Goal: Task Accomplishment & Management: Manage account settings

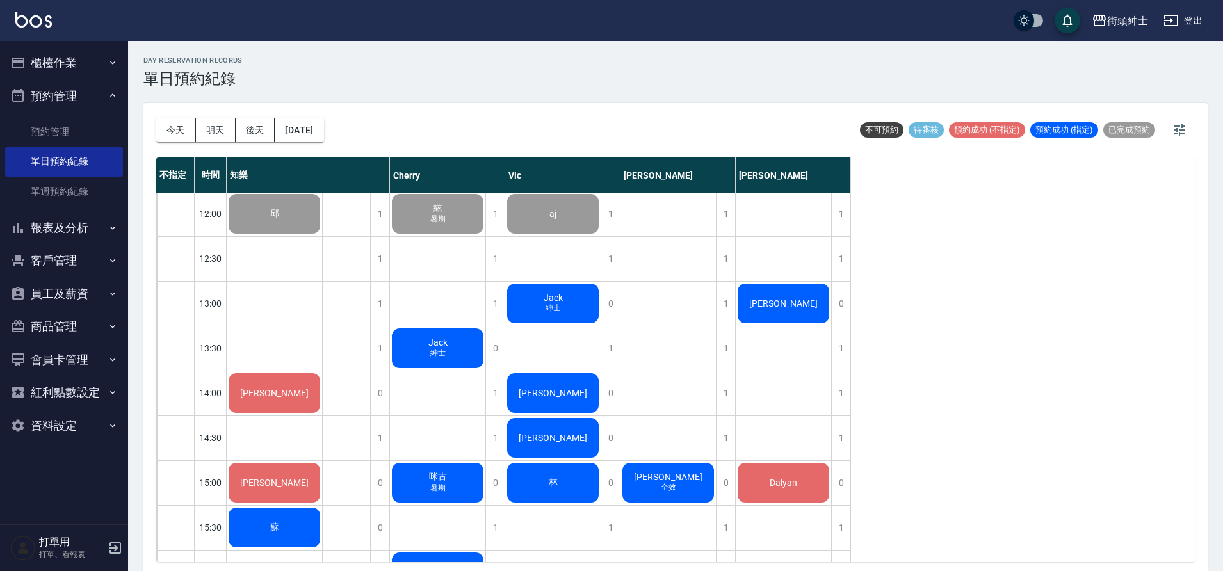
scroll to position [271, 0]
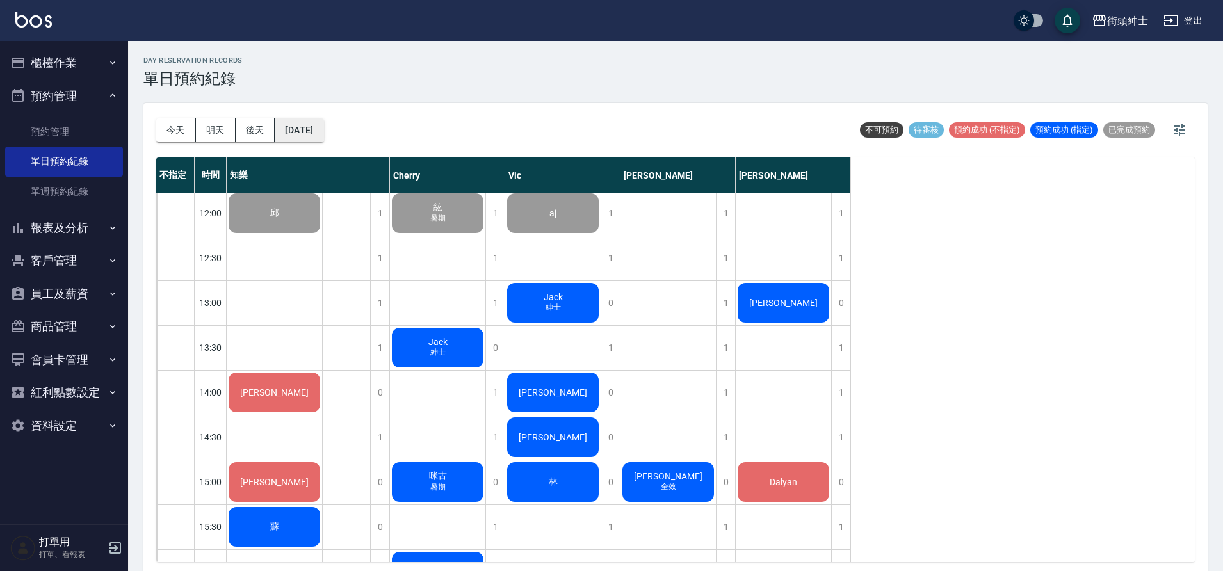
click at [323, 136] on button "[DATE]" at bounding box center [299, 130] width 49 height 24
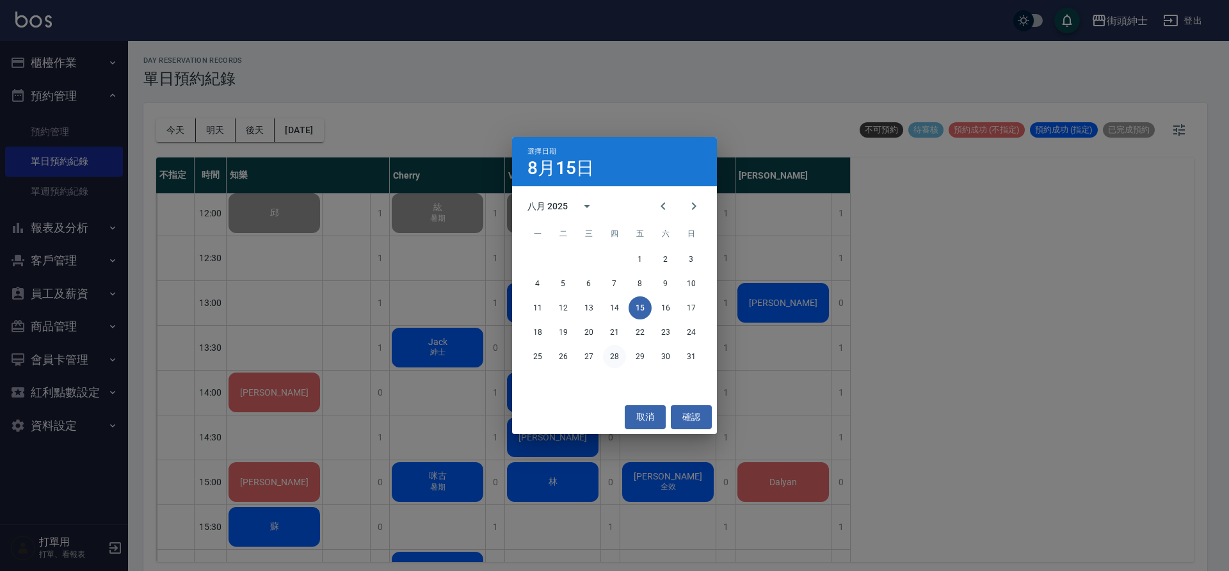
click at [619, 360] on button "28" at bounding box center [614, 356] width 23 height 23
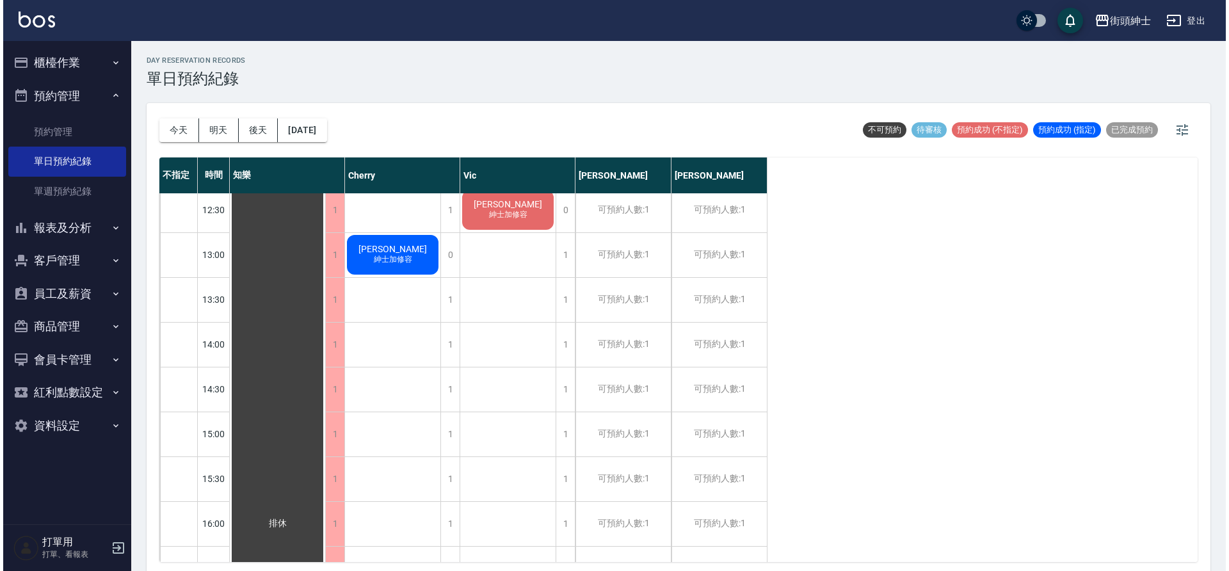
scroll to position [264, 0]
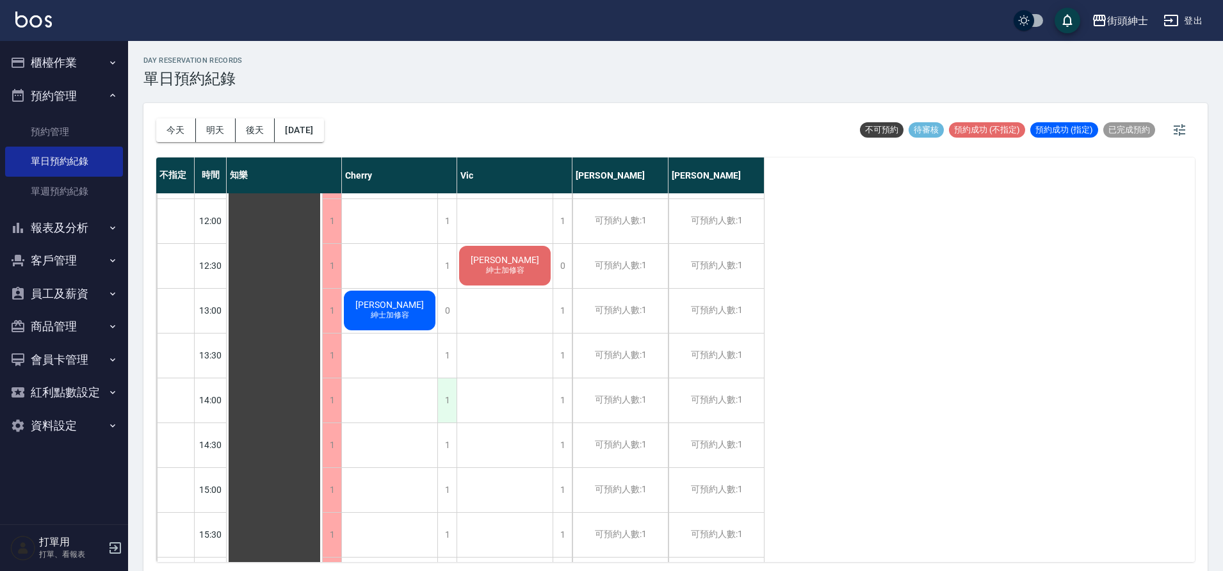
click at [440, 409] on div "1" at bounding box center [446, 400] width 19 height 44
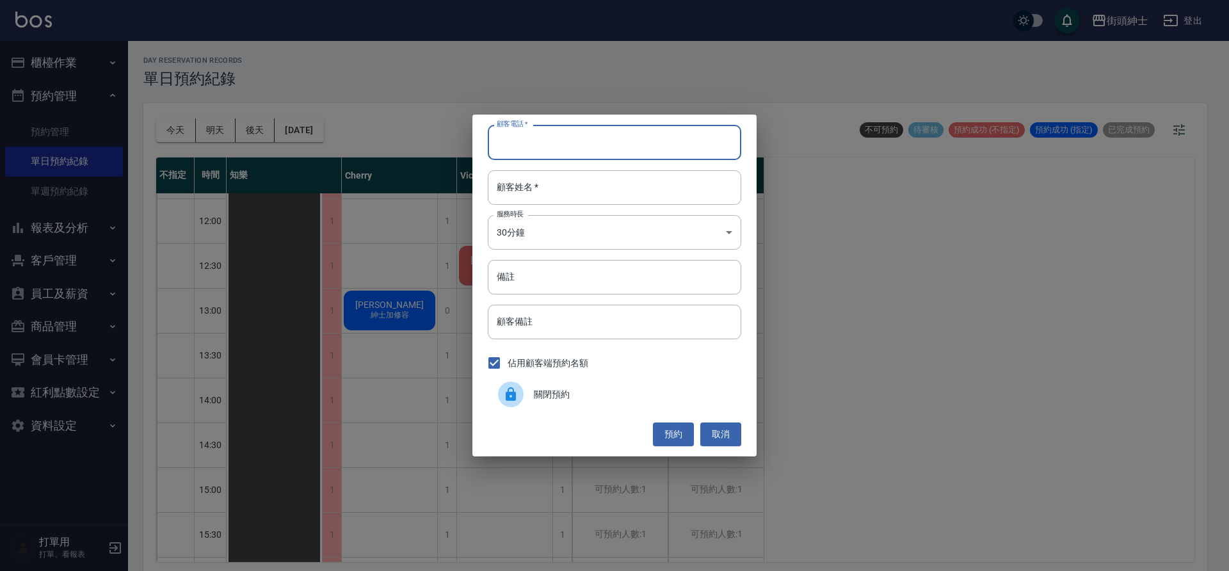
click at [588, 154] on input "顧客電話   *" at bounding box center [615, 142] width 254 height 35
type input "０"
type input "0975116352"
click at [625, 198] on input "顧客姓名   *" at bounding box center [615, 187] width 254 height 35
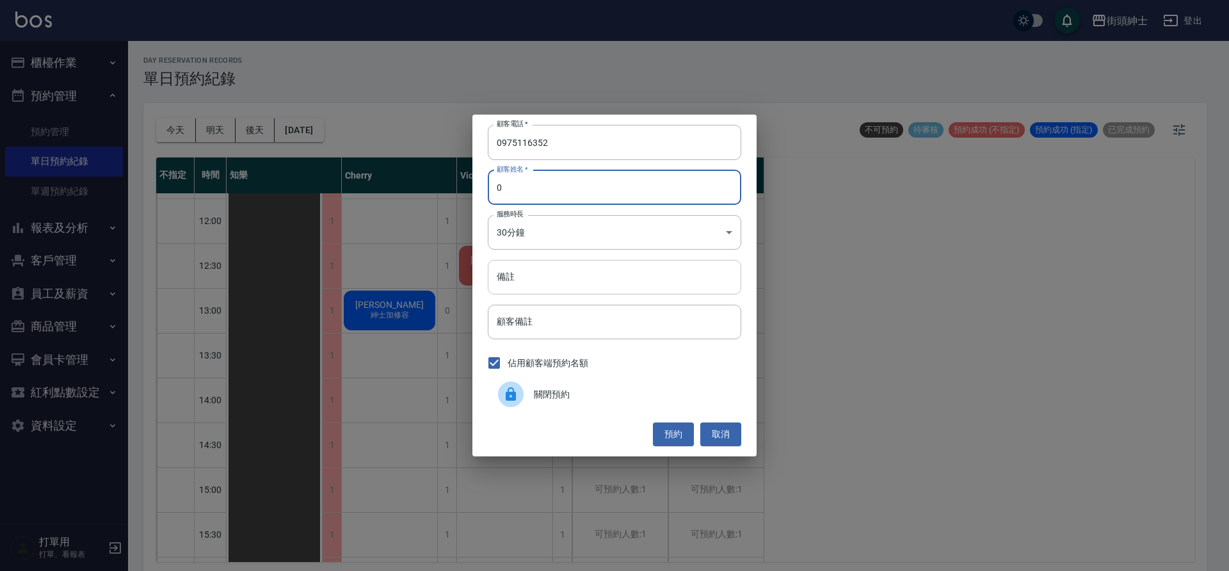
type input "0"
click at [665, 268] on input "備註" at bounding box center [615, 277] width 254 height 35
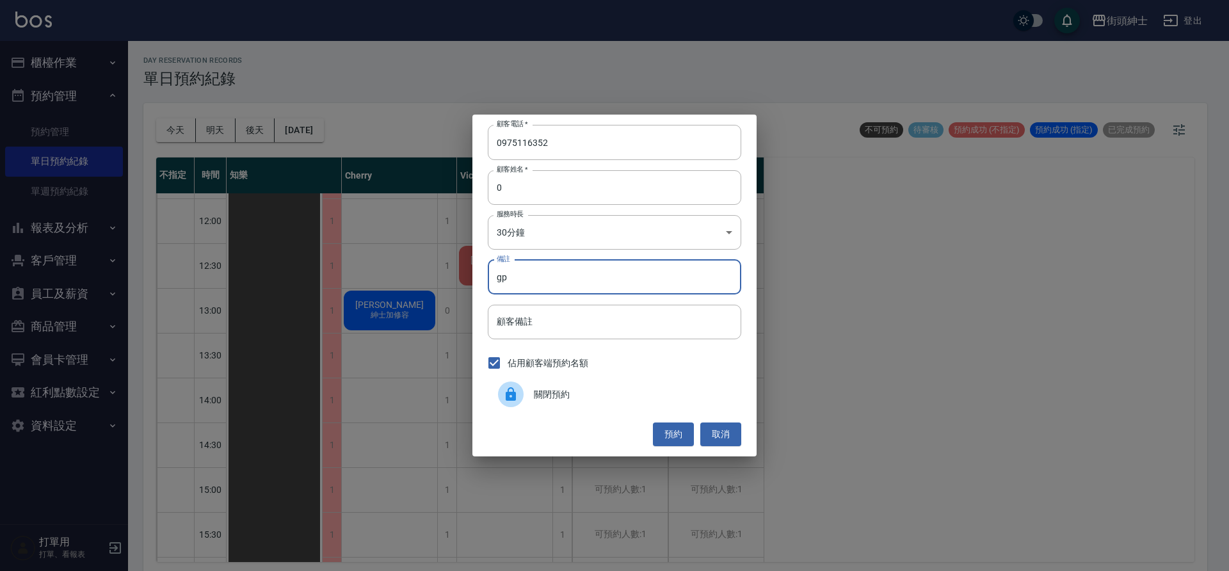
type input "g"
type input "紳士＋修容"
click at [663, 441] on button "預約" at bounding box center [673, 435] width 41 height 24
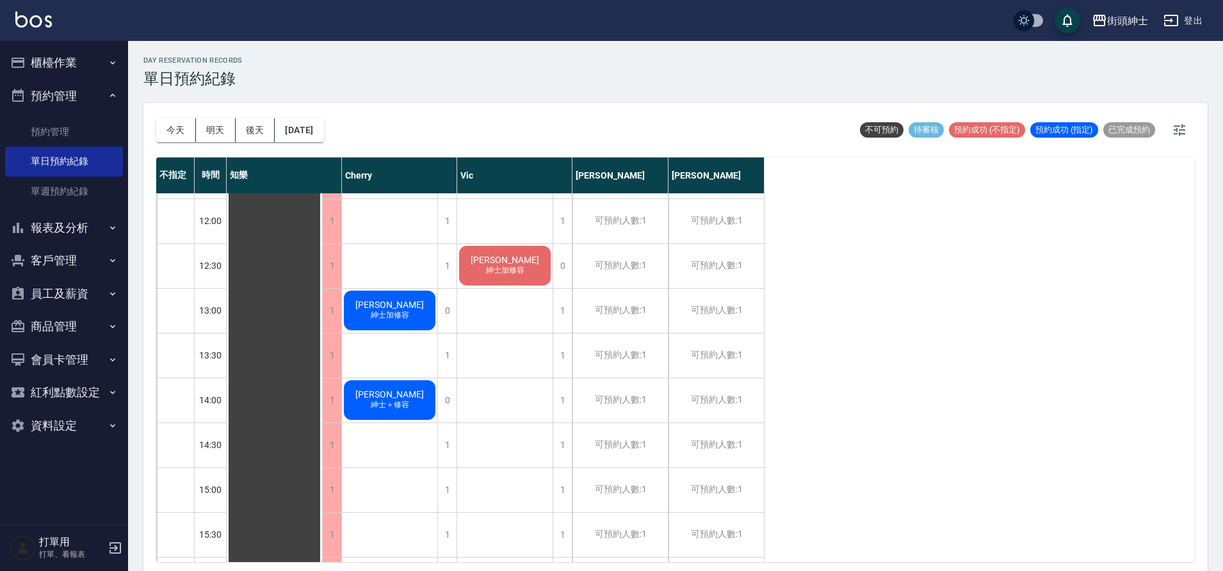
click at [322, 416] on div "戴一帆 紳士＋修容" at bounding box center [274, 579] width 95 height 1299
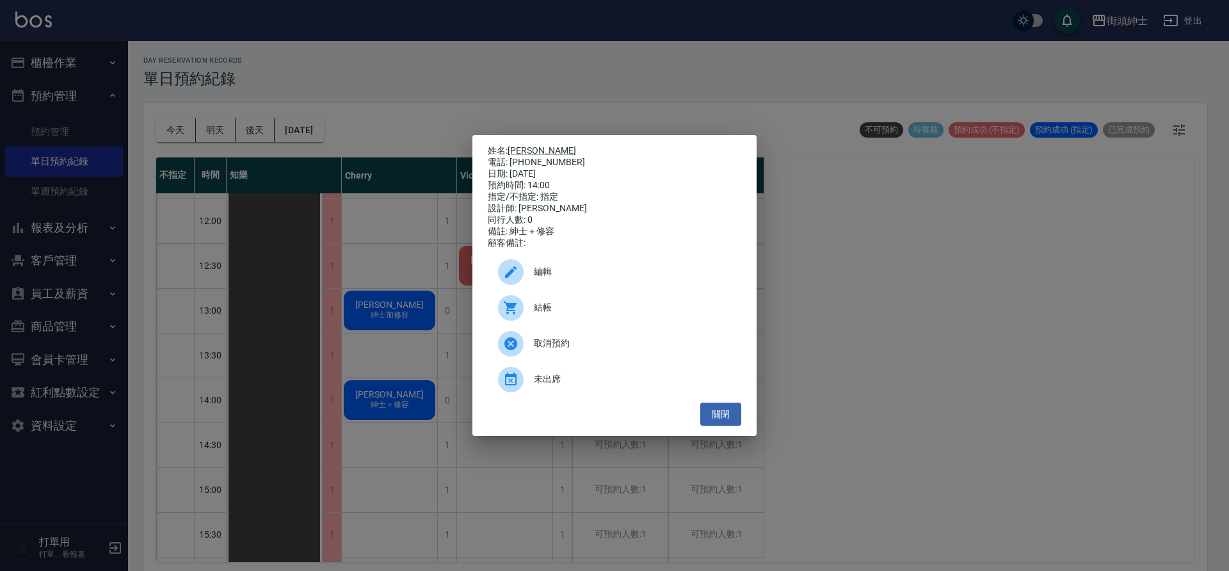
click at [530, 281] on div at bounding box center [516, 272] width 36 height 26
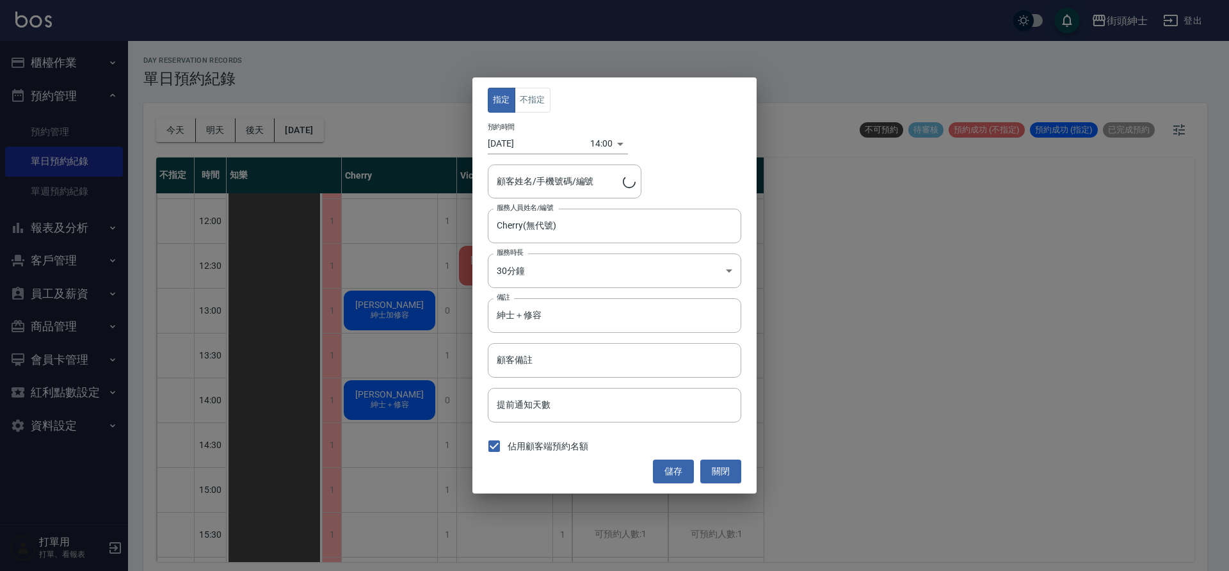
type input "戴一帆/0975116352"
click at [558, 237] on div "Cherry(無代號) 服務人員姓名/編號" at bounding box center [615, 226] width 254 height 34
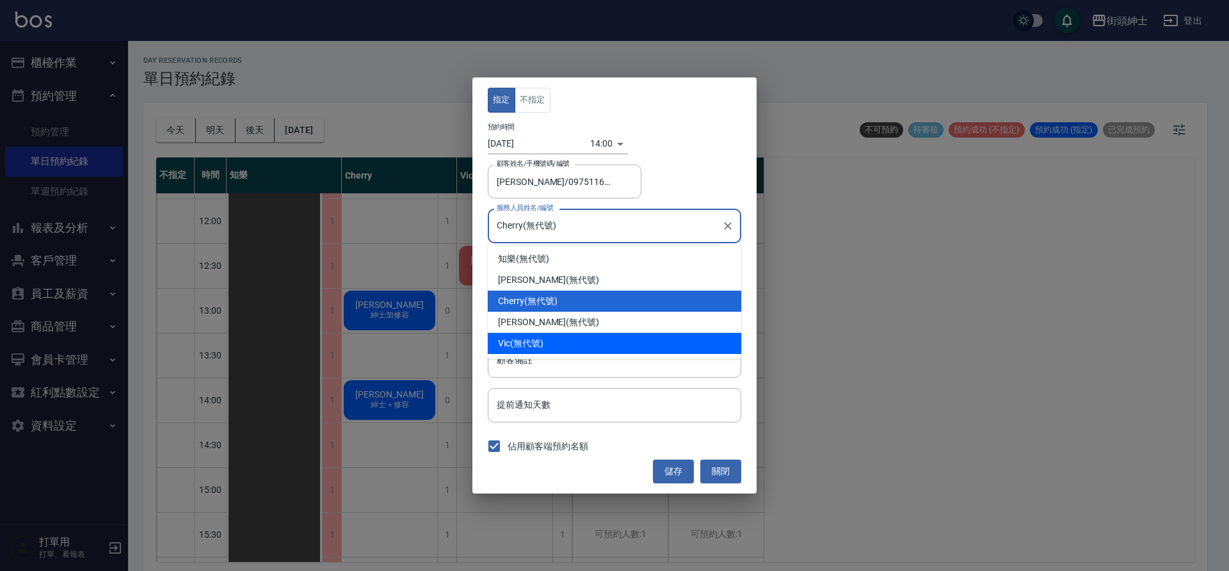
click at [550, 338] on div "Vic (無代號)" at bounding box center [615, 343] width 254 height 21
type input "Vic(無代號)"
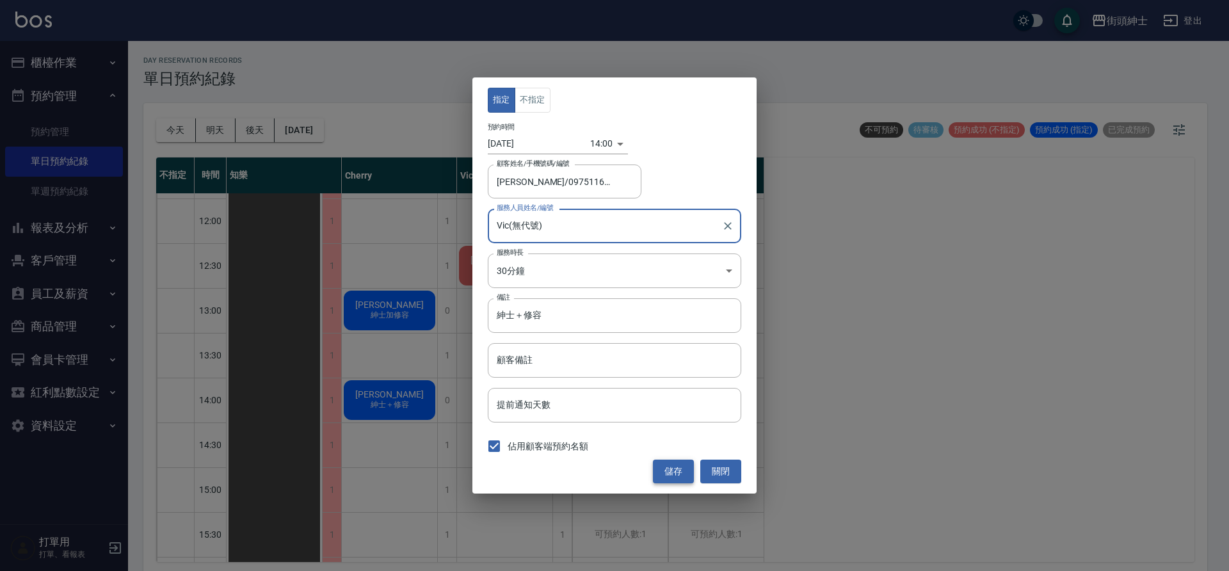
click at [676, 469] on button "儲存" at bounding box center [673, 472] width 41 height 24
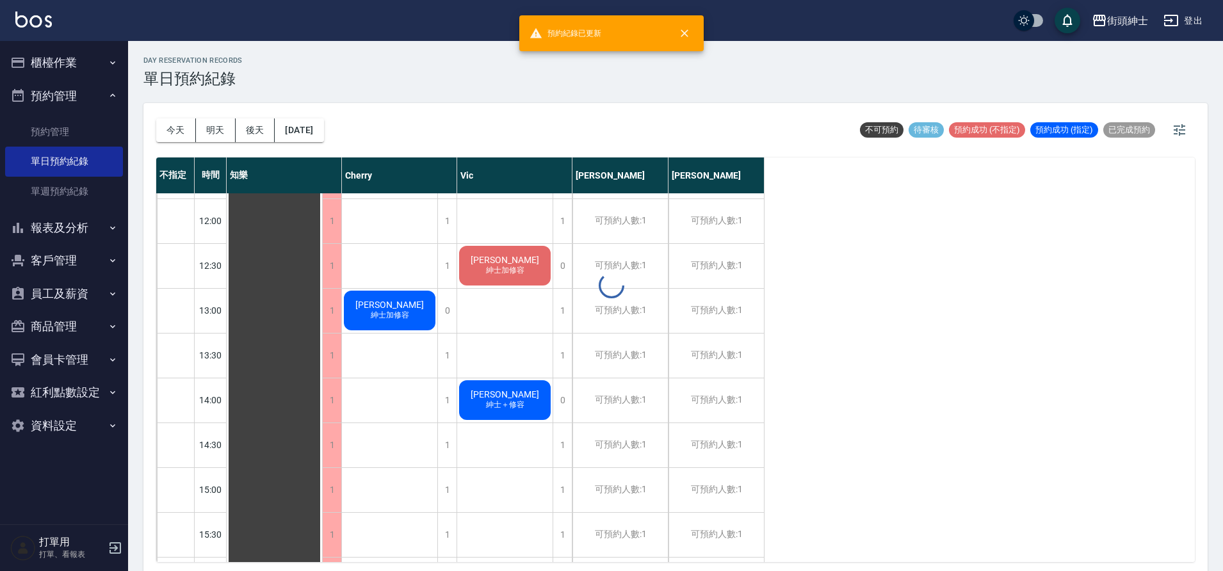
click at [497, 401] on div at bounding box center [611, 285] width 1223 height 571
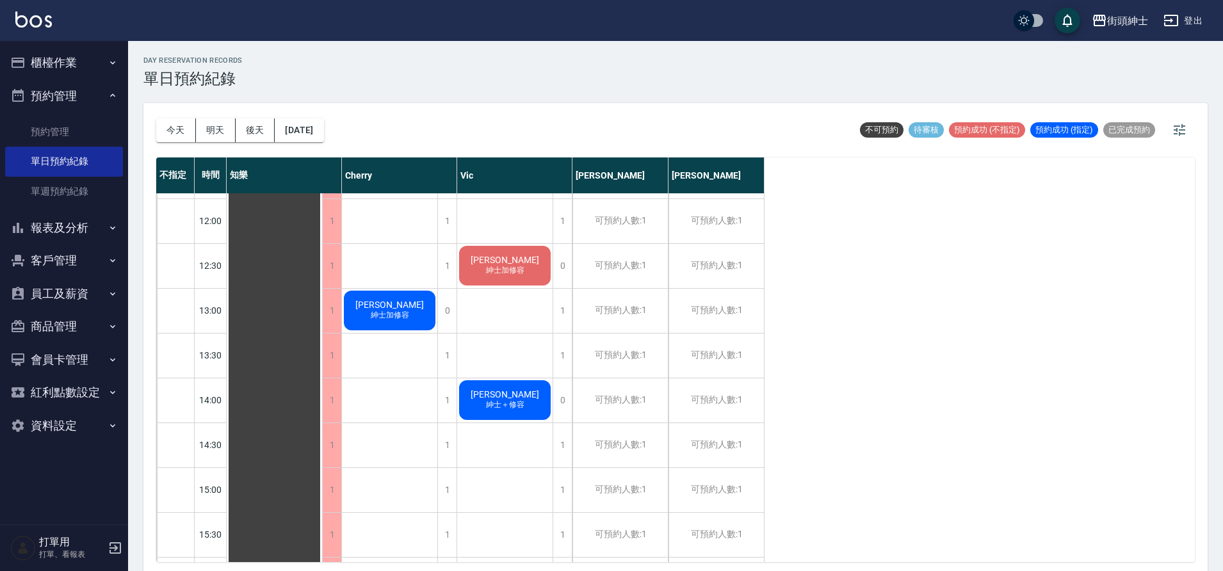
click at [412, 321] on span "紳士＋修容" at bounding box center [390, 315] width 44 height 11
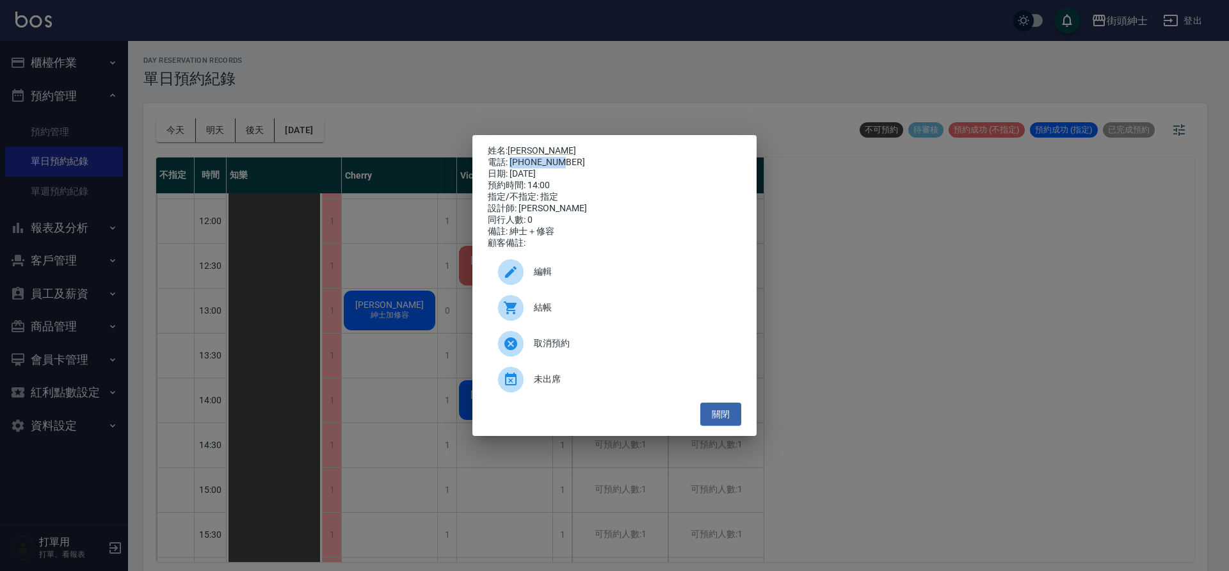
drag, startPoint x: 562, startPoint y: 156, endPoint x: 509, endPoint y: 161, distance: 52.8
click at [509, 161] on div "電話: 0975116352" at bounding box center [615, 163] width 254 height 12
copy div "0975116352"
click at [738, 421] on button "關閉" at bounding box center [721, 415] width 41 height 24
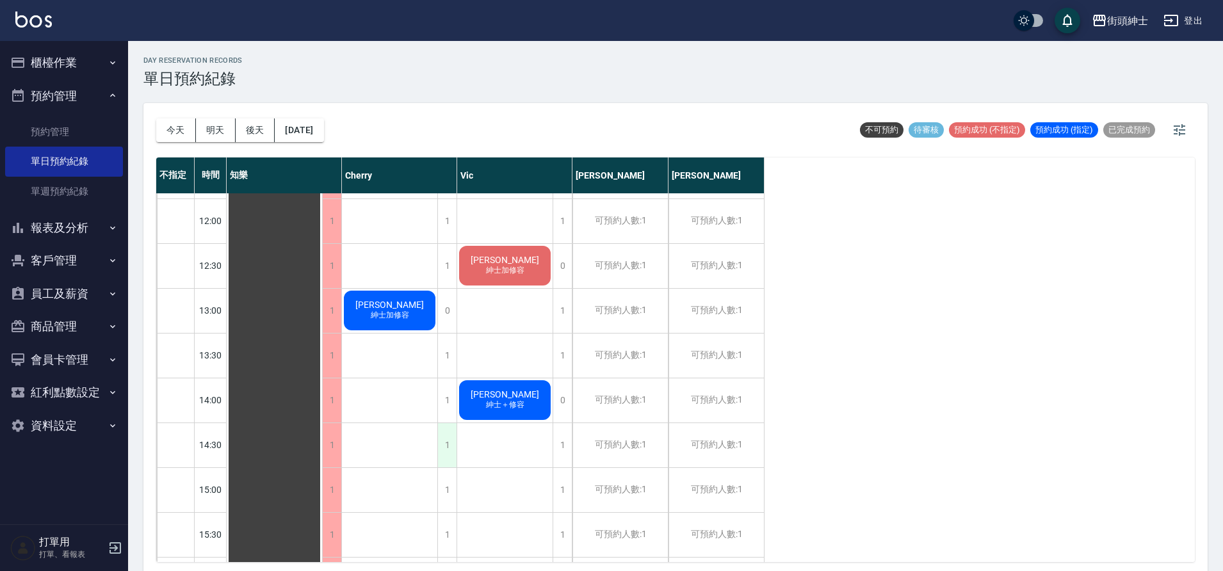
click at [450, 446] on div "1" at bounding box center [446, 445] width 19 height 44
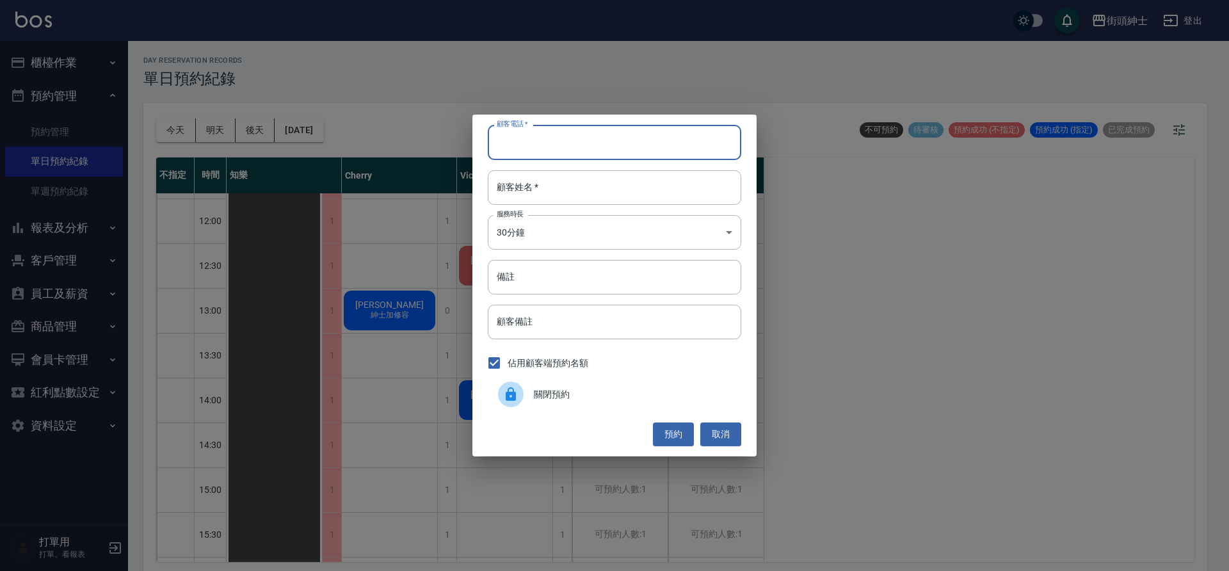
click at [548, 155] on input "顧客電話   *" at bounding box center [615, 142] width 254 height 35
paste input "0975116352"
type input "0975116352"
click at [540, 189] on input "顧客姓名   *" at bounding box center [615, 187] width 254 height 35
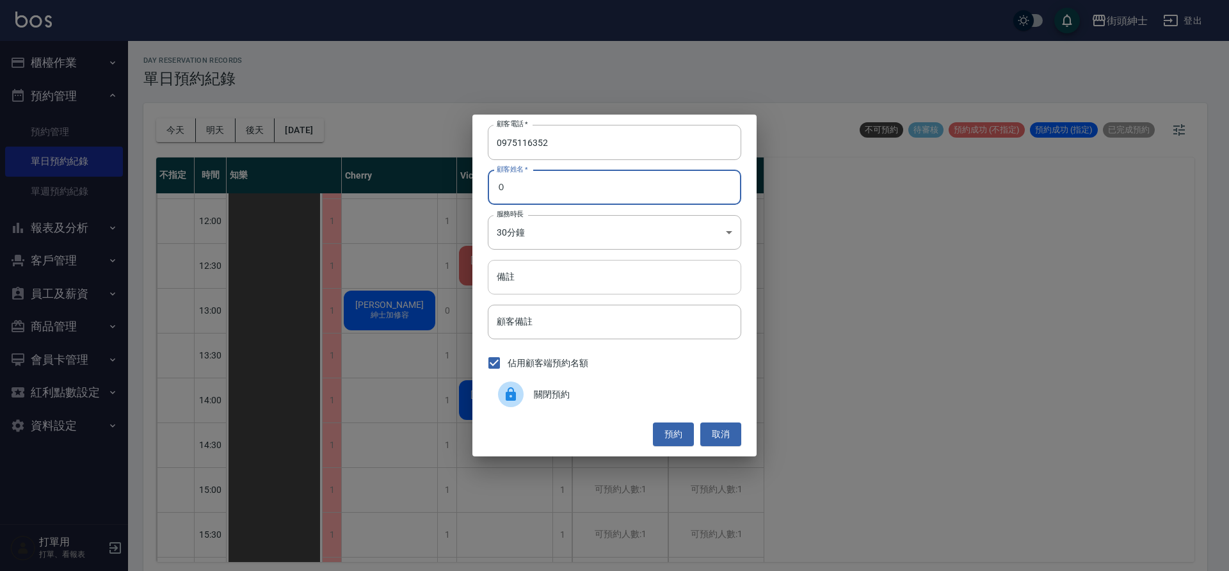
type input "０"
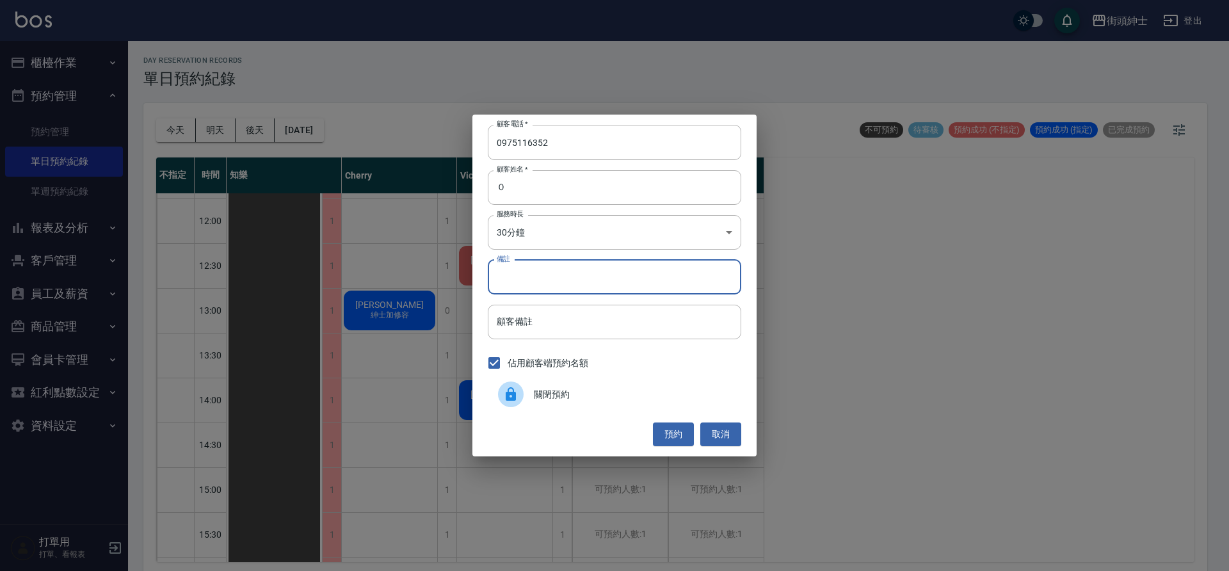
click at [655, 269] on input "備註" at bounding box center [615, 277] width 254 height 35
type input "g"
type input "紳士＋修容"
click at [679, 439] on button "預約" at bounding box center [673, 435] width 41 height 24
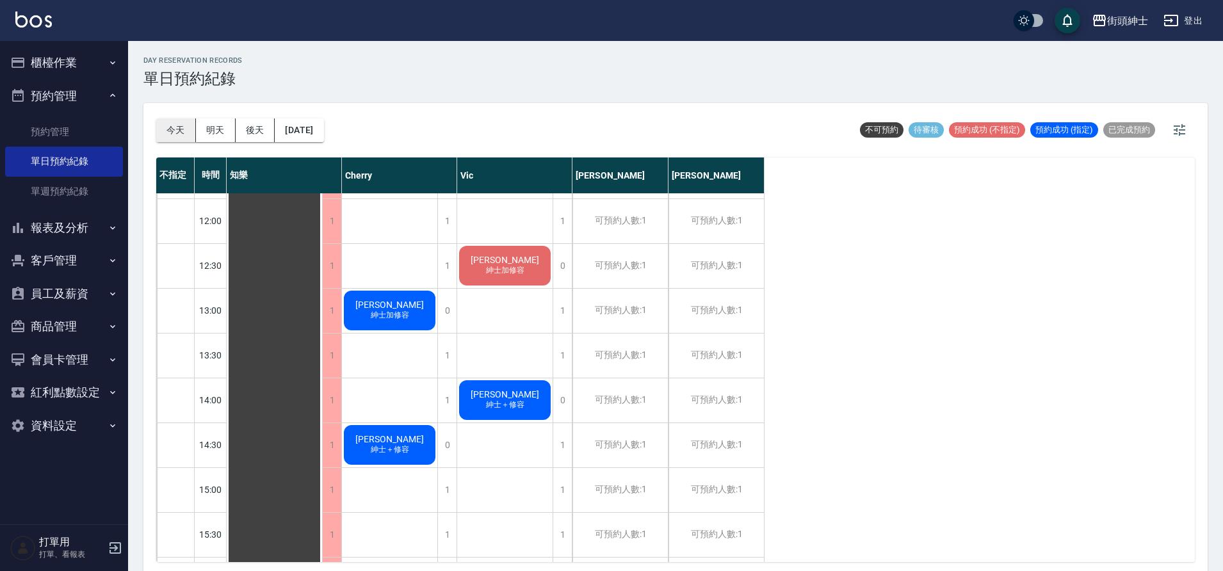
click at [172, 126] on button "今天" at bounding box center [176, 130] width 40 height 24
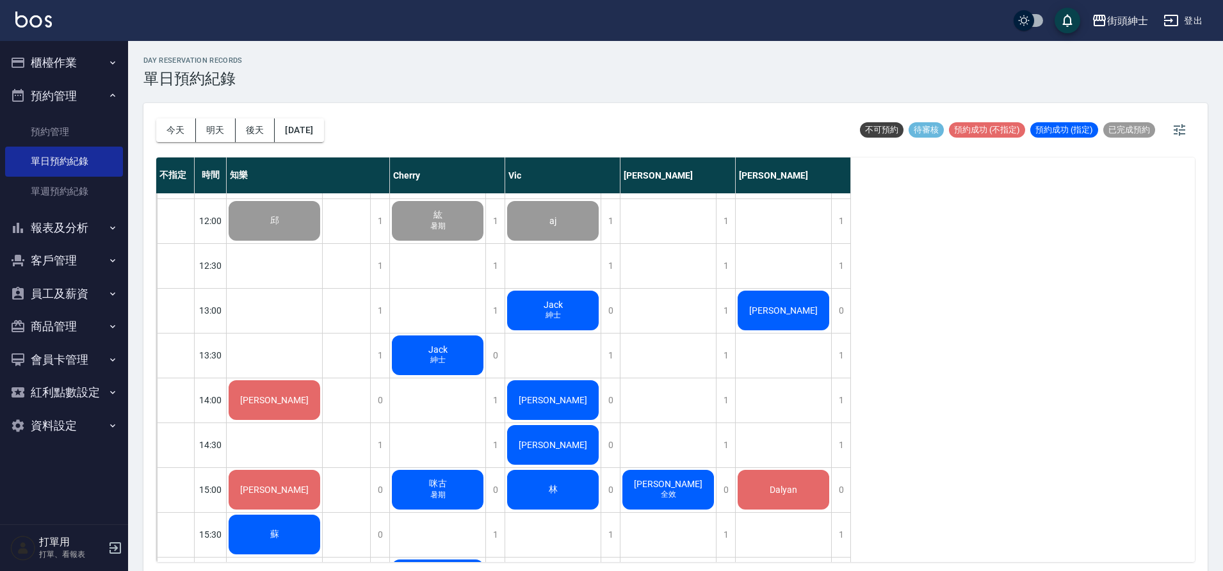
click at [322, 243] on div "Jack 紳士" at bounding box center [274, 221] width 95 height 44
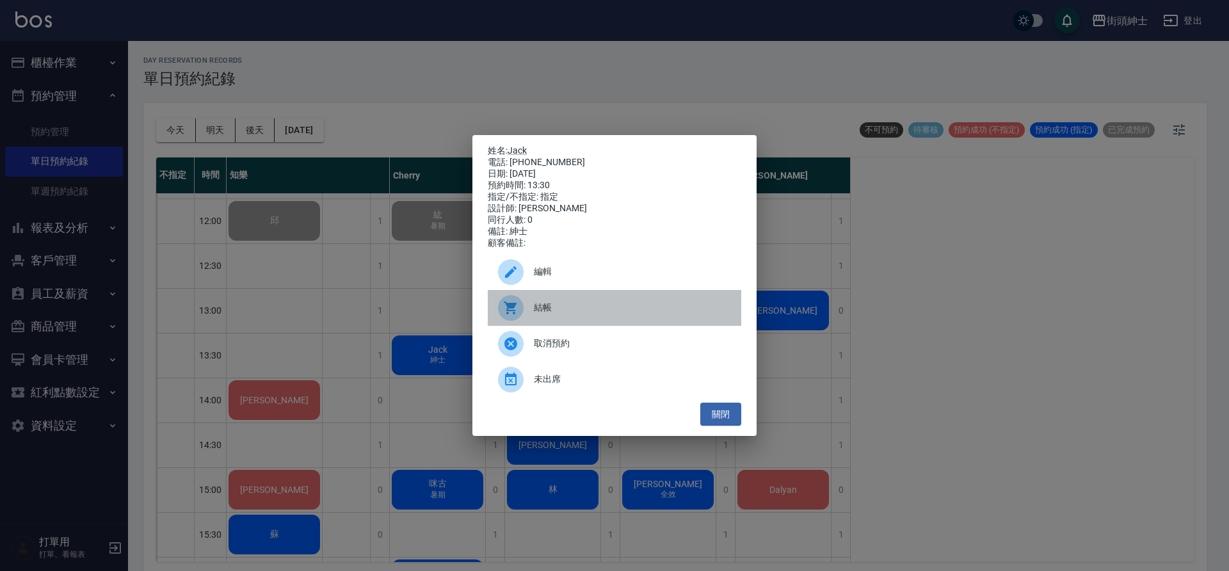
click at [580, 303] on div "結帳" at bounding box center [615, 308] width 254 height 36
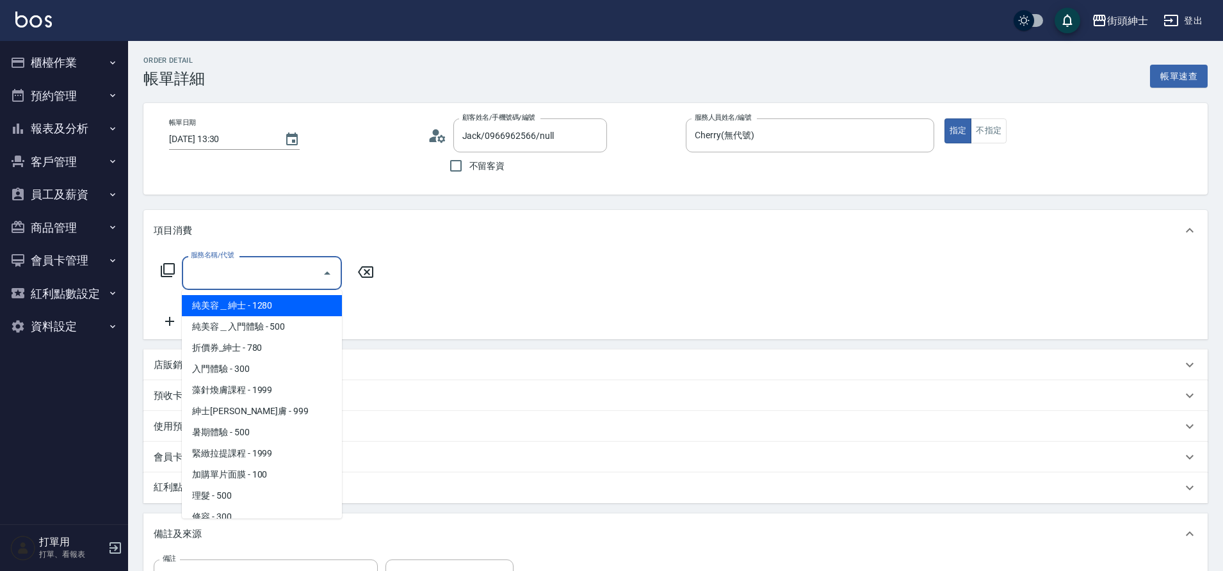
click at [260, 416] on span "紳士全效煥膚 - 999" at bounding box center [262, 411] width 160 height 21
type input "紳士全效煥膚"
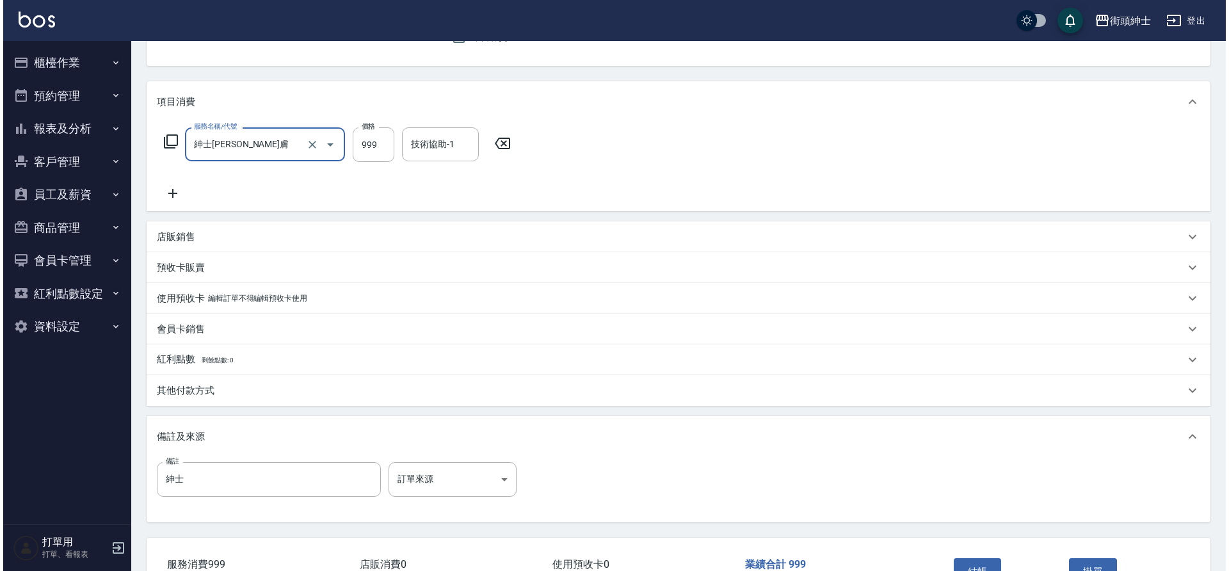
scroll to position [130, 0]
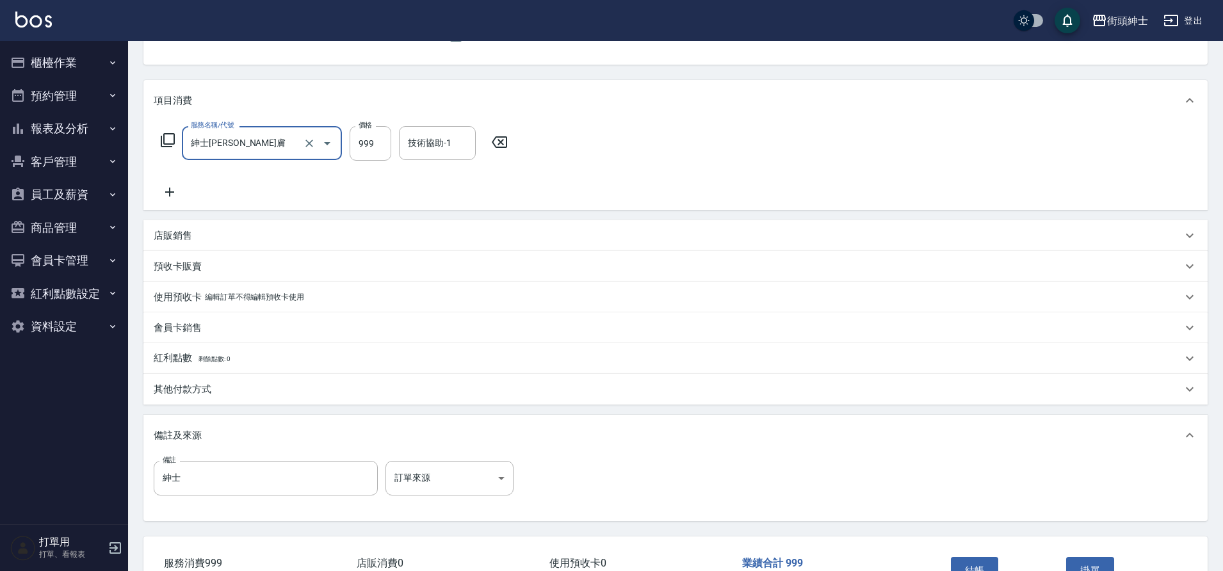
click at [981, 565] on button "結帳" at bounding box center [975, 570] width 48 height 27
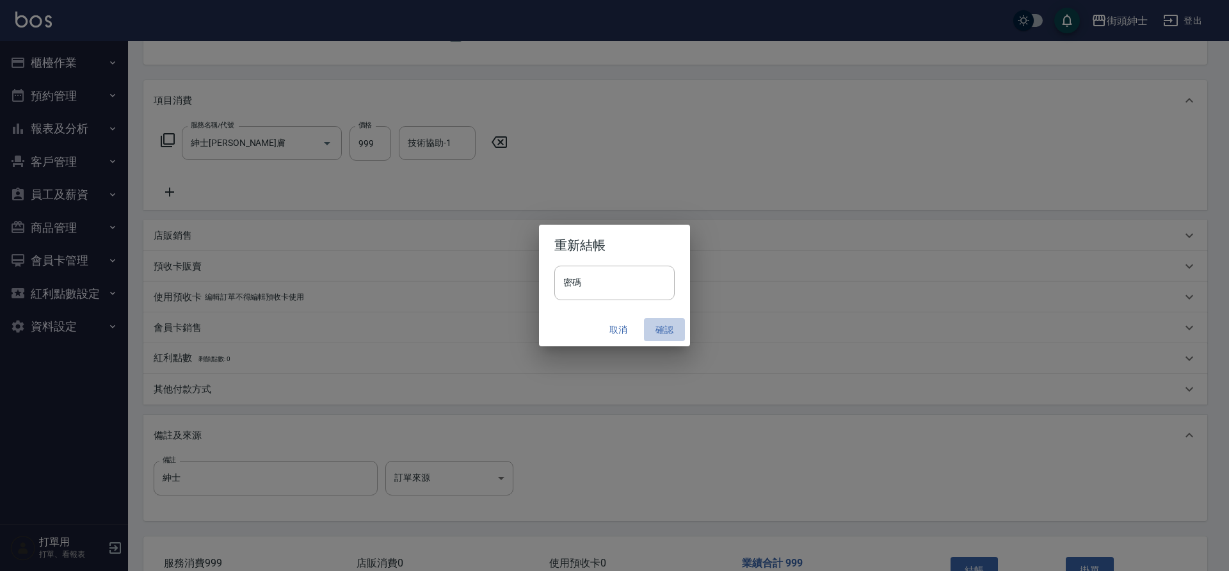
click at [667, 325] on button "確認" at bounding box center [664, 330] width 41 height 24
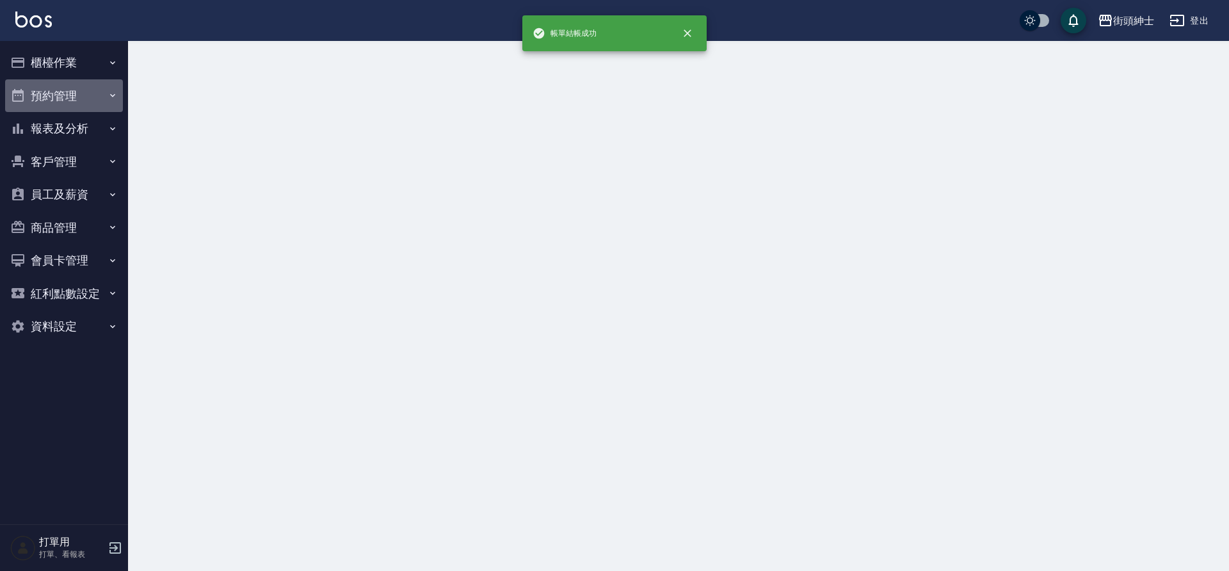
click at [44, 107] on button "預約管理" at bounding box center [64, 95] width 118 height 33
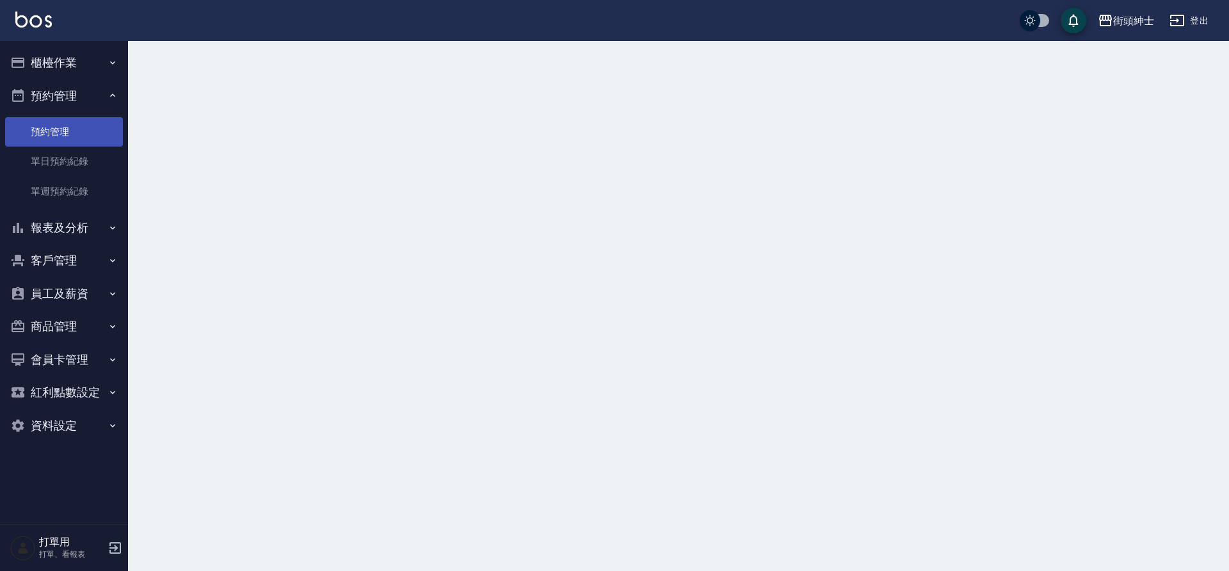
click at [59, 127] on link "預約管理" at bounding box center [64, 131] width 118 height 29
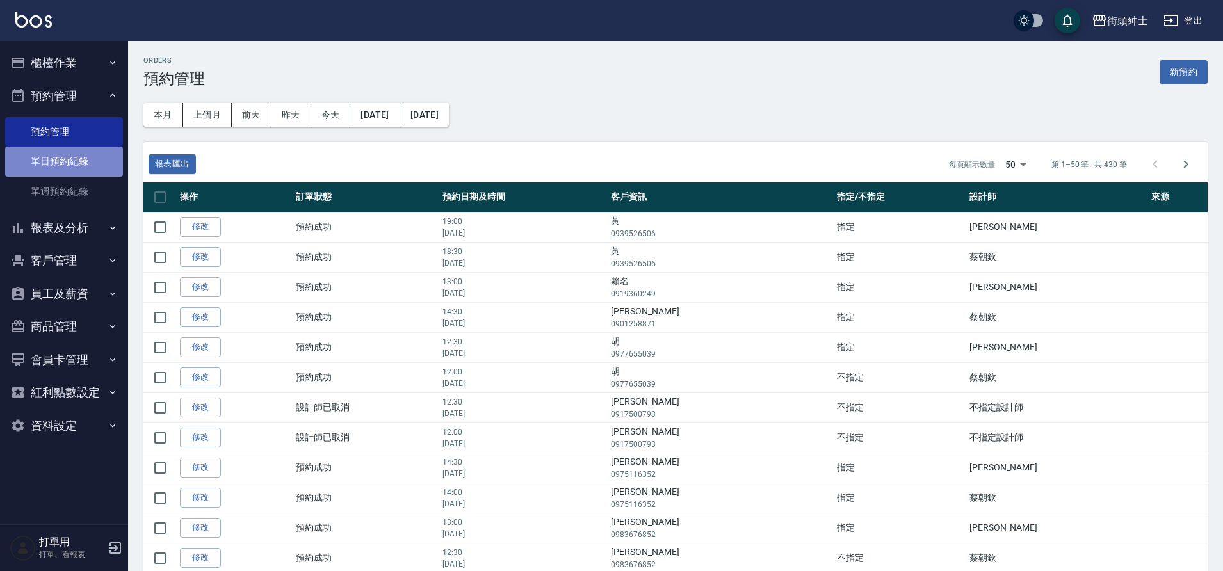
click at [81, 168] on link "單日預約紀錄" at bounding box center [64, 161] width 118 height 29
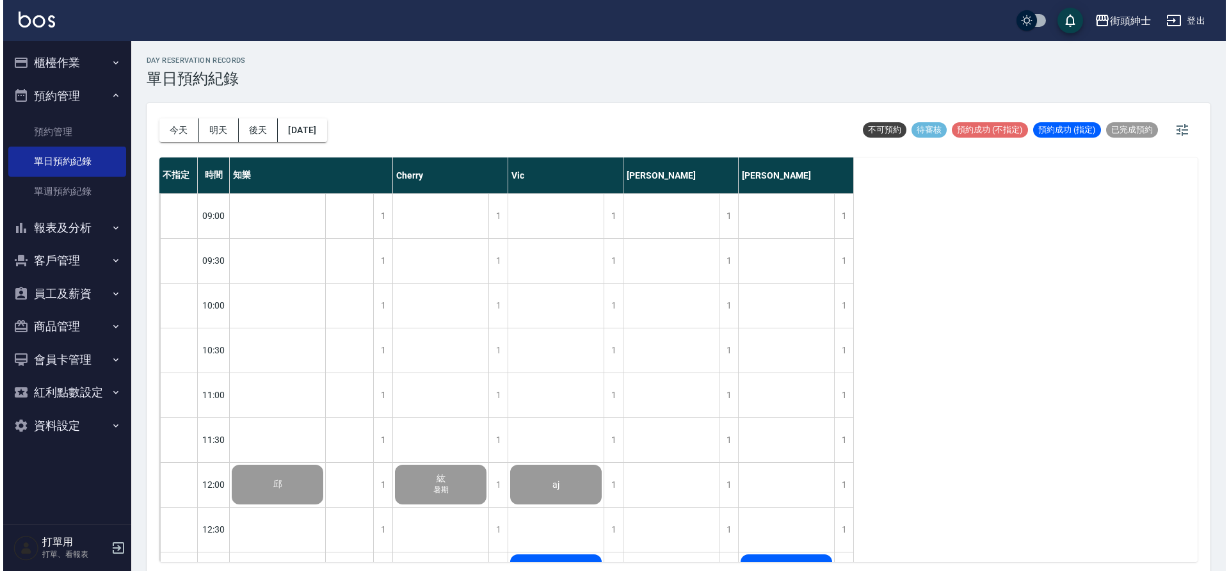
scroll to position [430, 0]
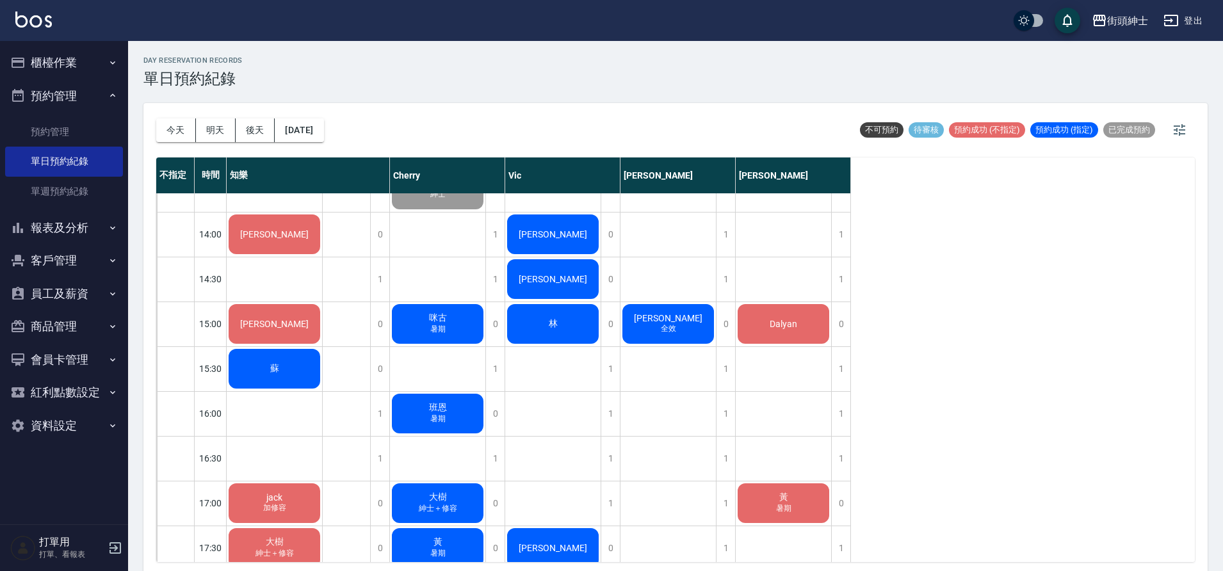
click at [322, 77] on div "陳先生" at bounding box center [274, 55] width 95 height 44
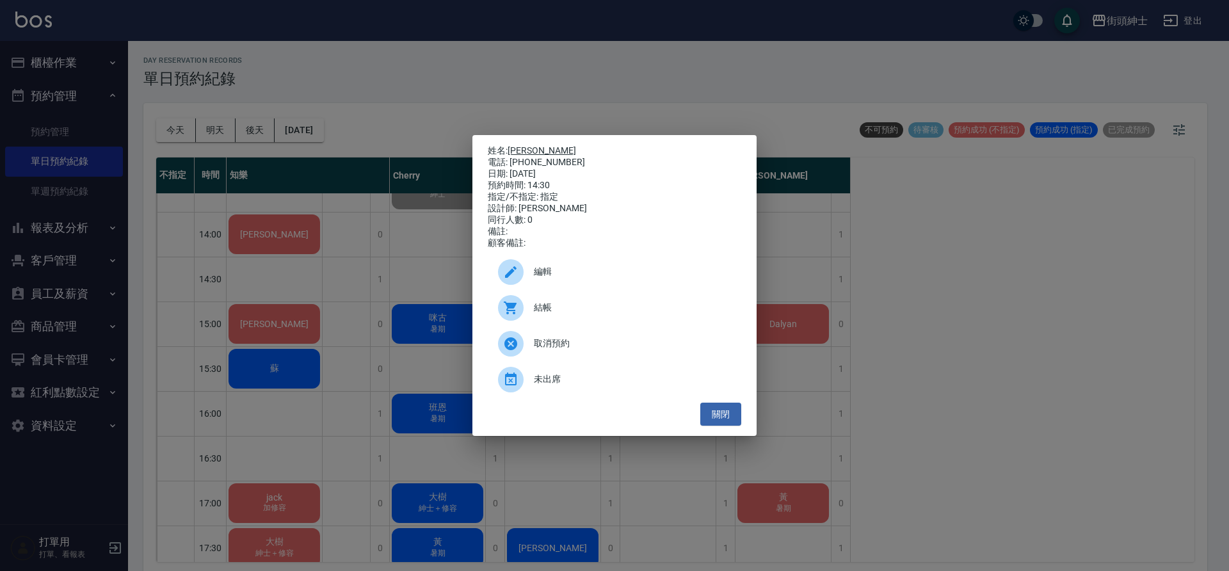
click at [522, 149] on link "[PERSON_NAME]" at bounding box center [542, 150] width 69 height 10
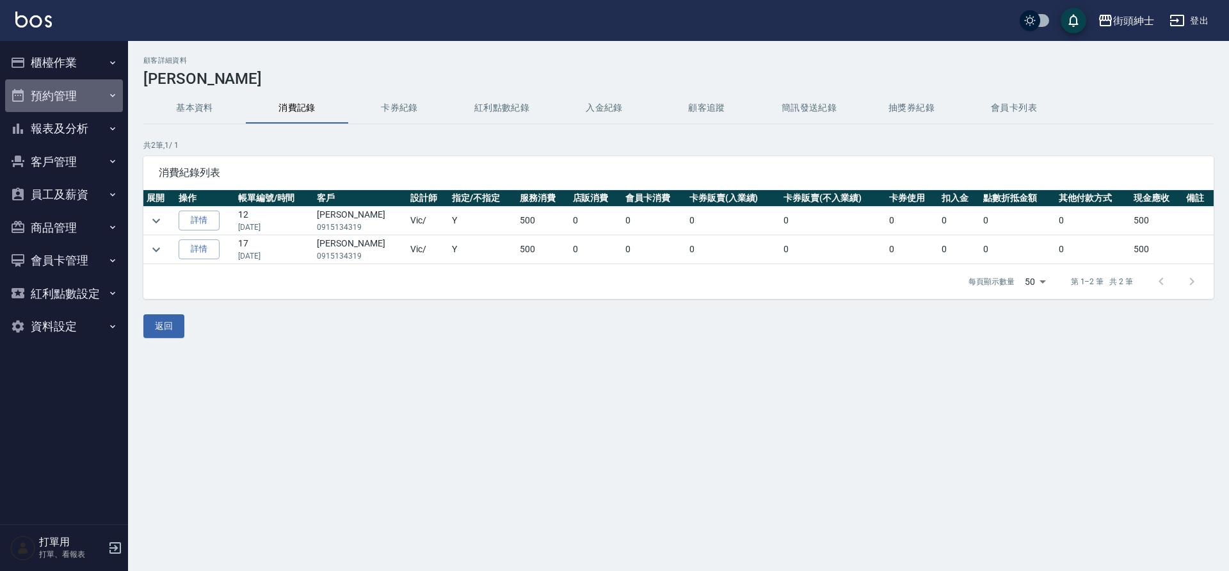
click at [66, 108] on button "預約管理" at bounding box center [64, 95] width 118 height 33
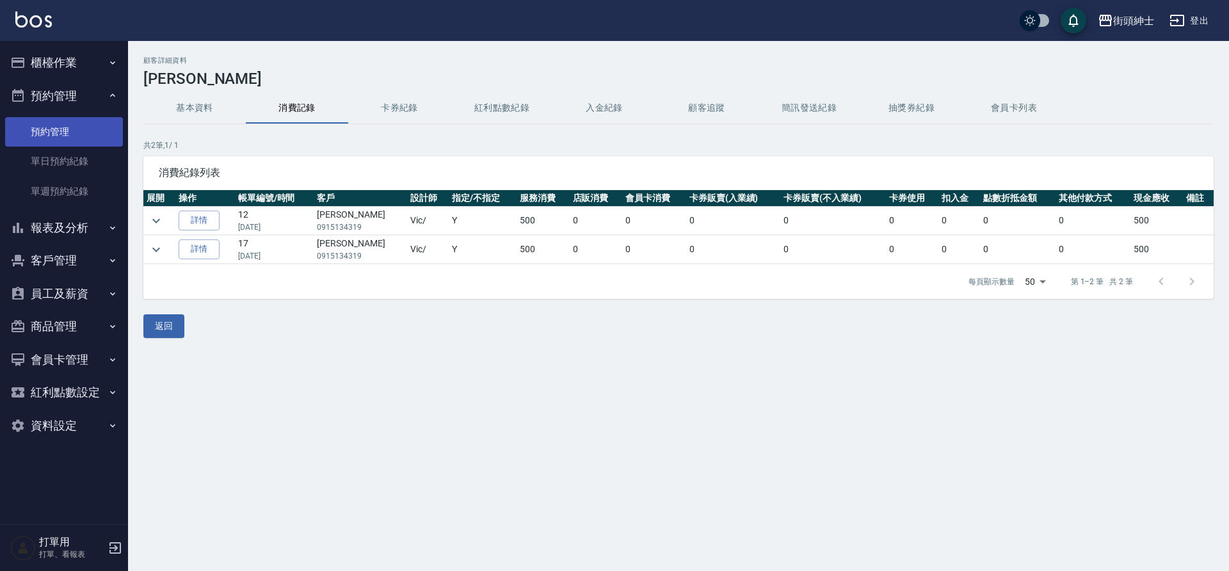
click at [88, 139] on link "預約管理" at bounding box center [64, 131] width 118 height 29
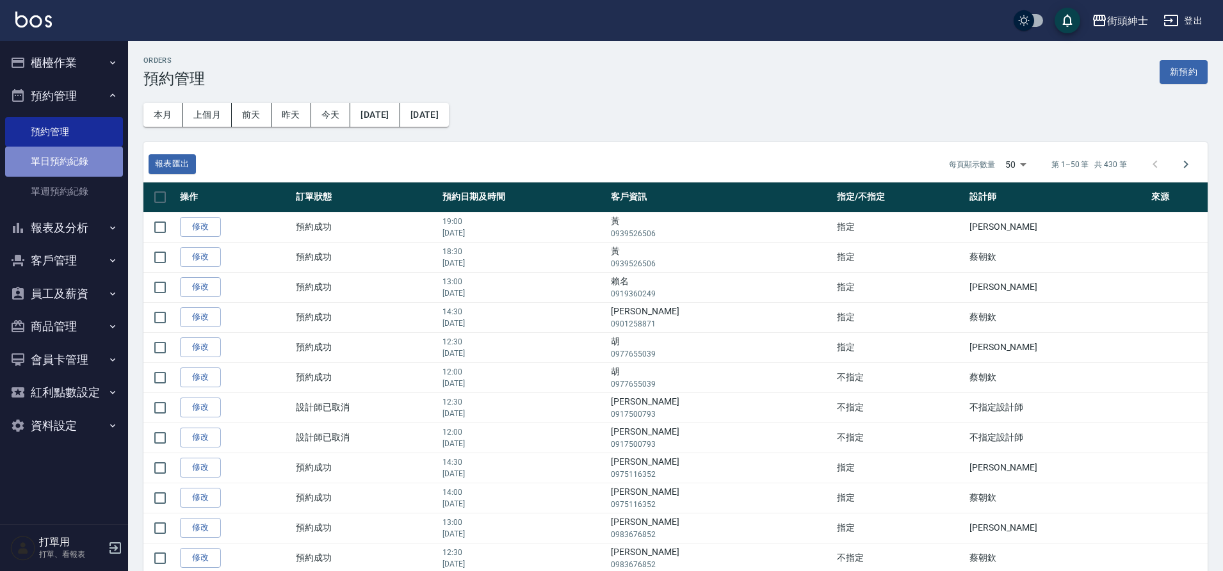
click at [51, 159] on link "單日預約紀錄" at bounding box center [64, 161] width 118 height 29
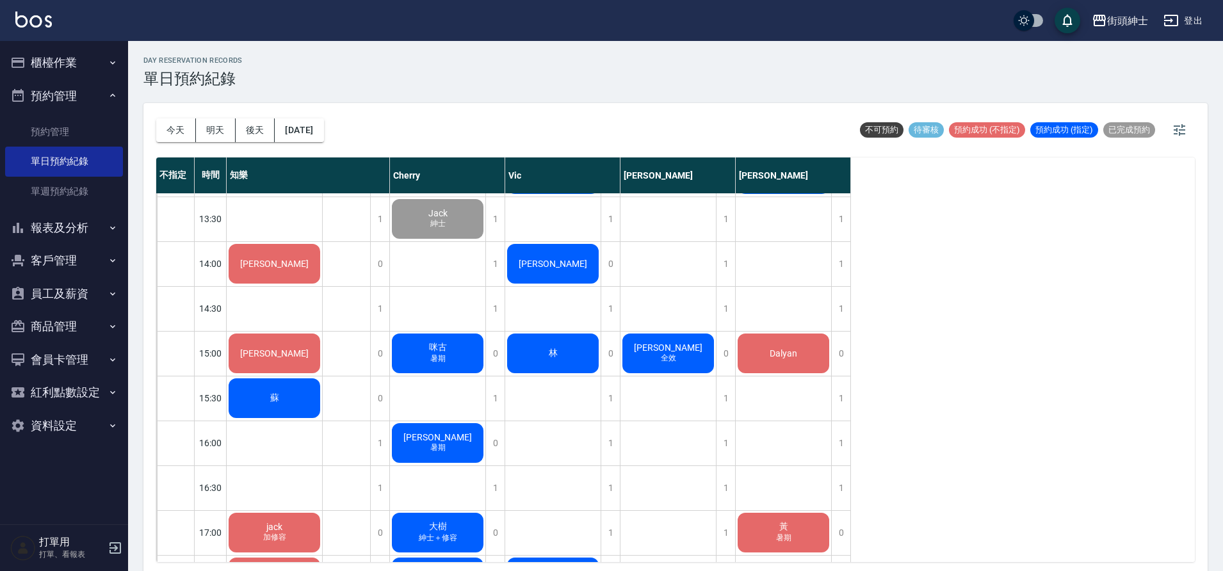
scroll to position [403, 0]
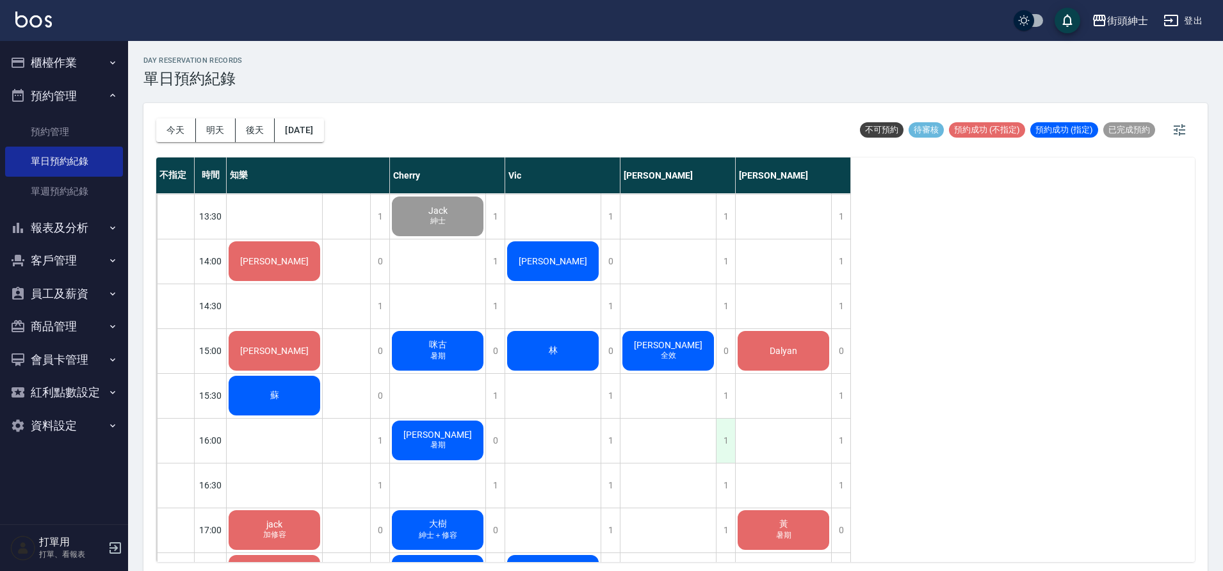
click at [734, 444] on div "1" at bounding box center [725, 441] width 19 height 44
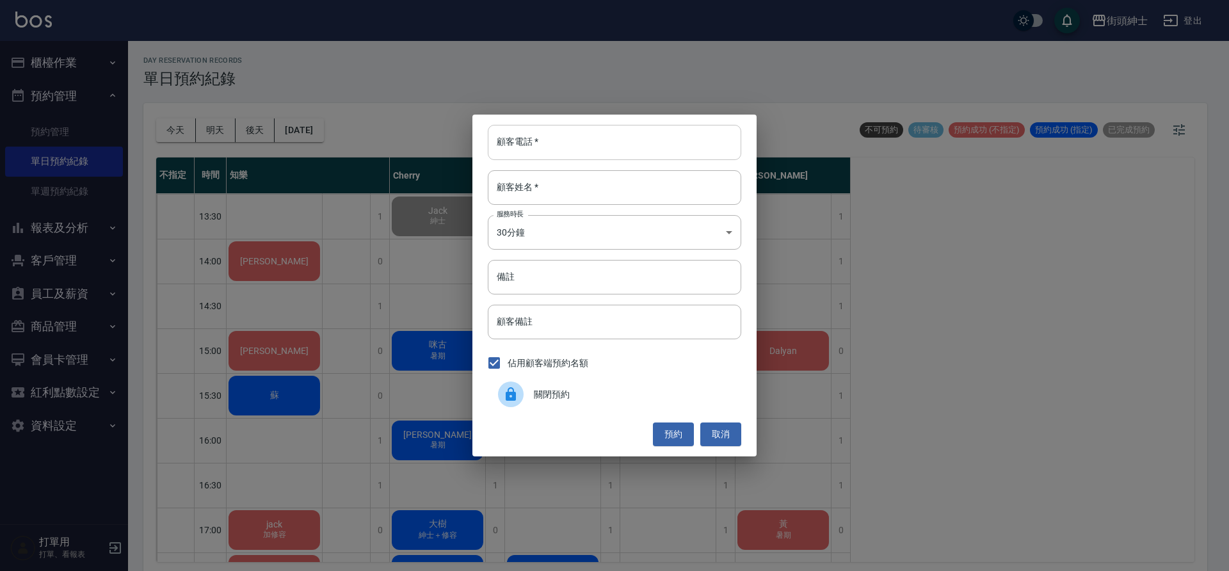
click at [545, 145] on input "顧客電話   *" at bounding box center [615, 142] width 254 height 35
type input "0909363199"
click at [629, 194] on input "顧客姓名   *" at bounding box center [615, 187] width 254 height 35
type input "[PERSON_NAME]"
click at [674, 444] on button "預約" at bounding box center [673, 435] width 41 height 24
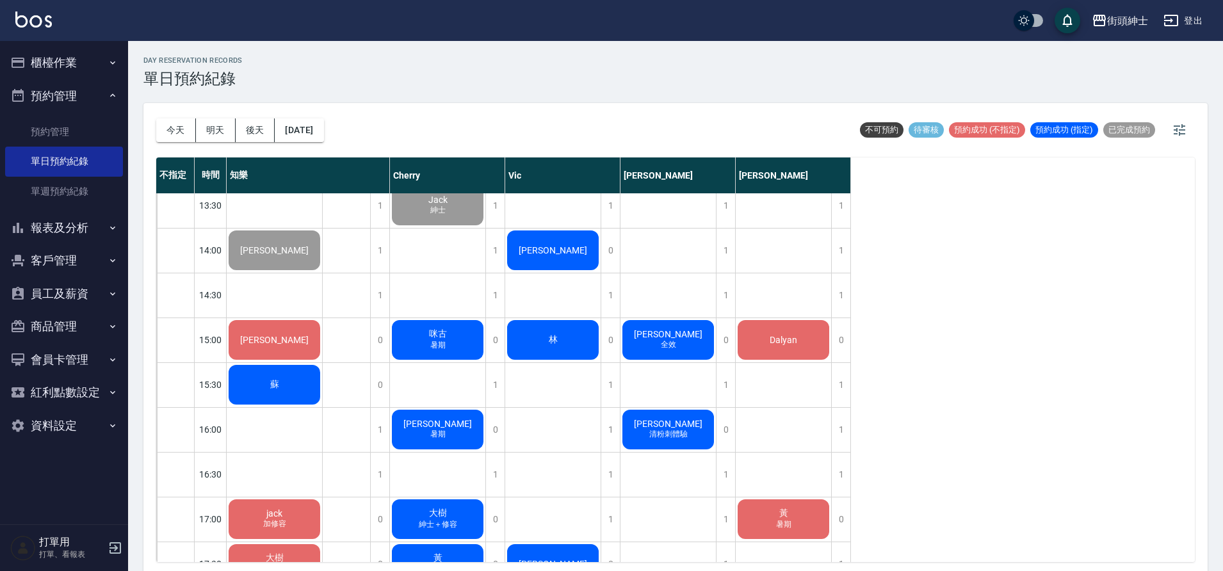
scroll to position [405, 0]
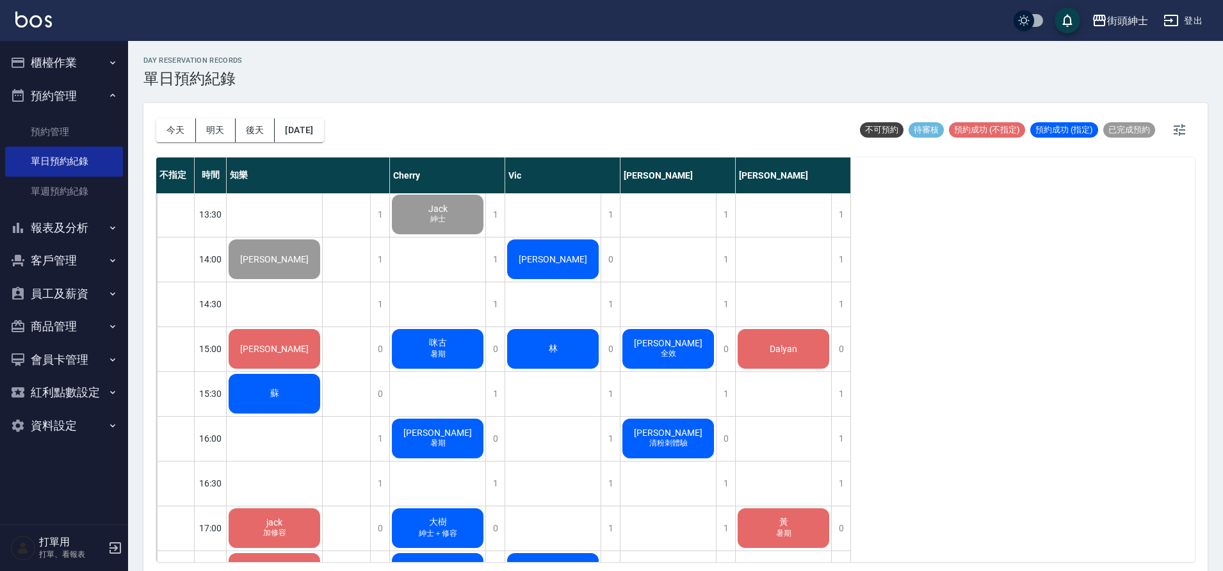
click at [322, 102] on div "咪古 暑期" at bounding box center [274, 80] width 95 height 44
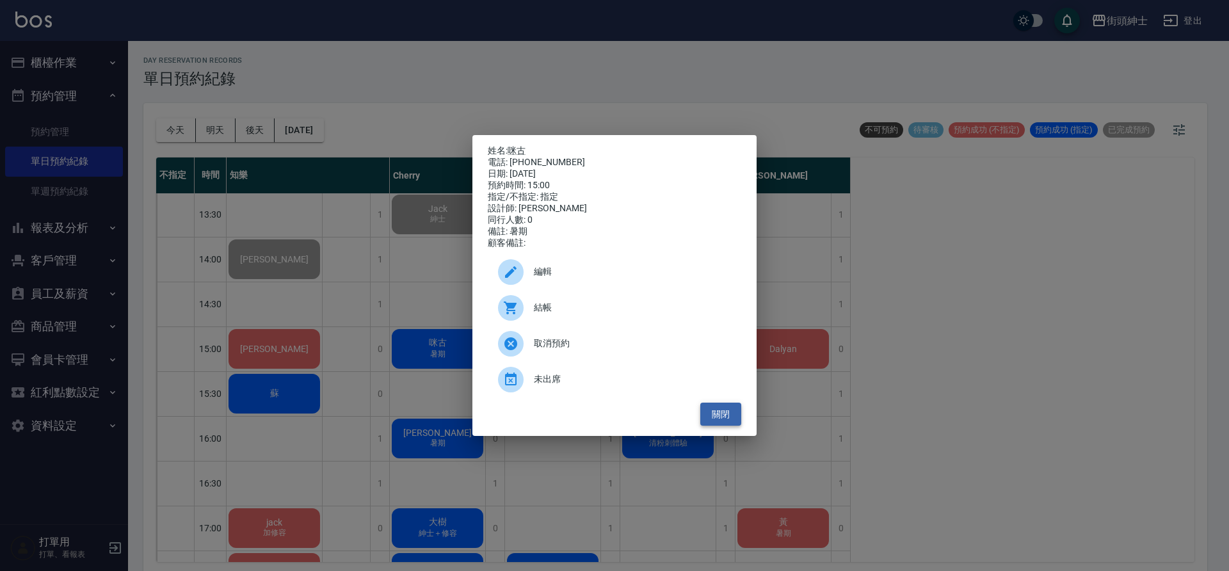
click at [720, 412] on button "關閉" at bounding box center [721, 415] width 41 height 24
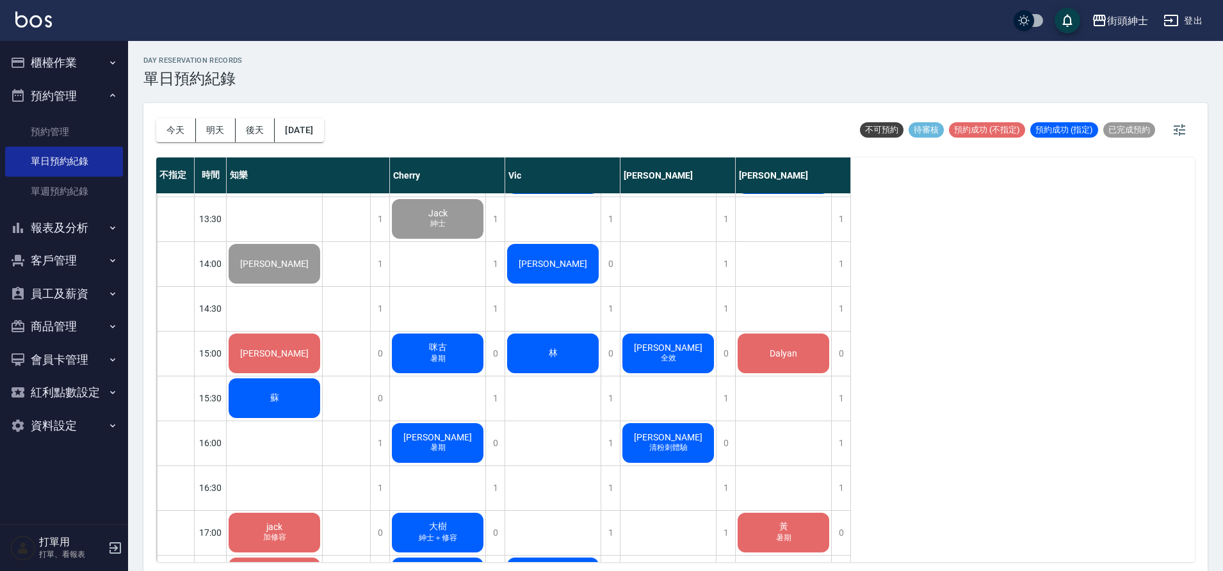
scroll to position [400, 0]
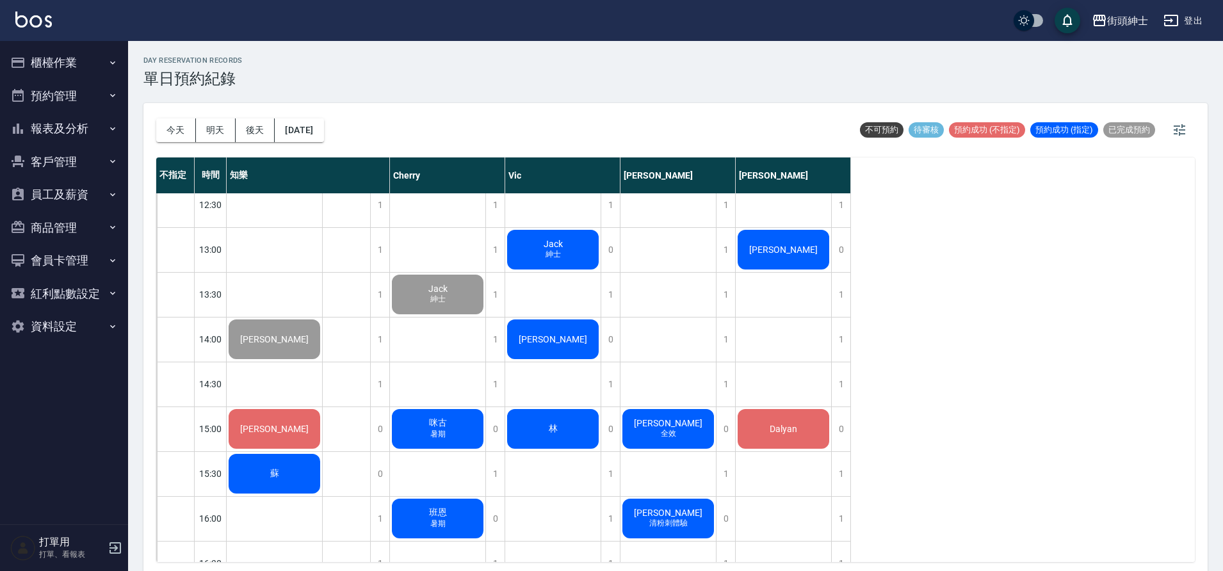
scroll to position [377, 0]
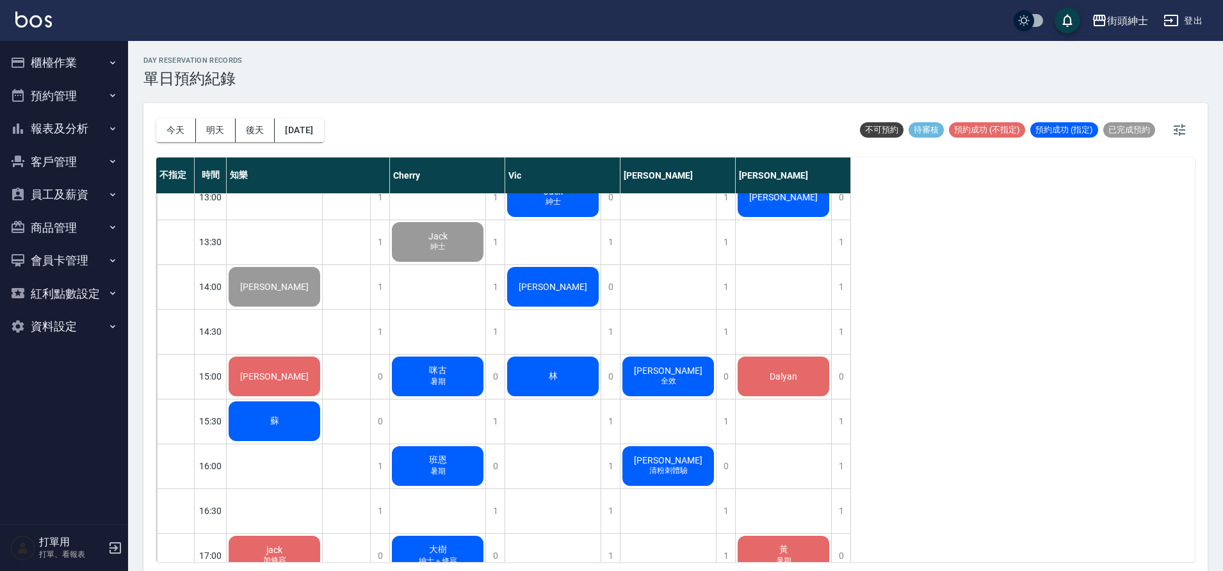
click at [289, 129] on div "蘇" at bounding box center [274, 108] width 95 height 44
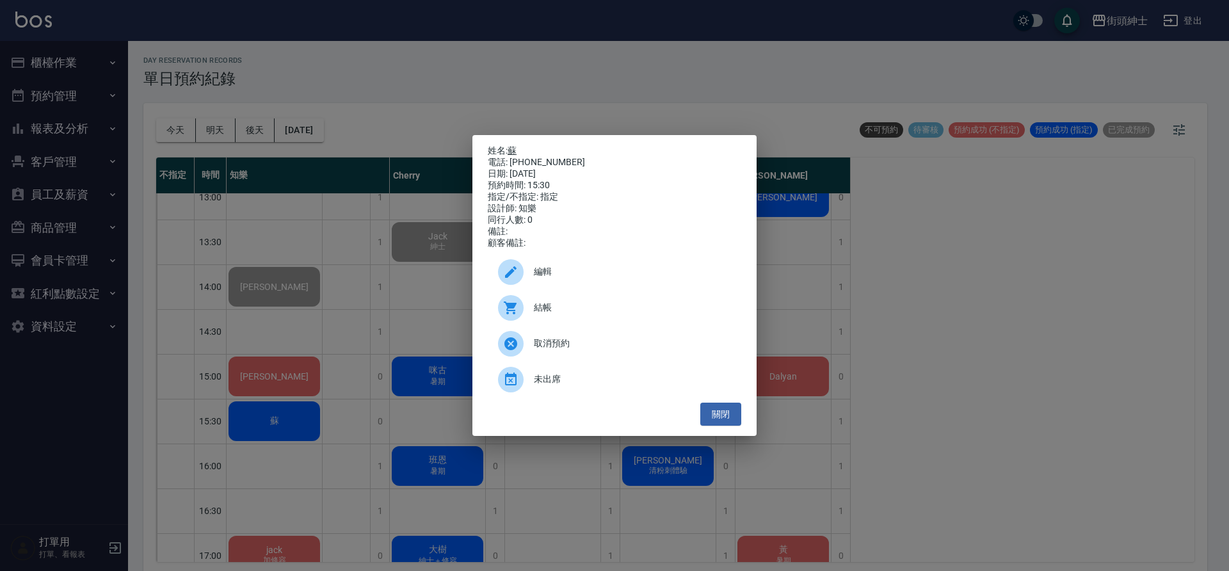
click at [514, 148] on link "蘇" at bounding box center [512, 150] width 9 height 10
click at [717, 416] on button "關閉" at bounding box center [721, 415] width 41 height 24
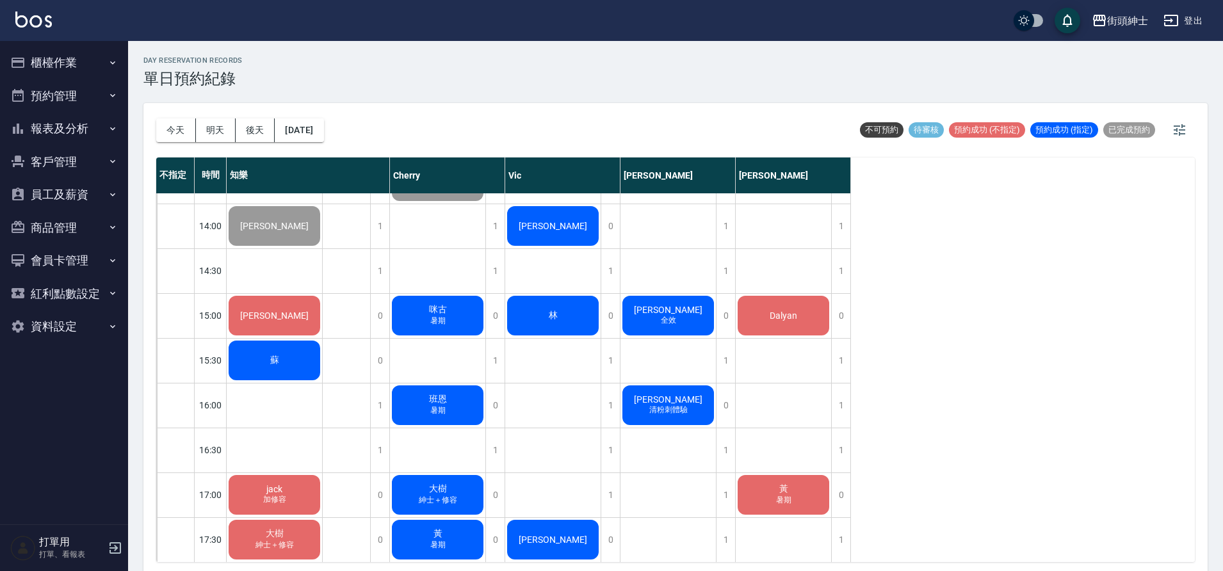
scroll to position [454, 0]
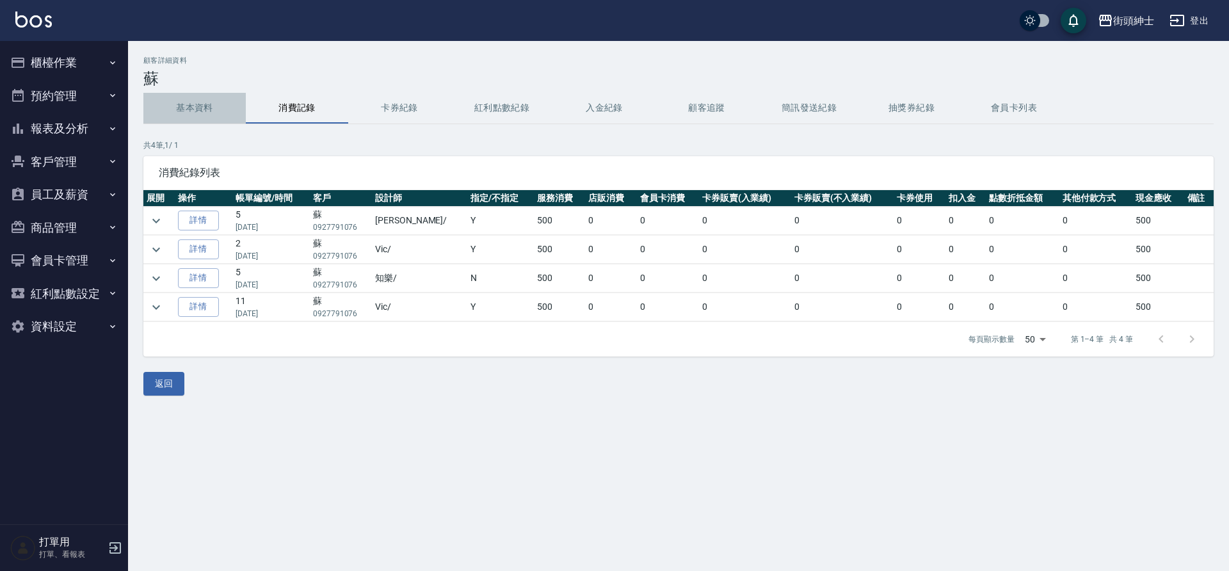
drag, startPoint x: 203, startPoint y: 108, endPoint x: 240, endPoint y: 8, distance: 106.6
click at [204, 108] on button "基本資料" at bounding box center [194, 108] width 102 height 31
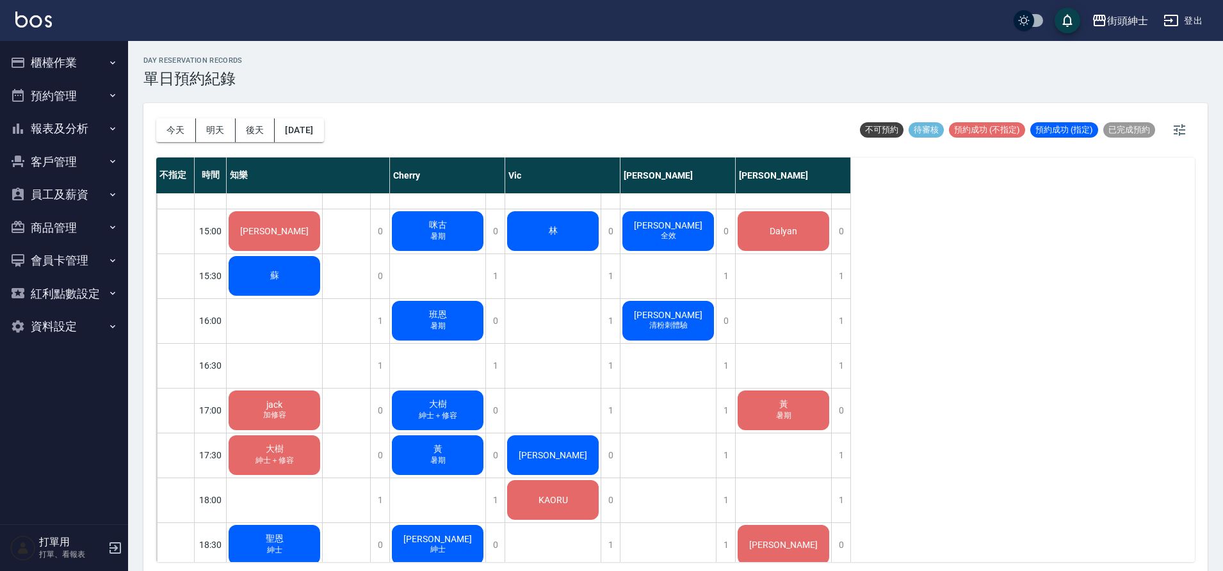
scroll to position [500, 0]
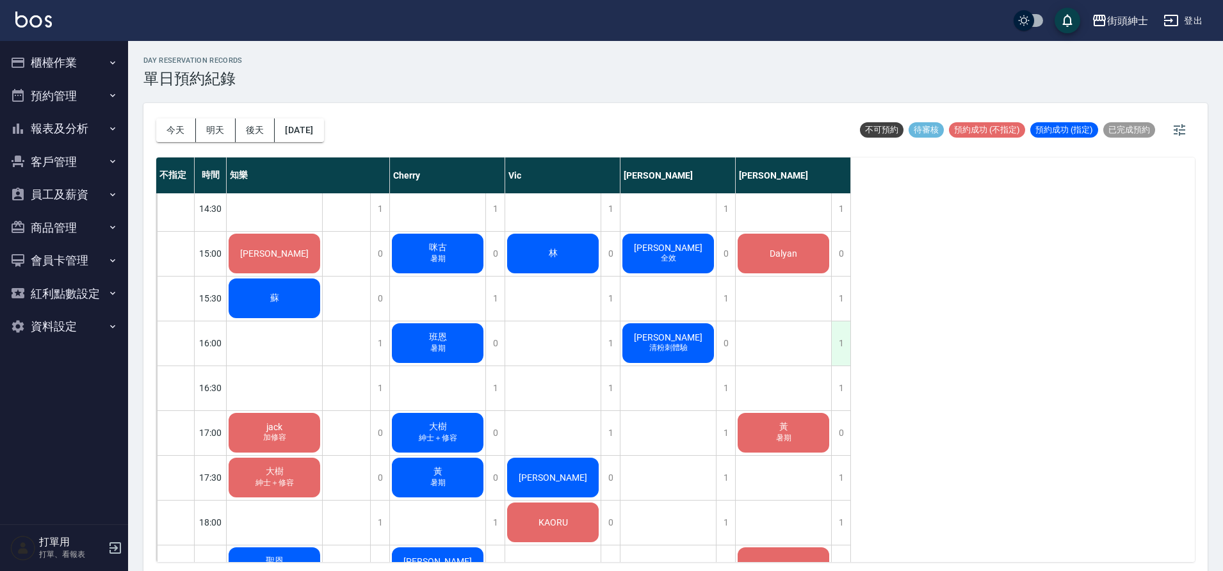
click at [843, 343] on div "1" at bounding box center [840, 343] width 19 height 44
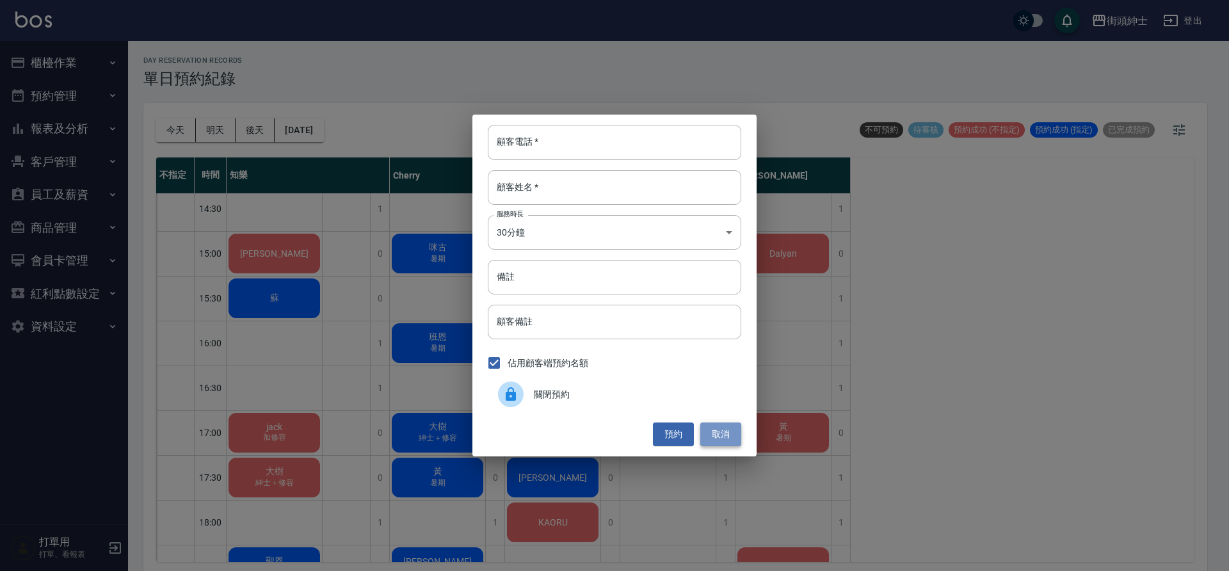
click at [726, 435] on button "取消" at bounding box center [721, 435] width 41 height 24
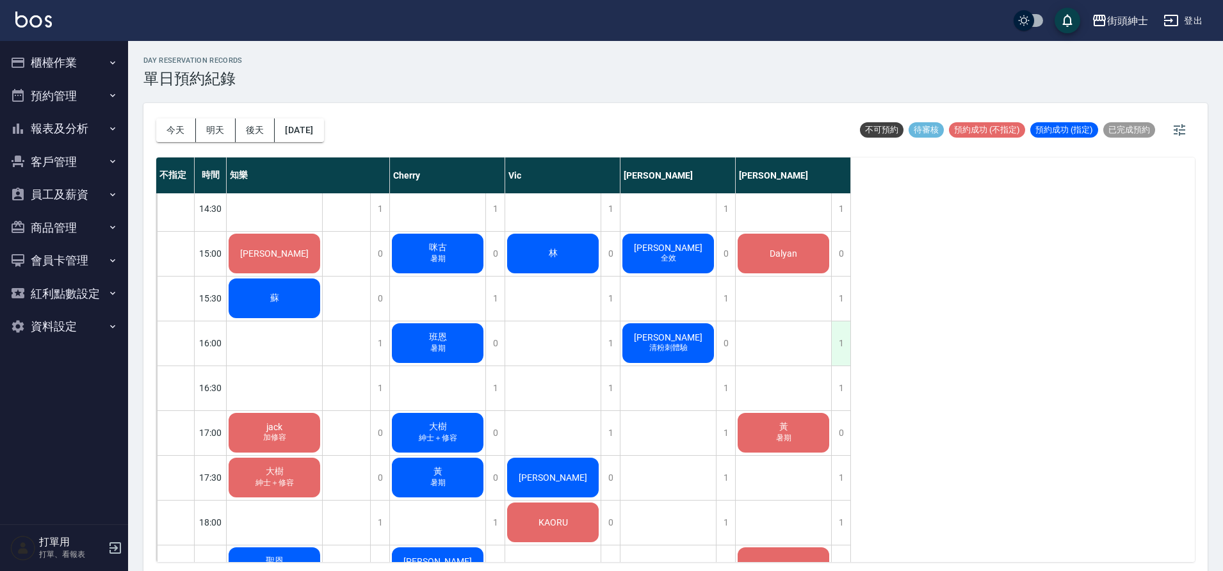
click at [843, 339] on div "1" at bounding box center [840, 343] width 19 height 44
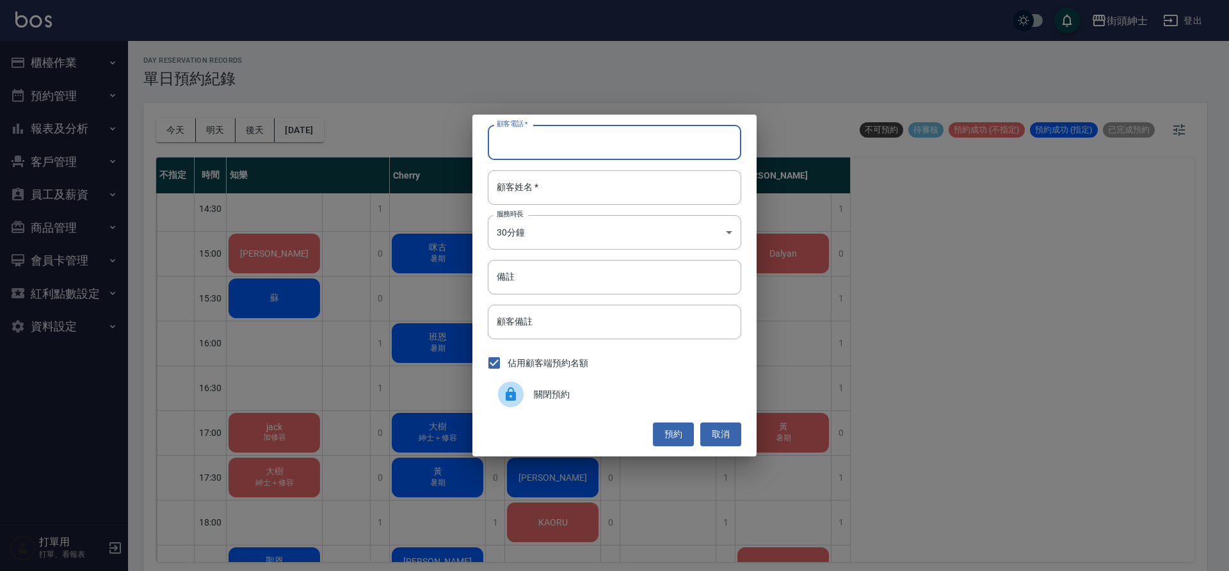
click at [603, 140] on input "顧客電話   *" at bounding box center [615, 142] width 254 height 35
type input "０"
type input "0938890809"
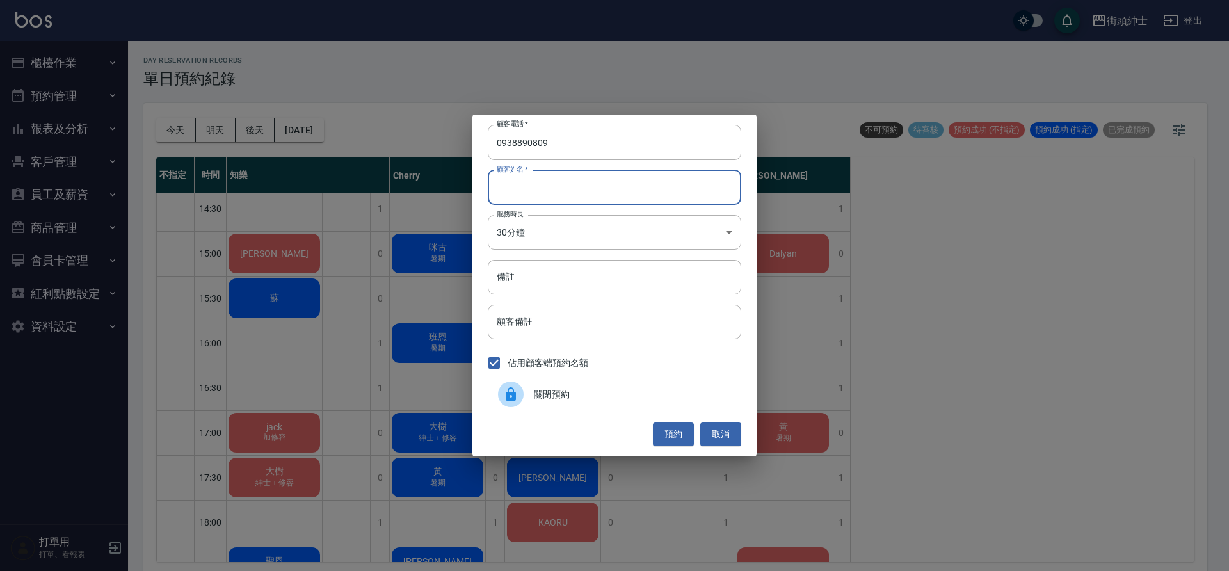
click at [645, 197] on input "顧客姓名   *" at bounding box center [615, 187] width 254 height 35
type input "林"
click at [674, 429] on button "預約" at bounding box center [673, 435] width 41 height 24
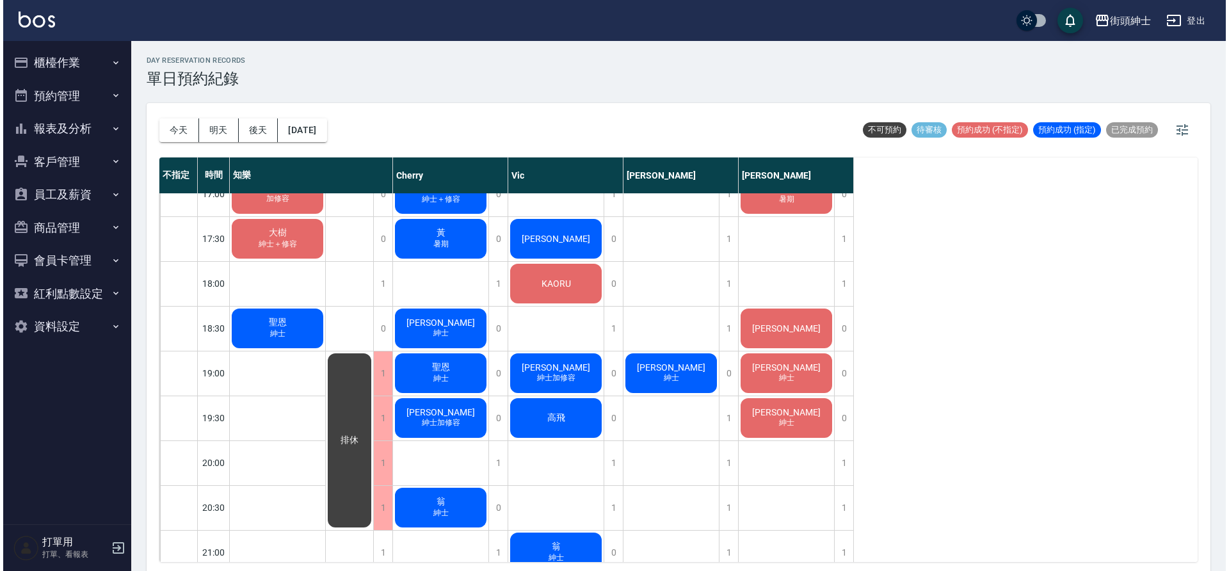
scroll to position [797, 0]
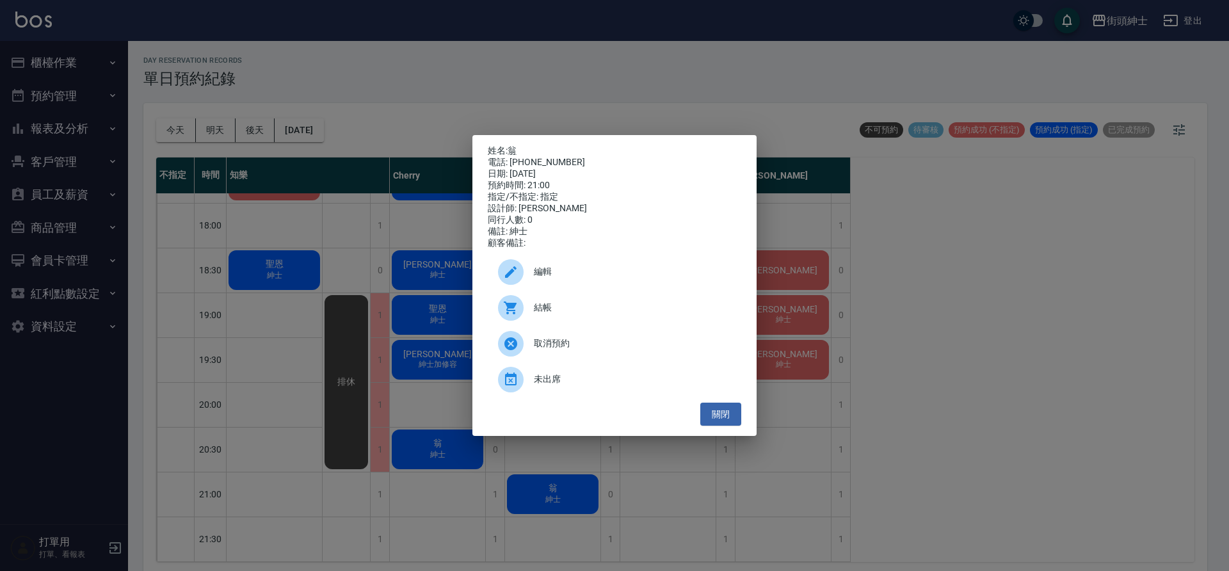
click at [578, 268] on div "編輯" at bounding box center [615, 272] width 254 height 36
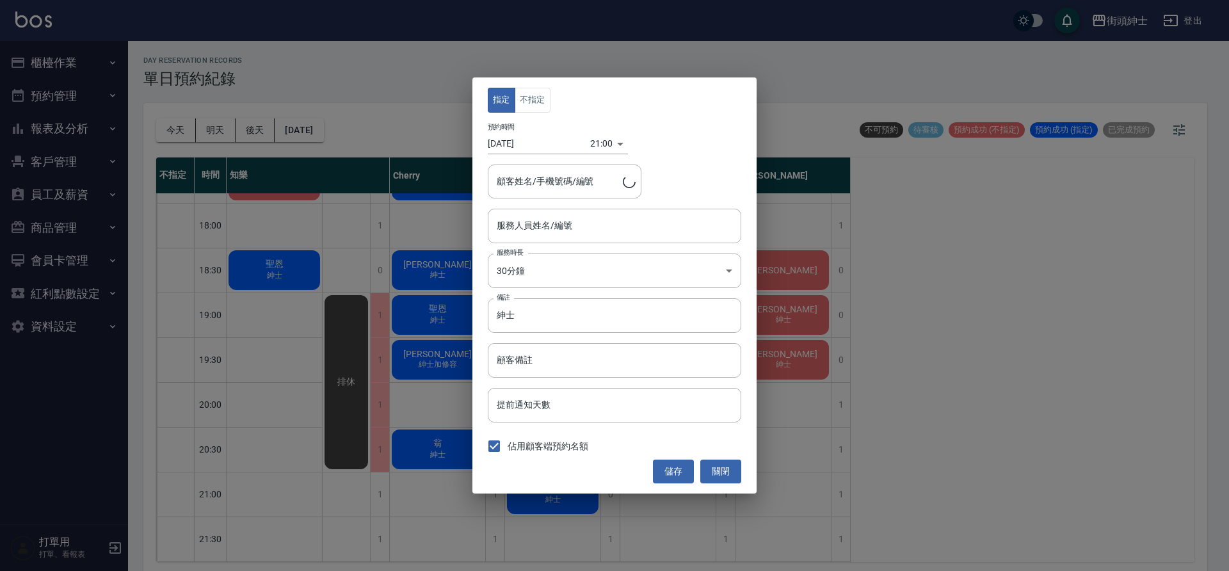
type input "Vic(無代號)"
type input "翁/0981527003"
click at [586, 149] on body "街頭紳士 登出 櫃檯作業 打帳單 帳單列表 營業儀表板 現金收支登錄 材料自購登錄 每日結帳 排班表 現場電腦打卡 預約管理 預約管理 單日預約紀錄 單週預約…" at bounding box center [614, 287] width 1229 height 575
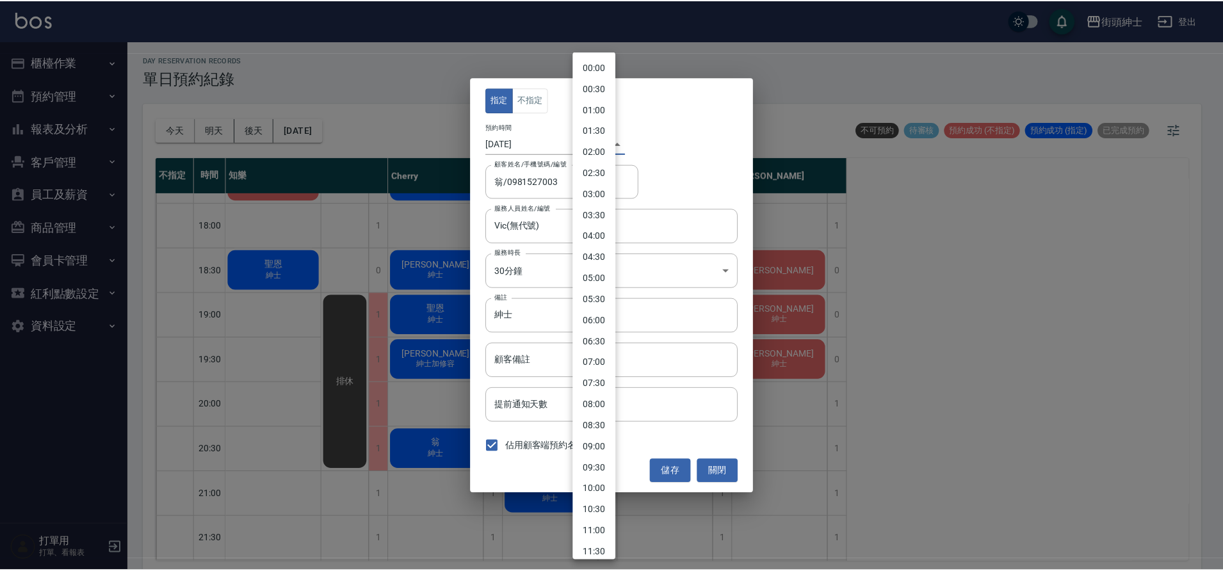
scroll to position [515, 0]
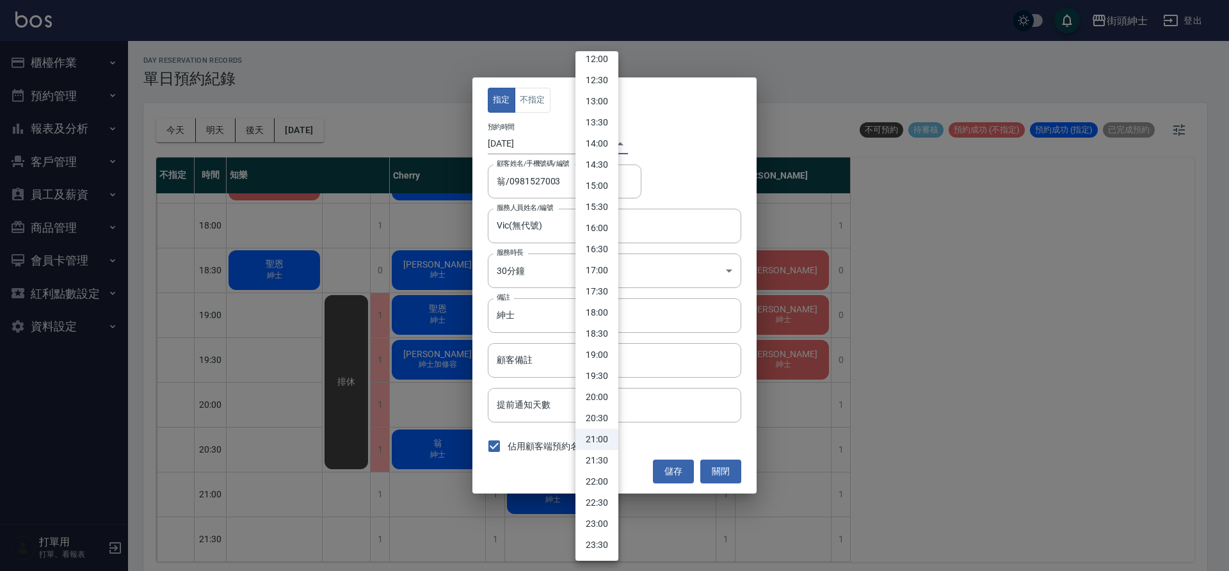
click at [592, 402] on li "20:00" at bounding box center [597, 397] width 43 height 21
type input "1755259200000"
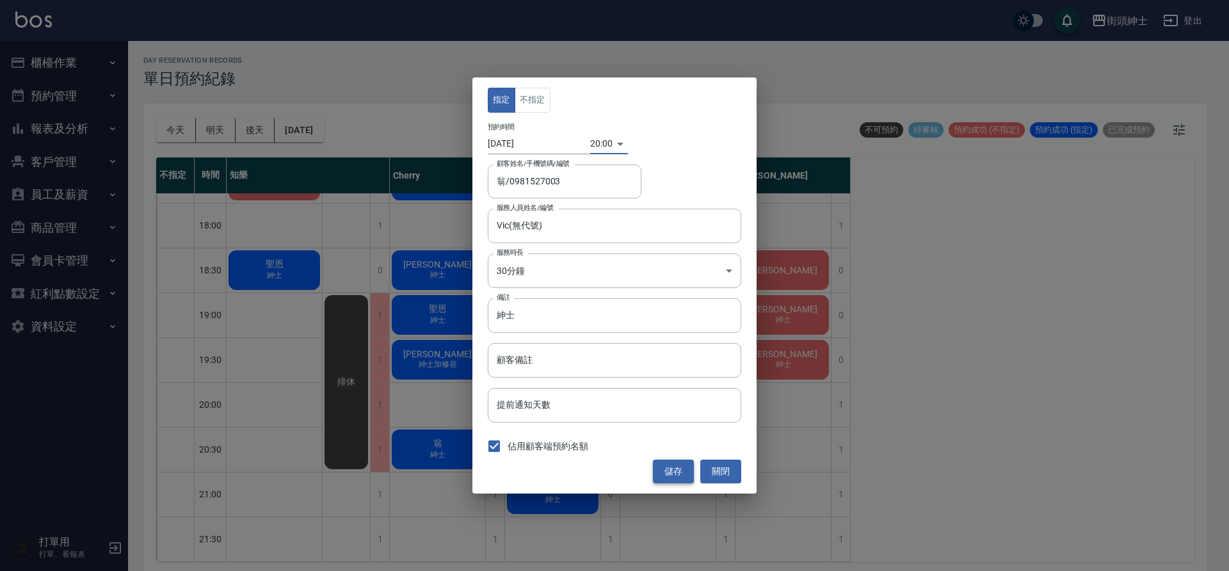
click at [681, 470] on button "儲存" at bounding box center [673, 472] width 41 height 24
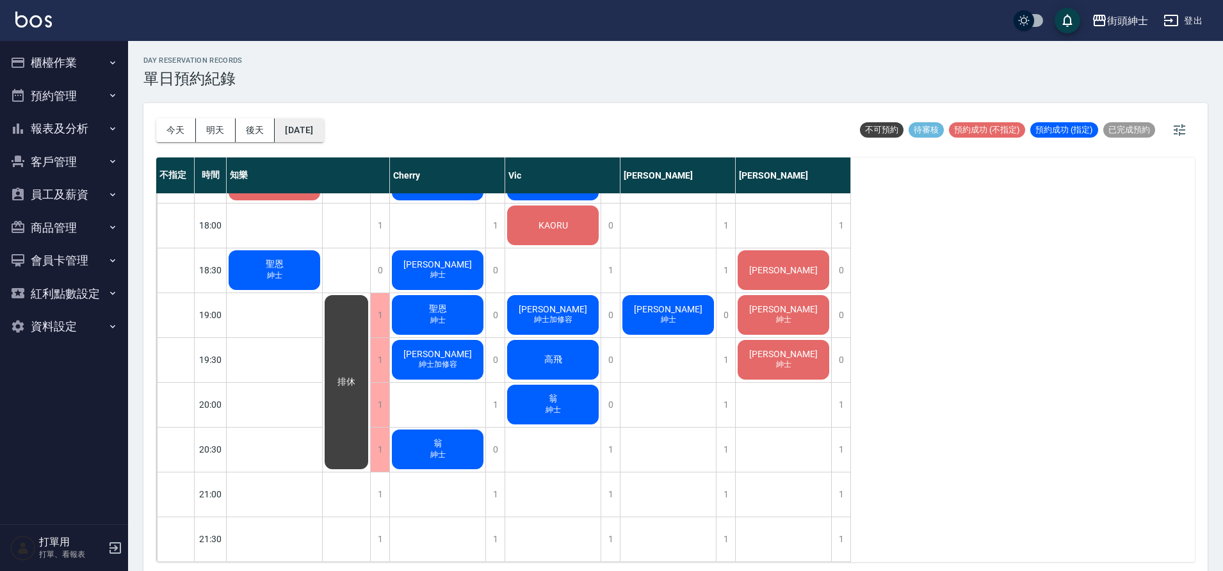
click at [306, 123] on button "[DATE]" at bounding box center [299, 130] width 49 height 24
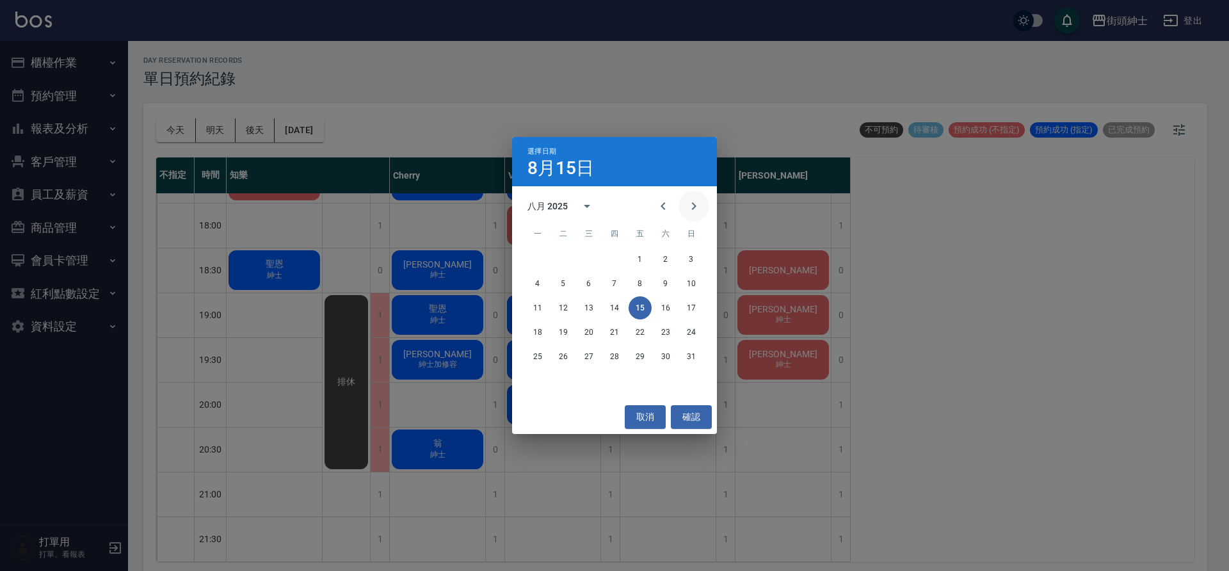
click at [692, 209] on icon "Next month" at bounding box center [694, 206] width 4 height 8
click at [695, 199] on icon "Next month" at bounding box center [693, 206] width 15 height 15
click at [666, 204] on icon "Previous month" at bounding box center [663, 206] width 15 height 15
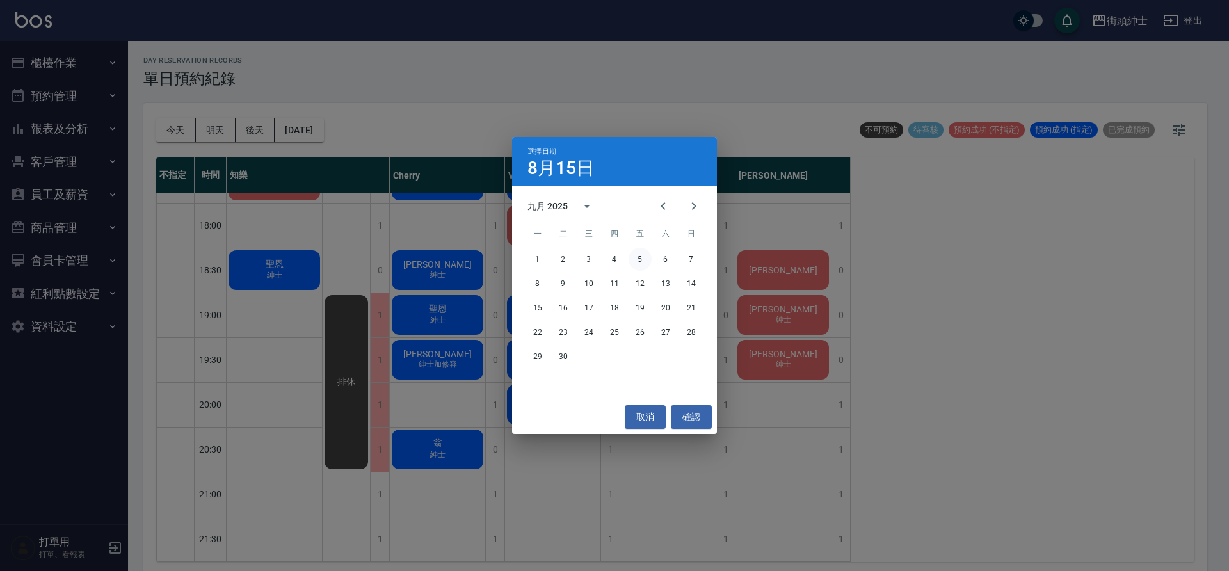
click at [645, 261] on button "5" at bounding box center [640, 259] width 23 height 23
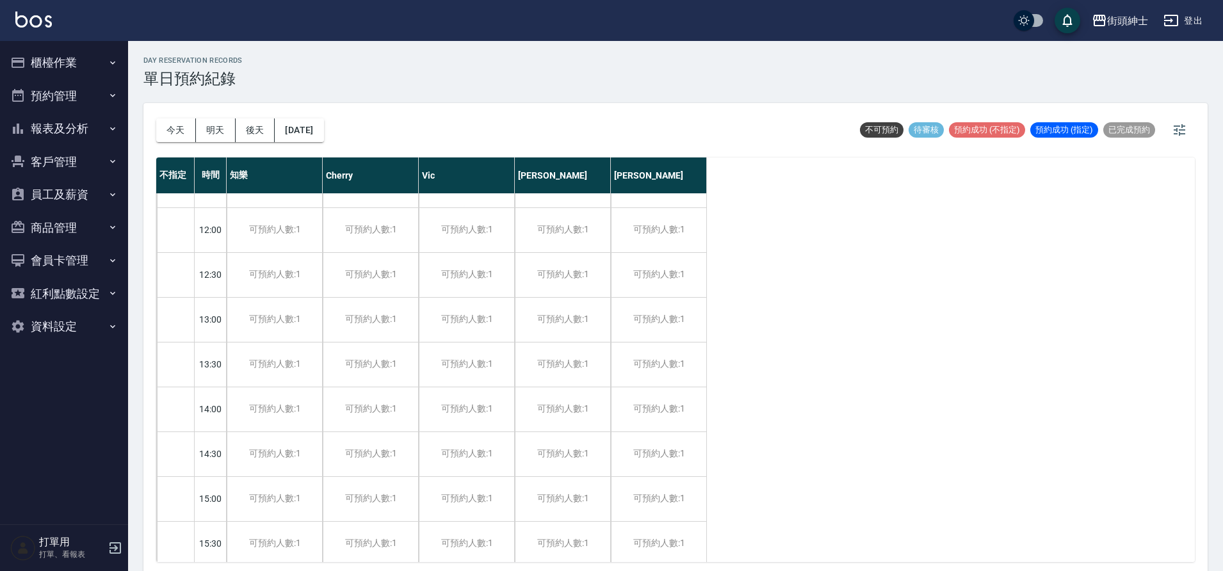
scroll to position [252, 0]
click at [379, 409] on div "可預約人數:1" at bounding box center [370, 412] width 95 height 44
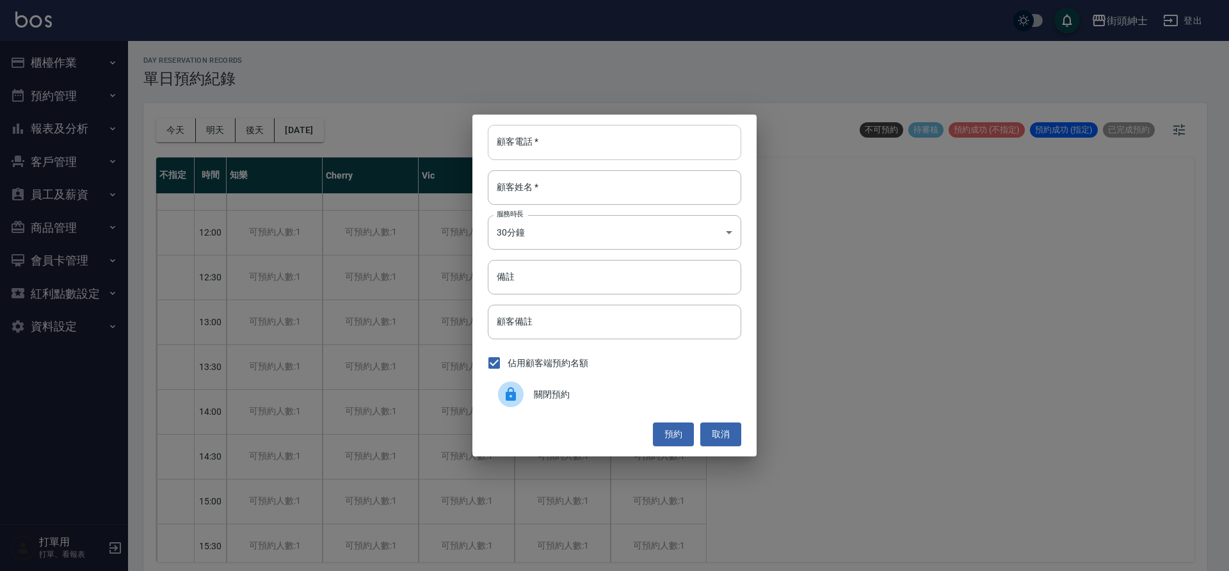
click at [567, 147] on input "顧客電話   *" at bounding box center [615, 142] width 254 height 35
type input "0989199053"
click at [567, 196] on input "顧客姓名   *" at bounding box center [615, 187] width 254 height 35
type input "ㄙ"
type input "ａ"
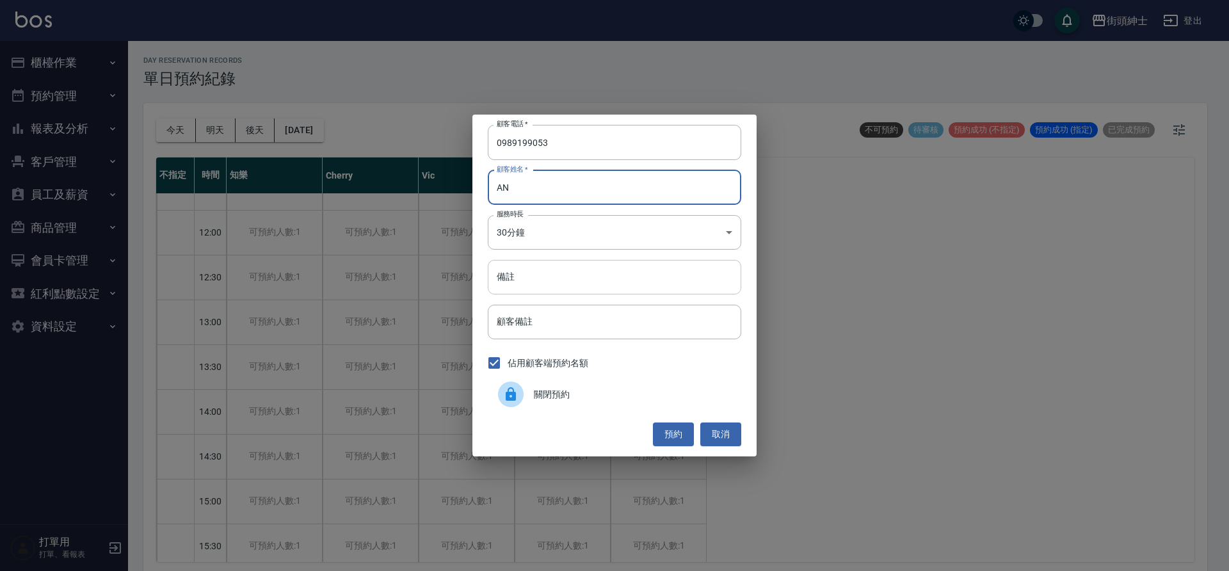
type input "AN"
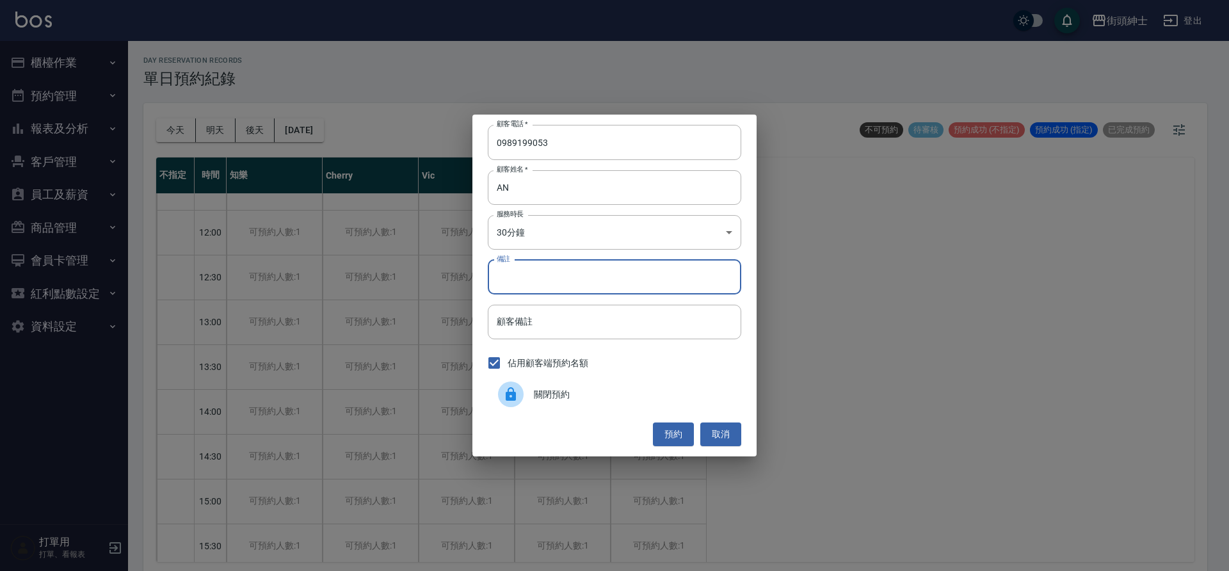
click at [610, 280] on input "備註" at bounding box center [615, 277] width 254 height 35
type input "暑期"
click at [680, 437] on button "預約" at bounding box center [673, 435] width 41 height 24
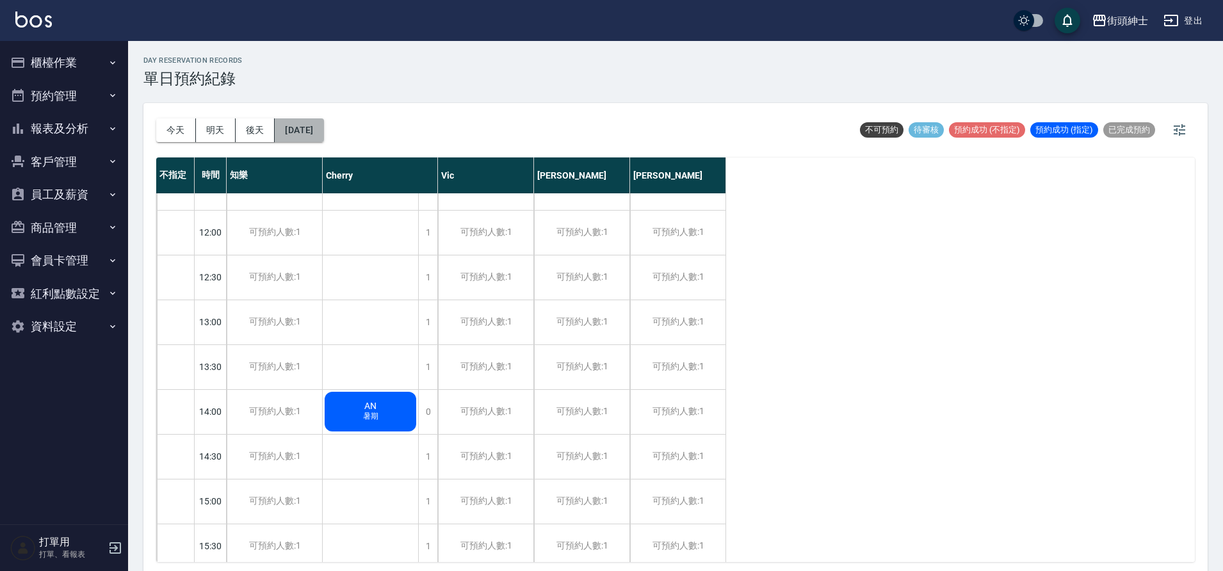
click at [306, 138] on button "[DATE]" at bounding box center [299, 130] width 49 height 24
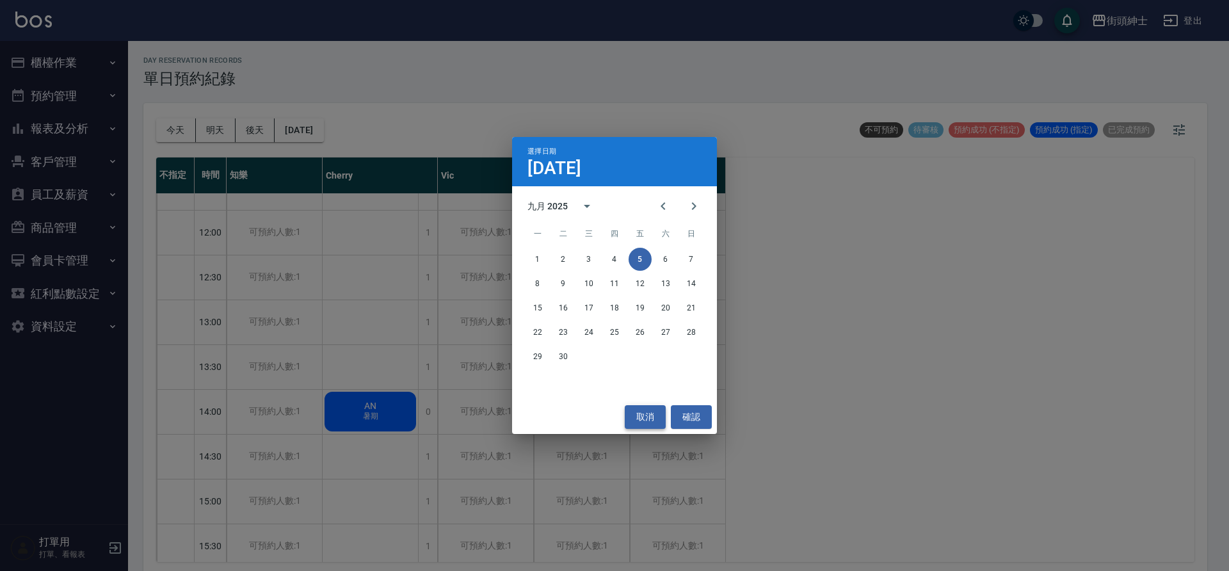
click at [647, 413] on button "取消" at bounding box center [645, 417] width 41 height 24
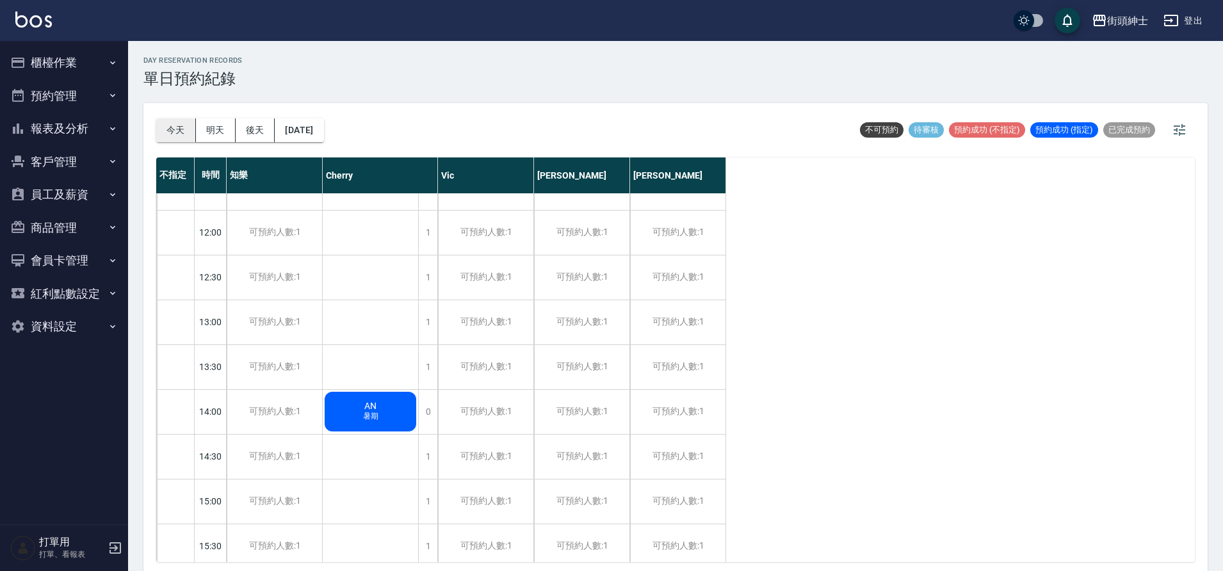
click at [162, 133] on button "今天" at bounding box center [176, 130] width 40 height 24
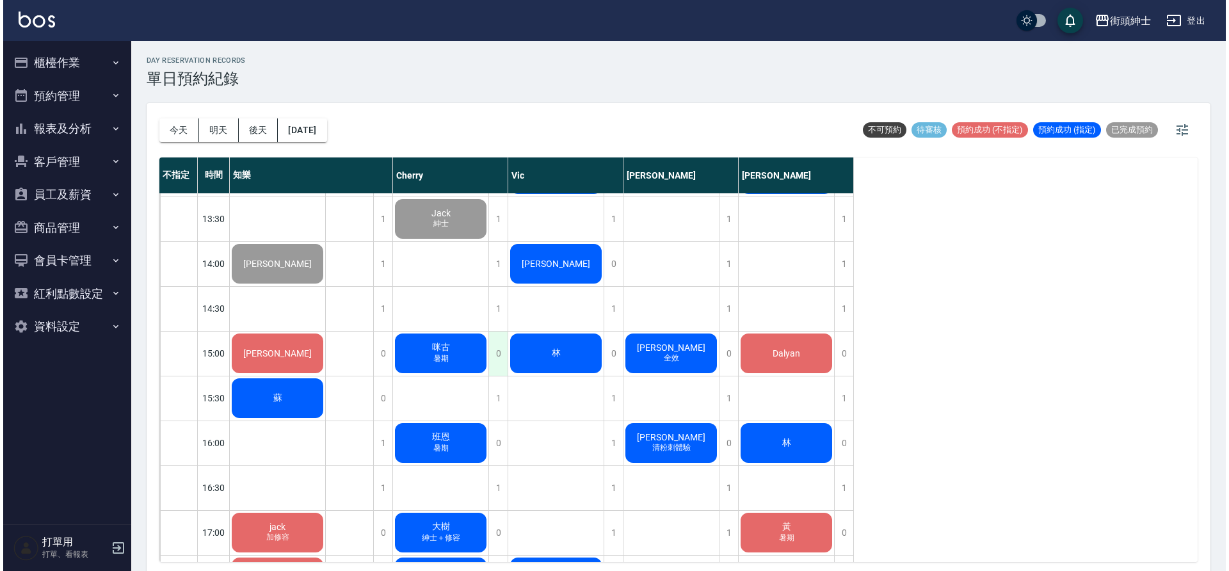
scroll to position [376, 0]
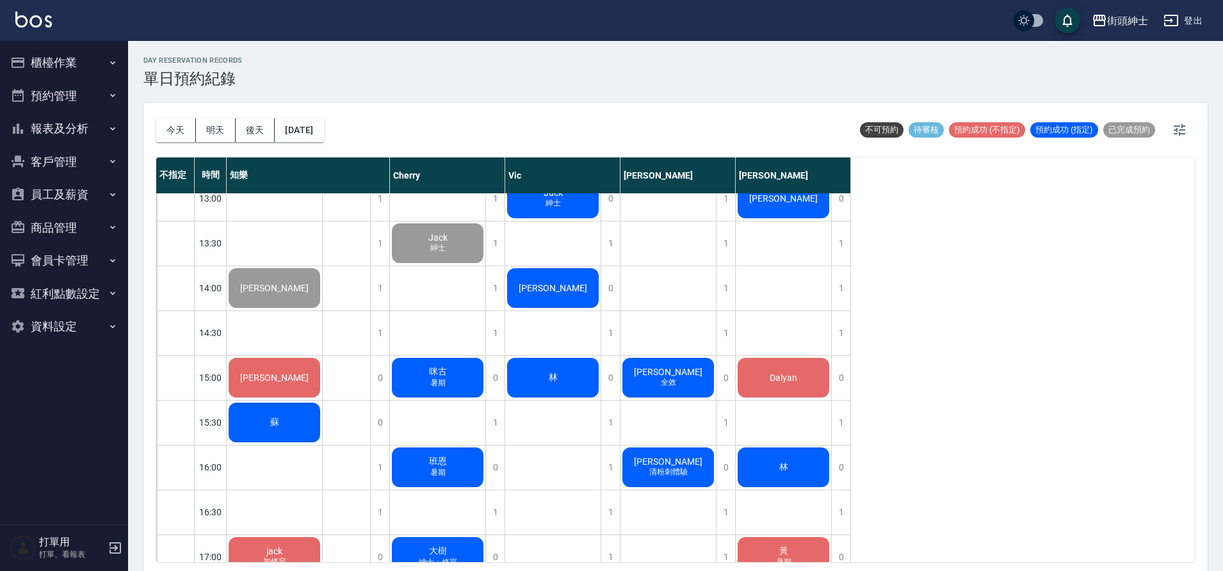
click at [322, 131] on div "咪古 暑期" at bounding box center [274, 109] width 95 height 44
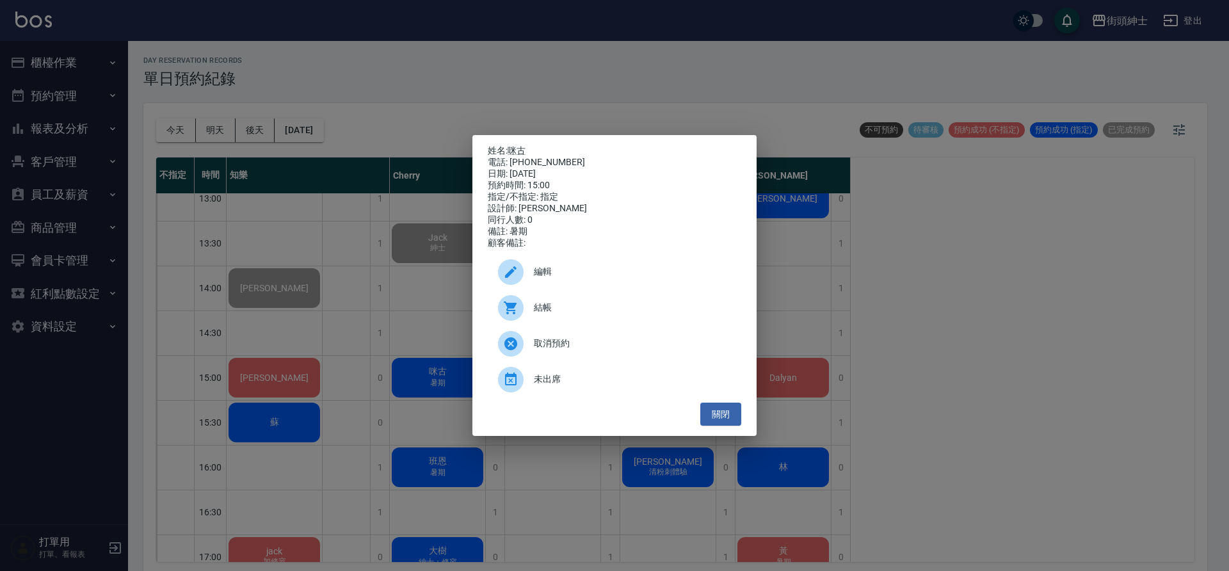
click at [553, 314] on span "結帳" at bounding box center [632, 307] width 197 height 13
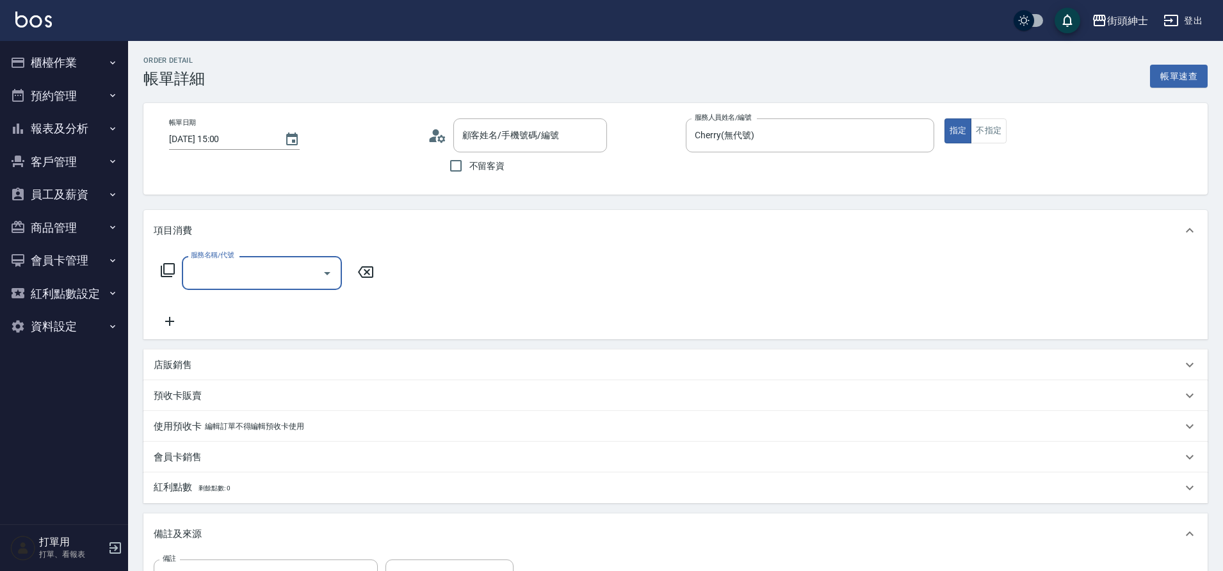
type input "咪古/0903528687/null"
click at [214, 280] on input "服務名稱/代號" at bounding box center [252, 273] width 129 height 22
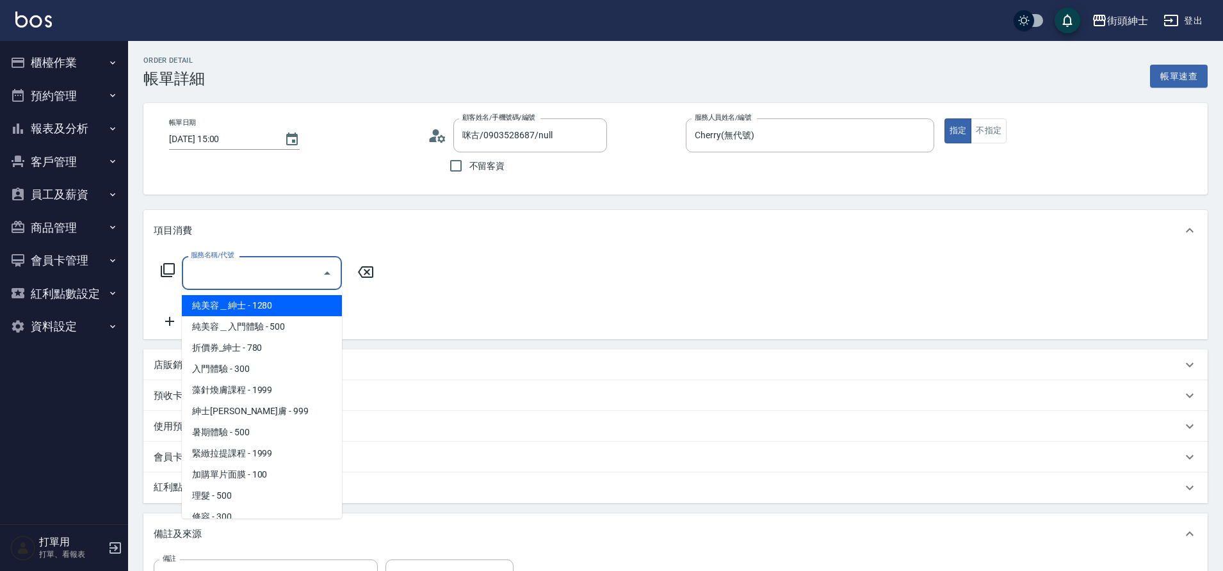
click at [242, 435] on span "暑期體驗 - 500" at bounding box center [262, 432] width 160 height 21
type input "暑期體驗"
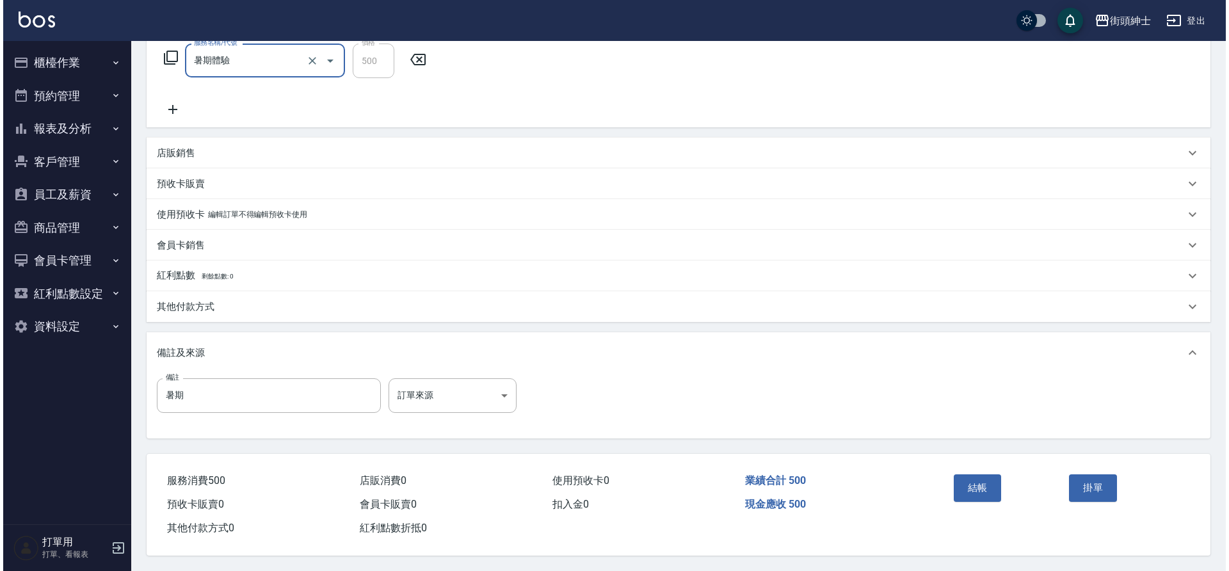
scroll to position [218, 0]
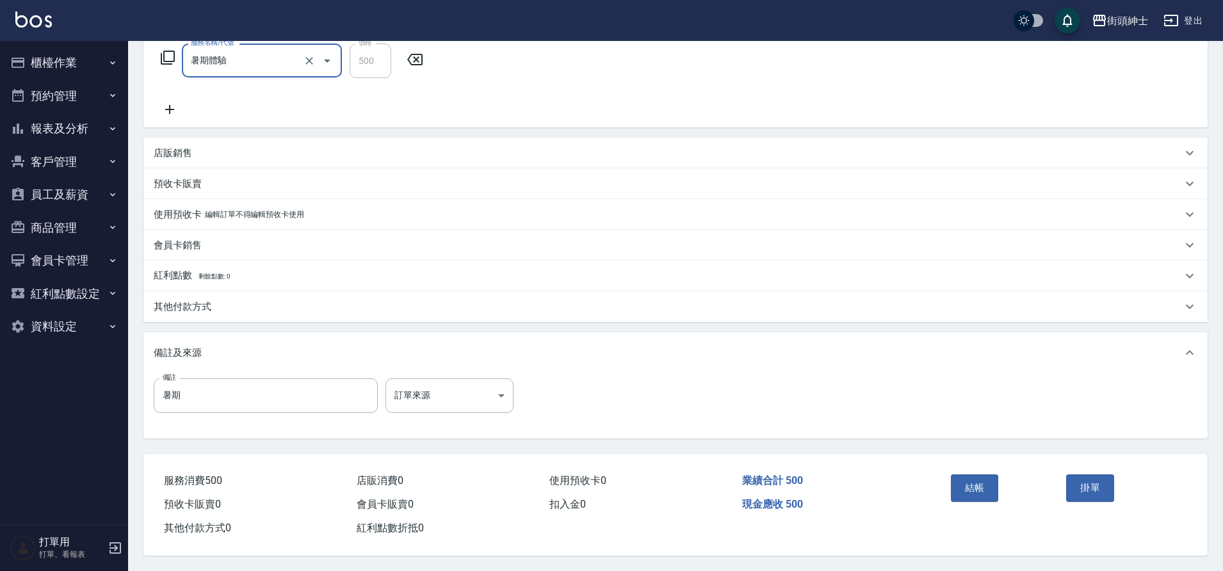
click at [959, 478] on button "結帳" at bounding box center [975, 487] width 48 height 27
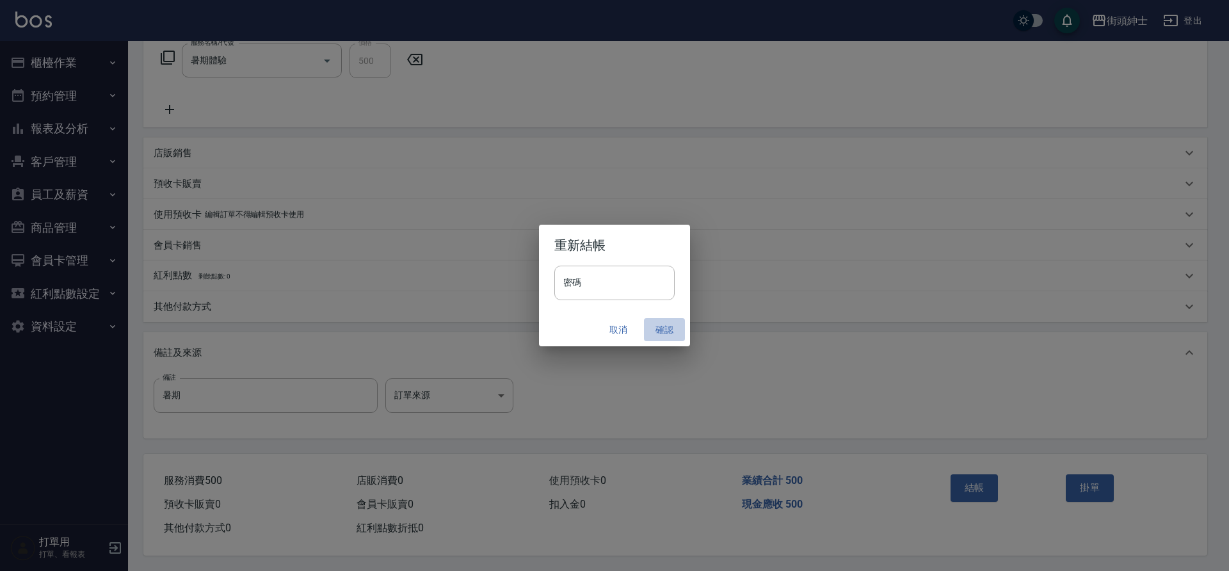
click at [645, 328] on button "確認" at bounding box center [664, 330] width 41 height 24
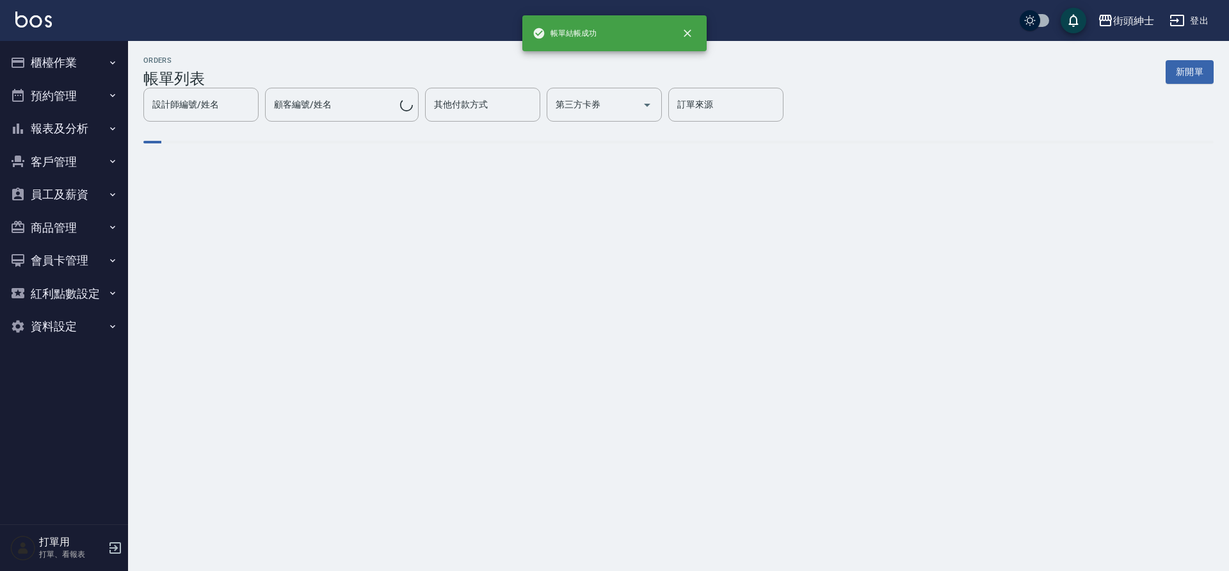
click at [59, 95] on button "預約管理" at bounding box center [64, 95] width 118 height 33
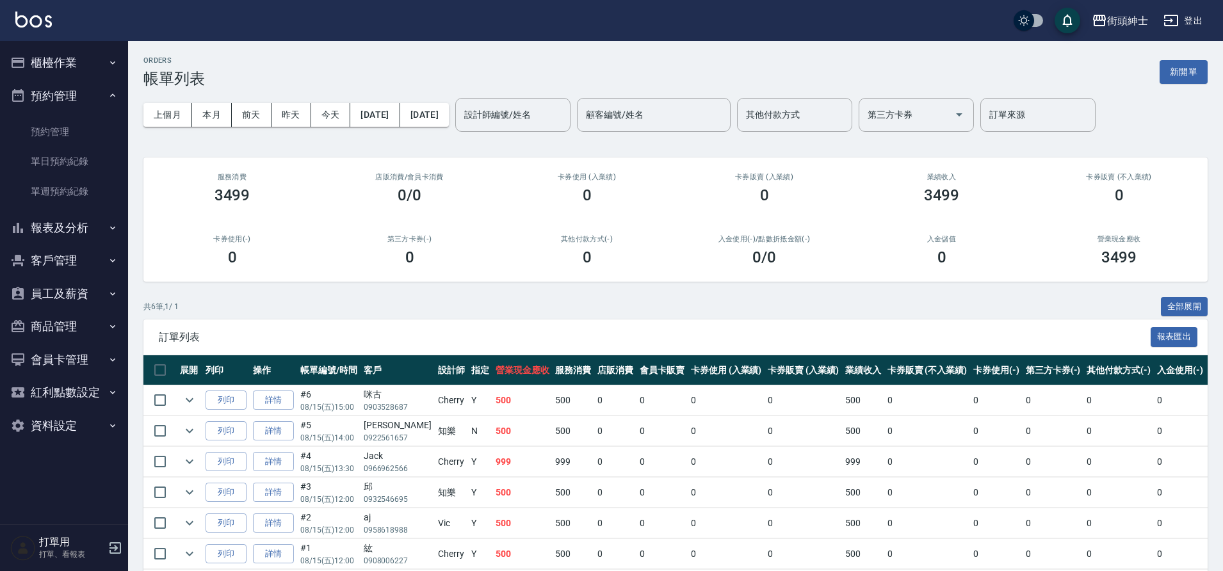
drag, startPoint x: 0, startPoint y: 0, endPoint x: 59, endPoint y: 100, distance: 116.0
click at [59, 100] on button "預約管理" at bounding box center [64, 95] width 118 height 33
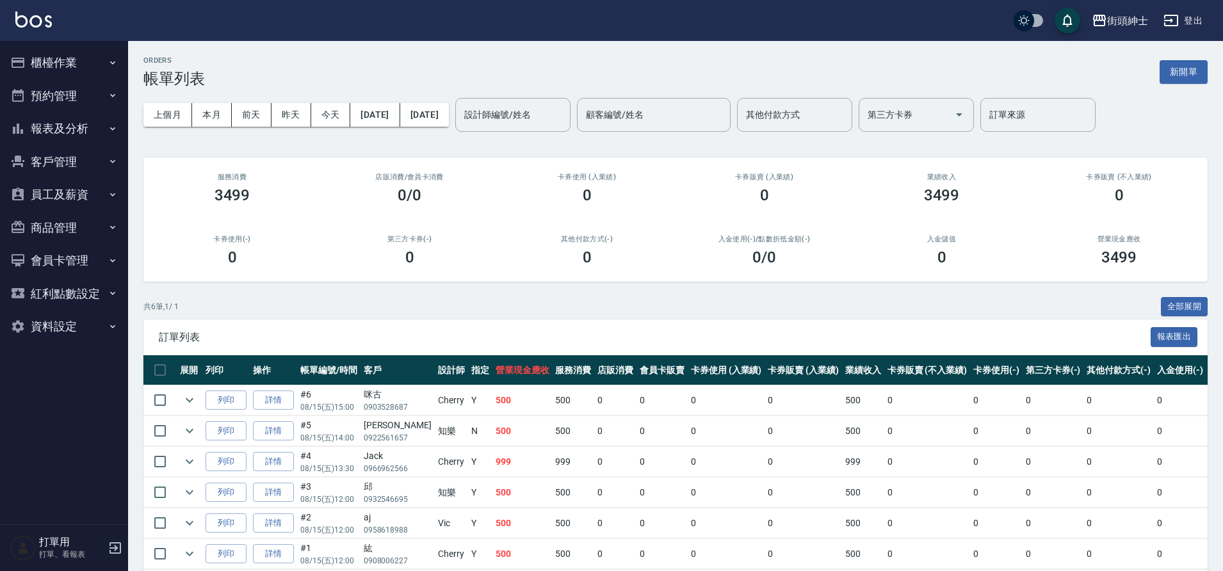
click at [59, 100] on button "預約管理" at bounding box center [64, 95] width 118 height 33
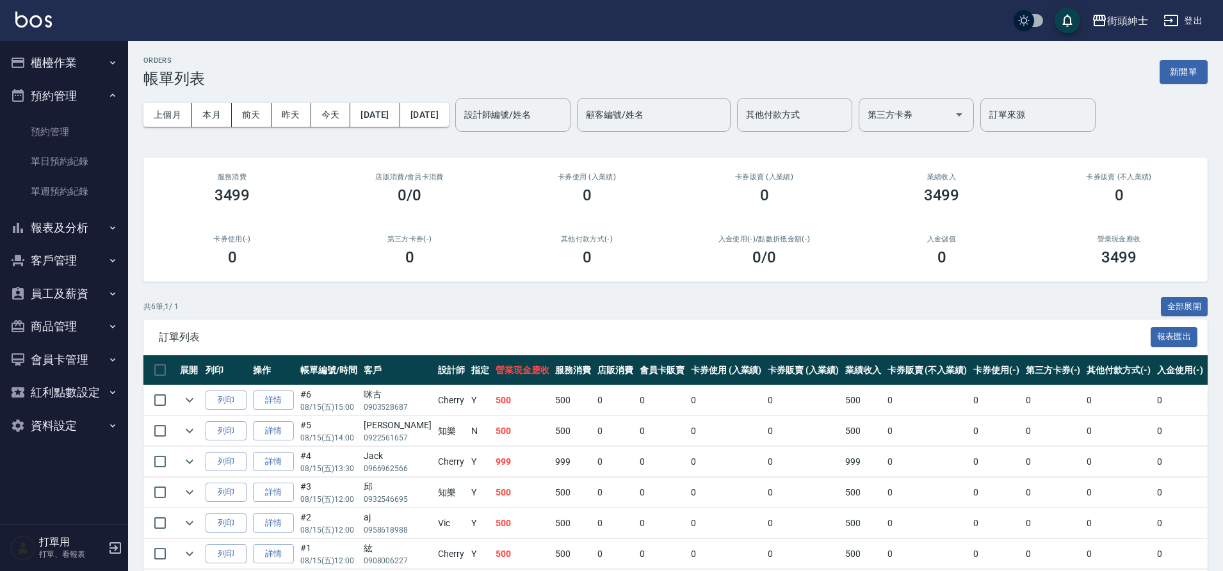
click at [65, 163] on link "單日預約紀錄" at bounding box center [64, 161] width 118 height 29
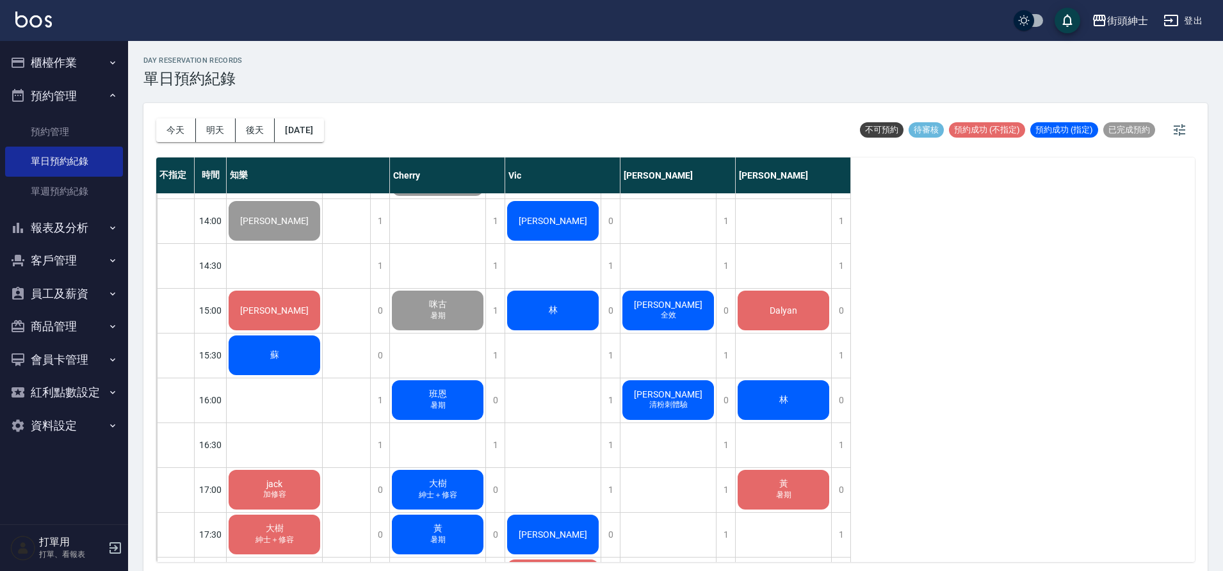
scroll to position [453, 0]
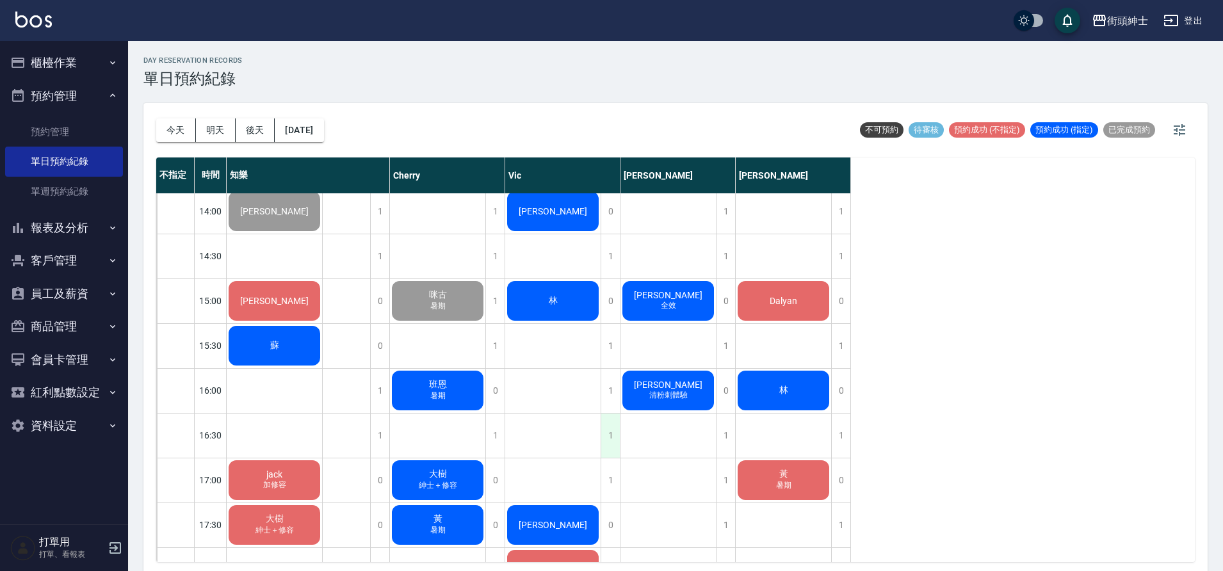
click at [604, 429] on div "1" at bounding box center [610, 436] width 19 height 44
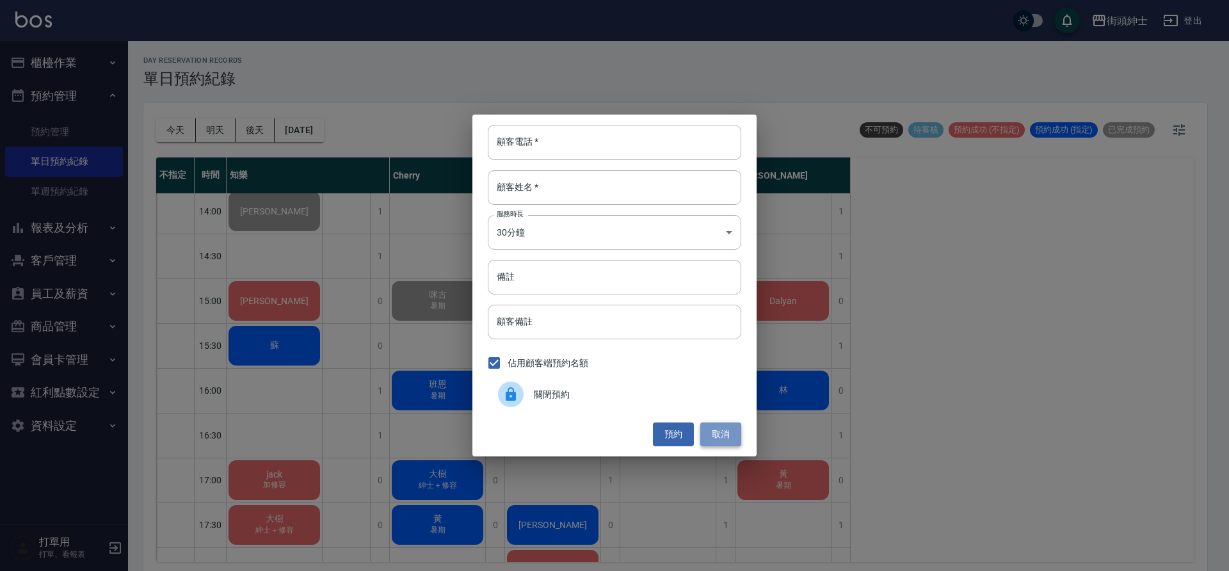
click at [709, 437] on button "取消" at bounding box center [721, 435] width 41 height 24
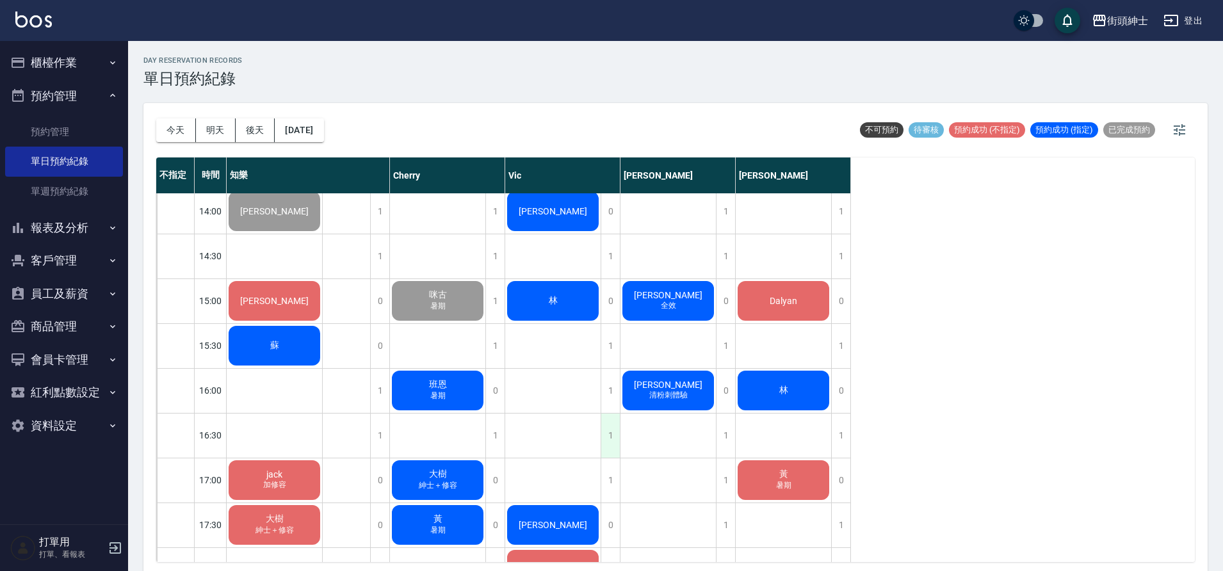
click at [612, 441] on div "1" at bounding box center [610, 436] width 19 height 44
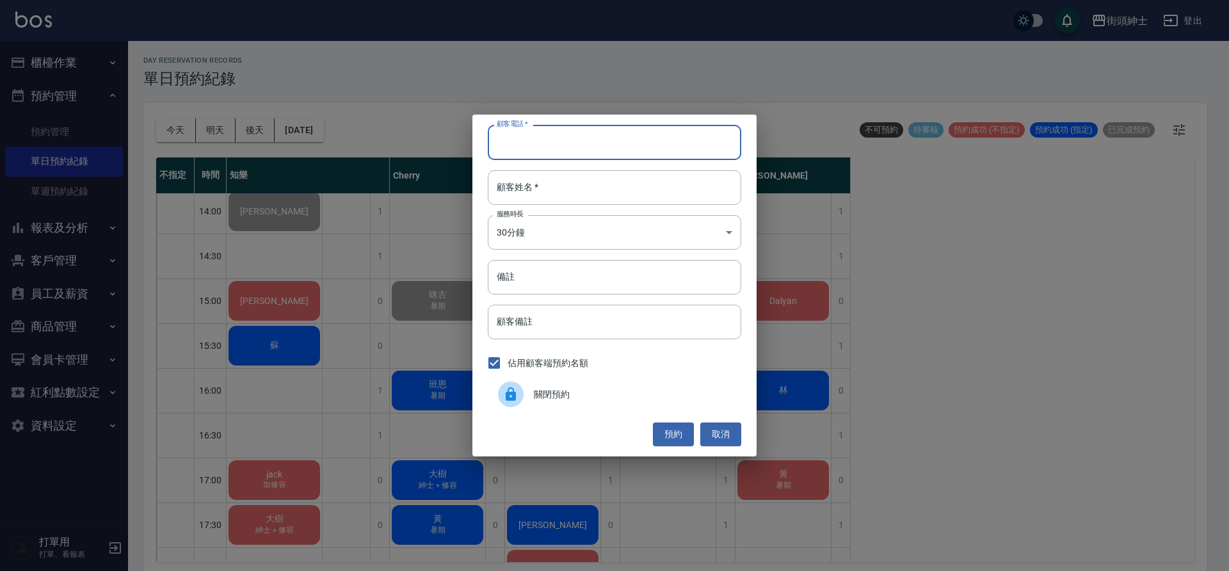
click at [542, 144] on input "顧客電話   *" at bounding box center [615, 142] width 254 height 35
type input "０"
type input "0123"
click at [577, 215] on body "街頭紳士 登出 櫃檯作業 打帳單 帳單列表 營業儀表板 現金收支登錄 材料自購登錄 每日結帳 排班表 現場電腦打卡 預約管理 預約管理 單日預約紀錄 單週預約…" at bounding box center [614, 287] width 1229 height 575
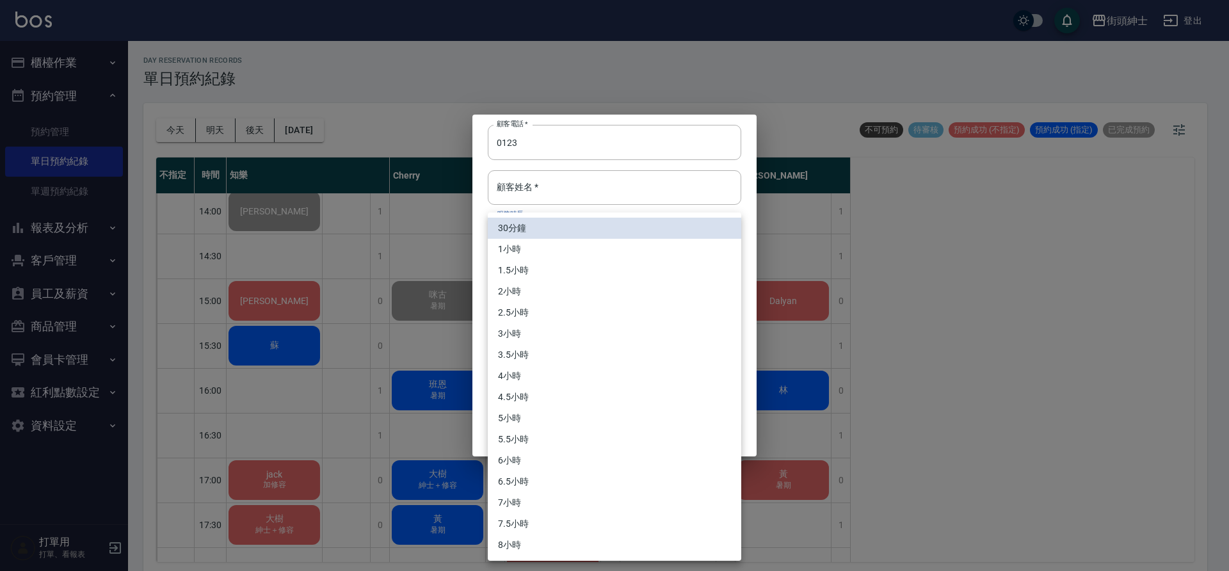
click at [574, 190] on div at bounding box center [614, 285] width 1229 height 571
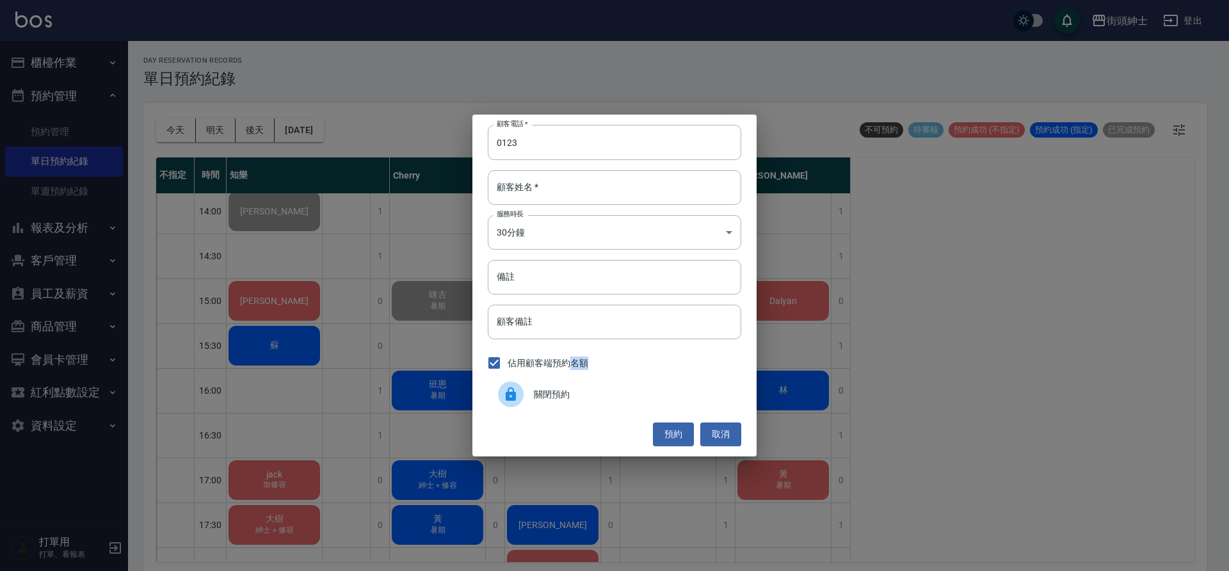
click at [574, 190] on div "30分鐘 1小時 1.5小時 2小時 2.5小時 3小時 3.5小時 4小時 4.5小時 5小時 5.5小時 6小時 6.5小時 7小時 7.5小時 8小時" at bounding box center [614, 285] width 1229 height 571
click at [560, 182] on input "顧客姓名   *" at bounding box center [615, 187] width 254 height 35
type input "0"
click at [676, 435] on button "預約" at bounding box center [673, 435] width 41 height 24
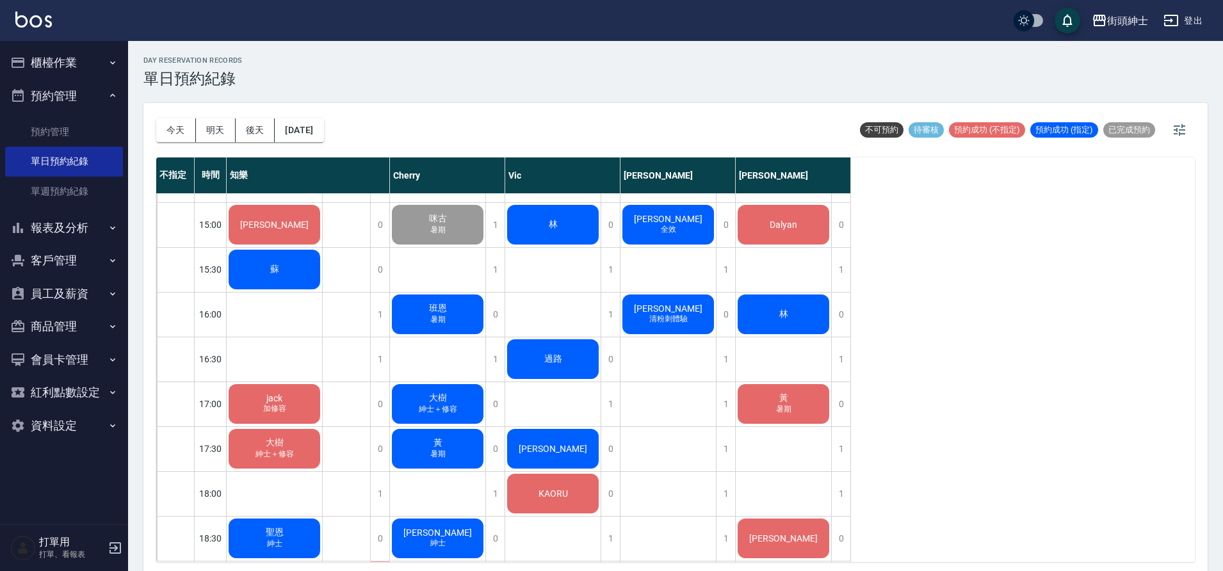
scroll to position [526, 0]
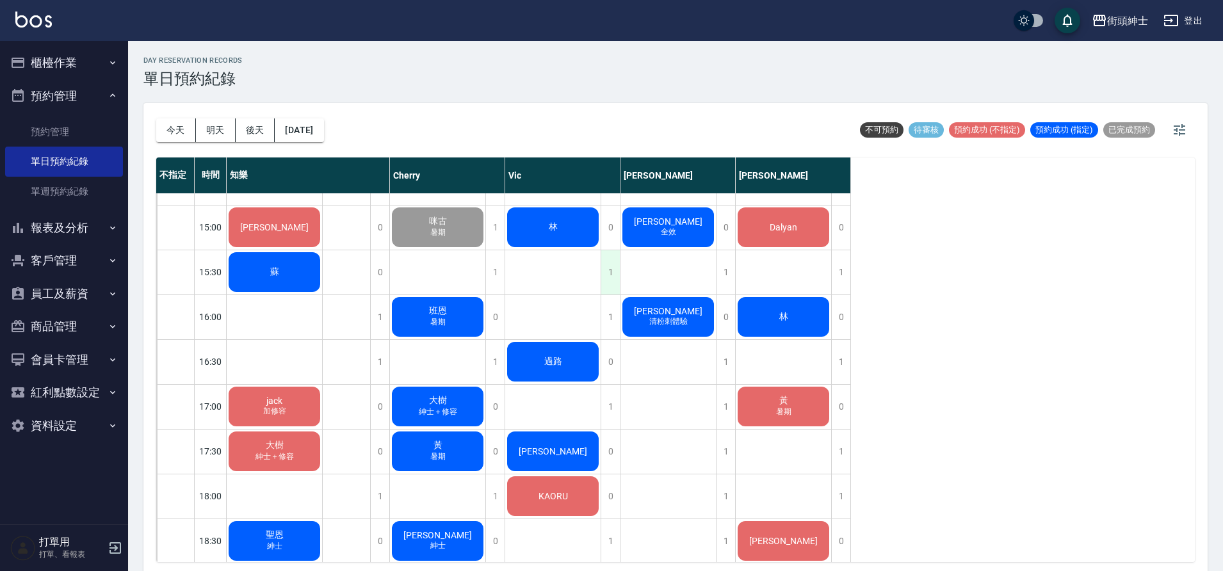
click at [611, 276] on div "1" at bounding box center [610, 272] width 19 height 44
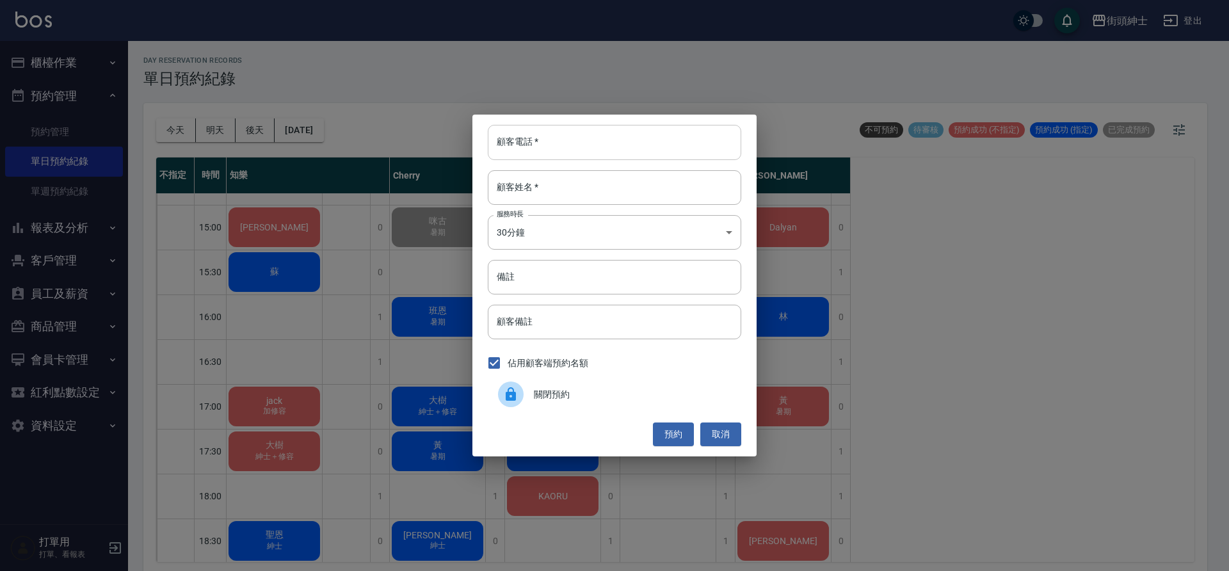
click at [614, 144] on input "顧客電話   *" at bounding box center [615, 142] width 254 height 35
type input "0123"
click at [683, 428] on button "預約" at bounding box center [673, 435] width 41 height 24
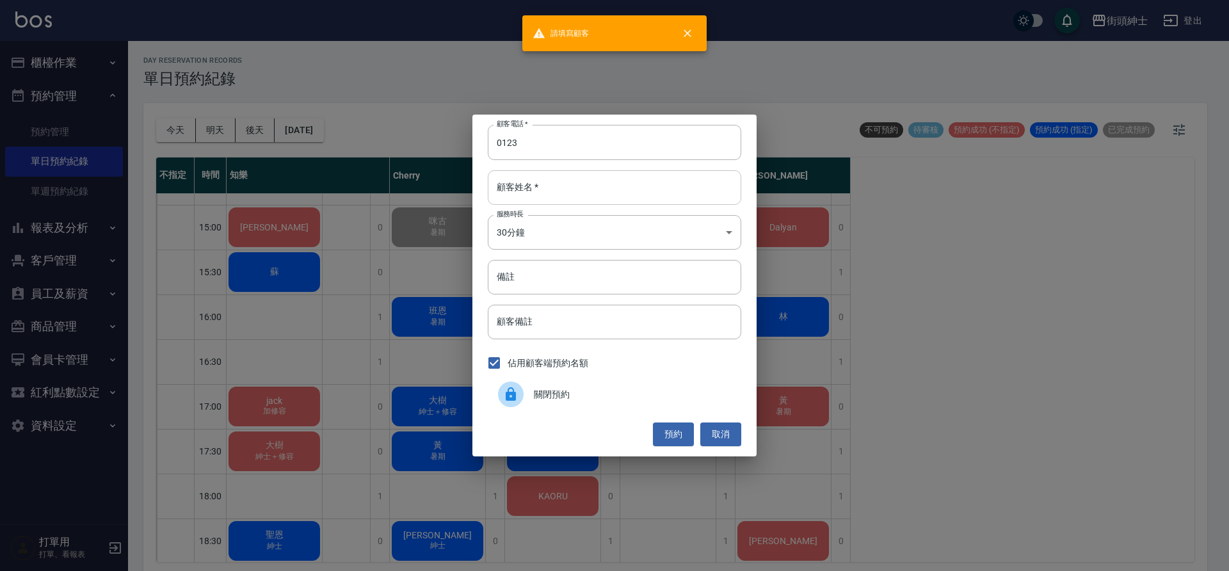
click at [580, 195] on input "顧客姓名   *" at bounding box center [615, 187] width 254 height 35
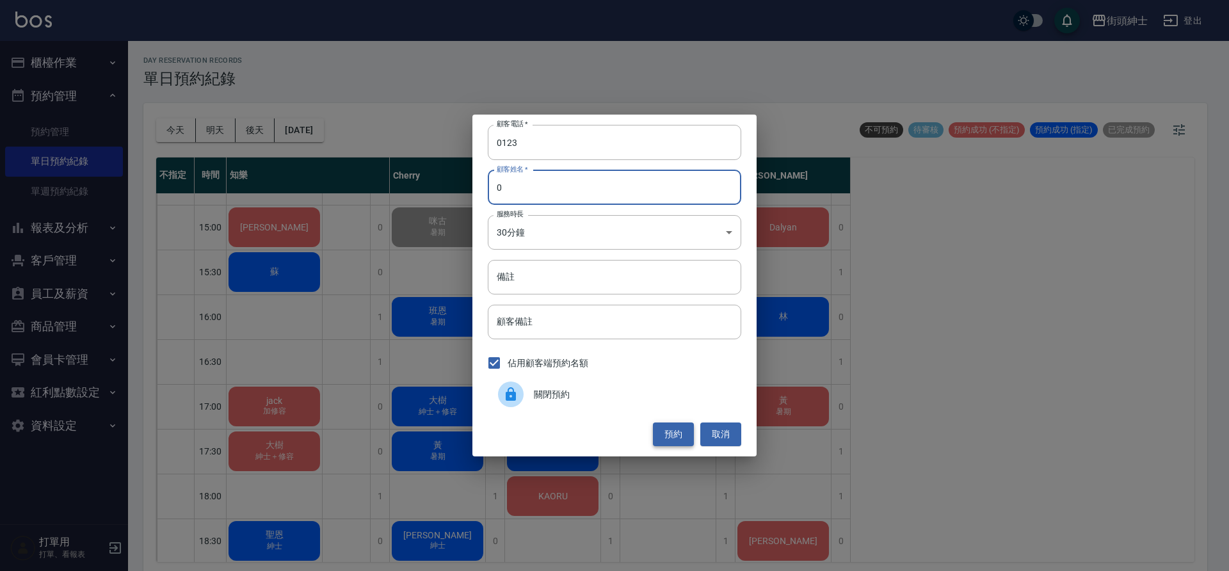
type input "0"
click at [674, 441] on button "預約" at bounding box center [673, 435] width 41 height 24
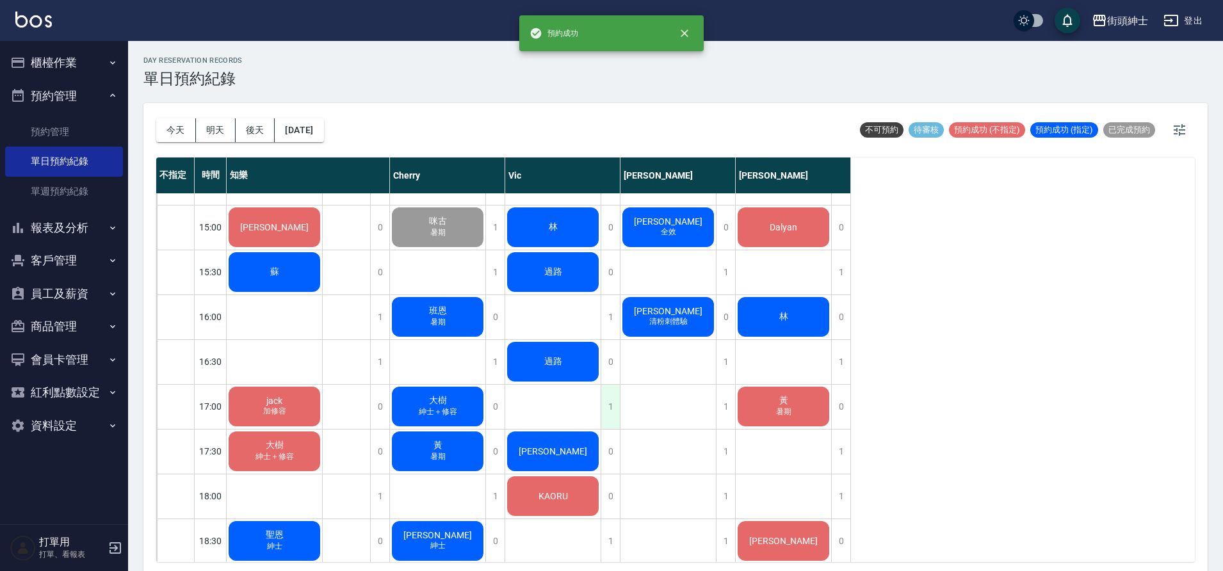
click at [611, 410] on div "1" at bounding box center [610, 407] width 19 height 44
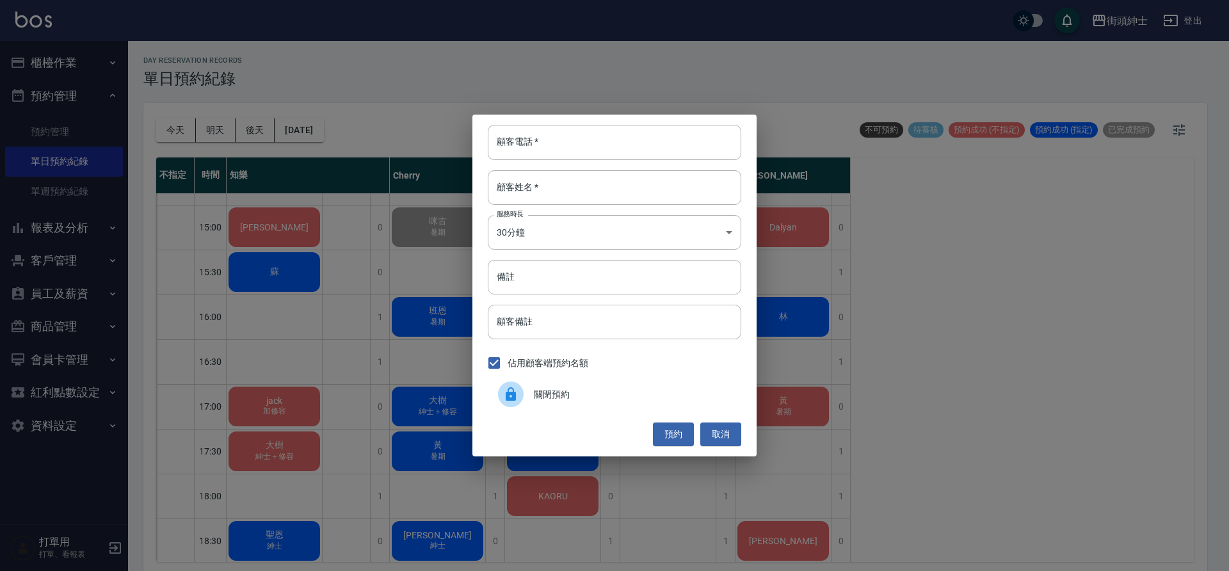
click at [596, 403] on div "關閉預約" at bounding box center [615, 395] width 254 height 36
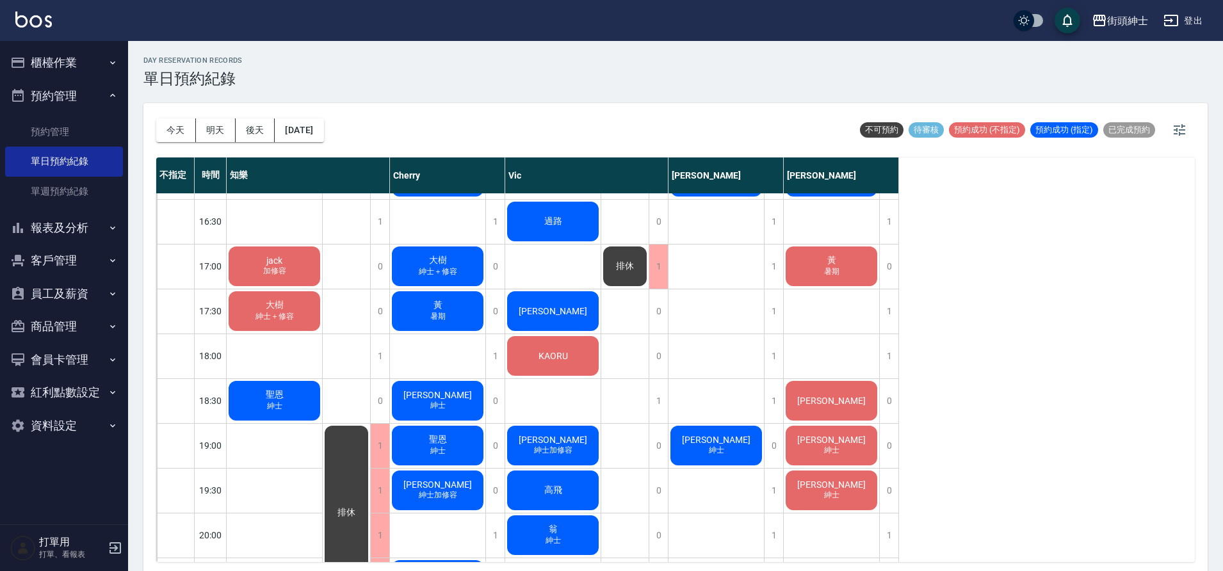
scroll to position [664, 0]
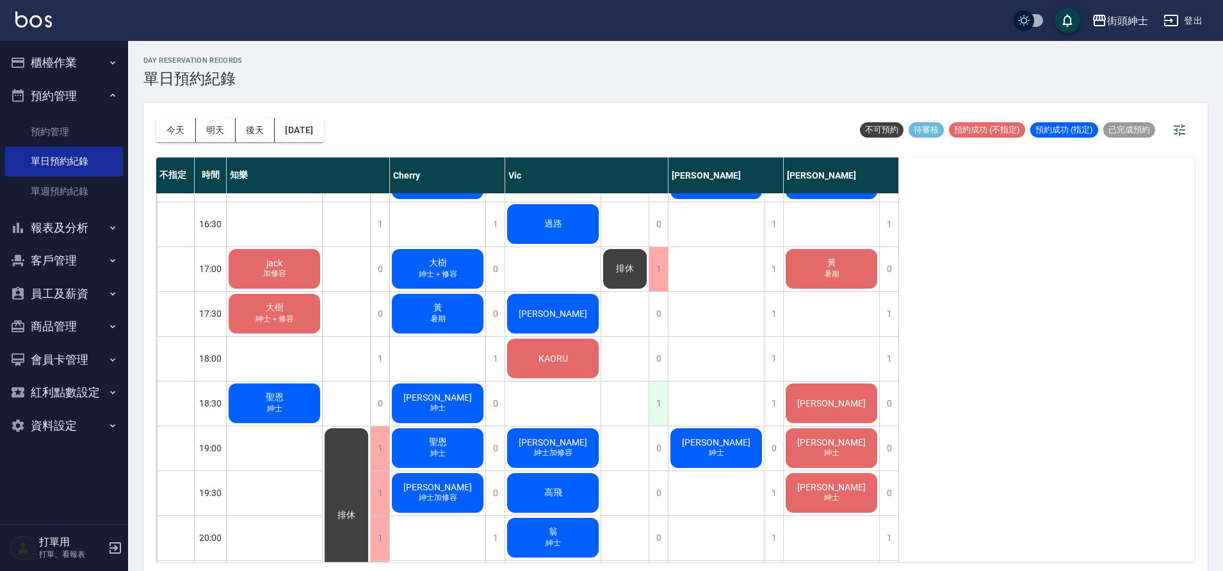
click at [661, 407] on div "1" at bounding box center [658, 404] width 19 height 44
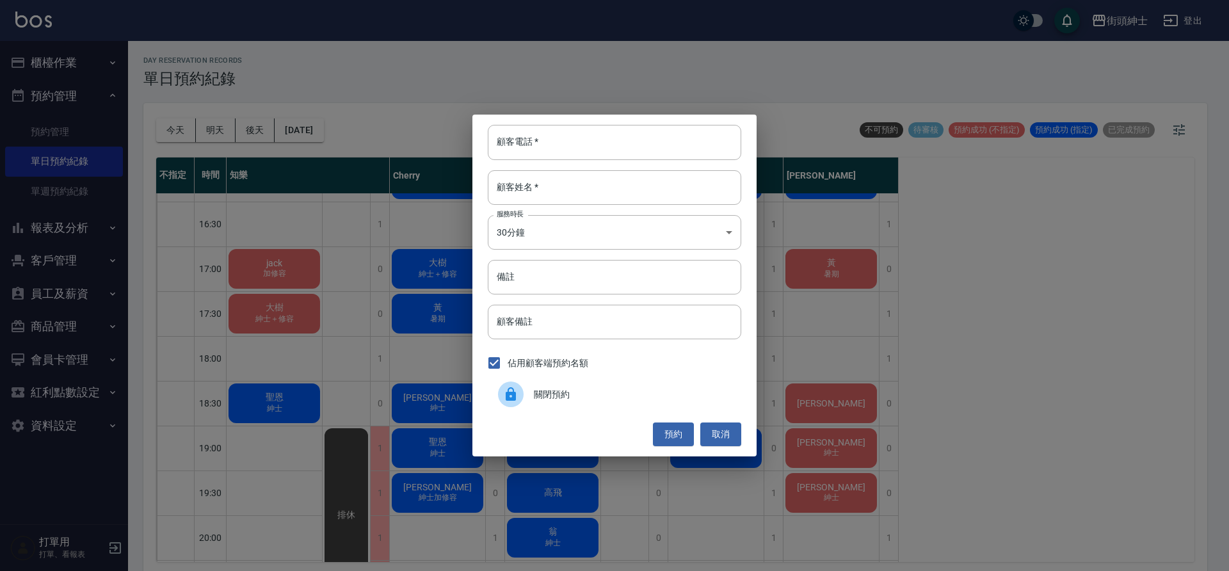
click at [592, 402] on div "關閉預約" at bounding box center [615, 395] width 254 height 36
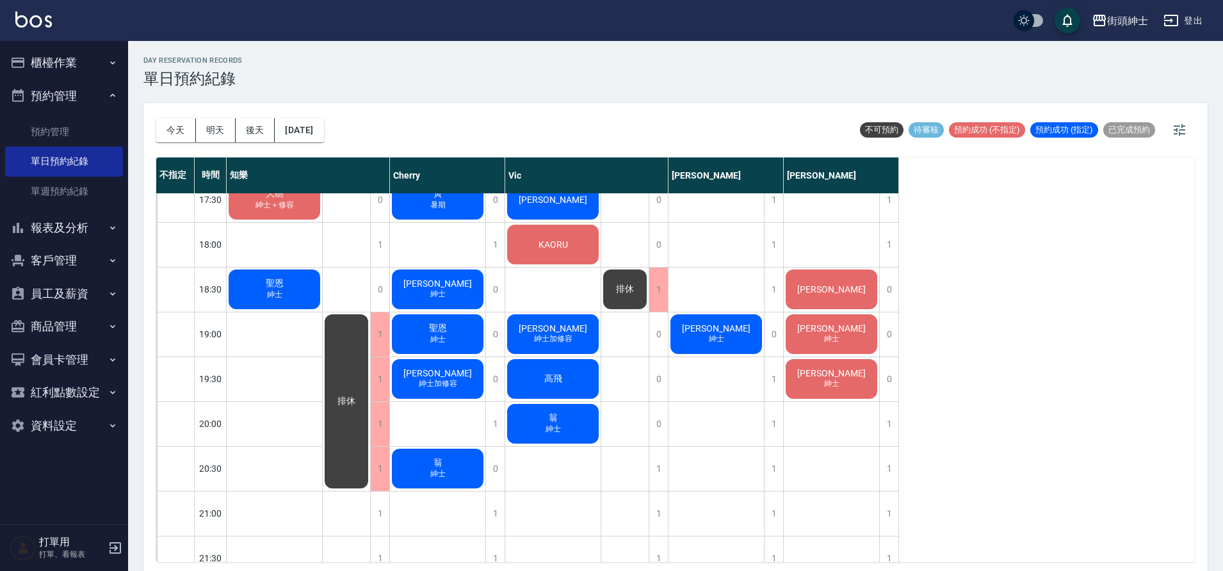
scroll to position [811, 0]
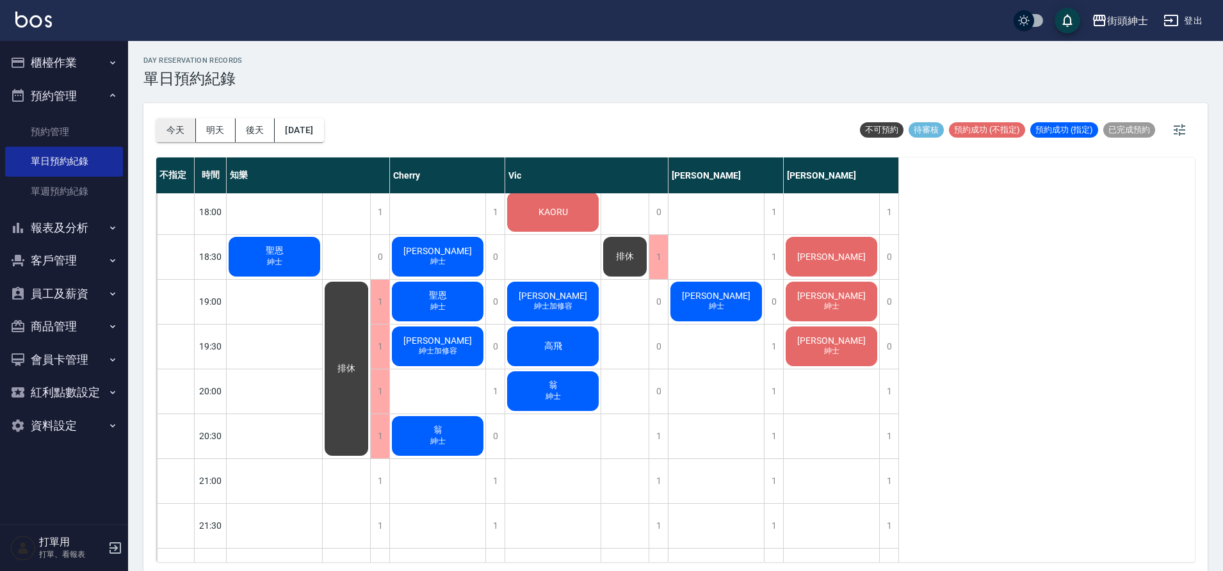
click at [180, 130] on button "今天" at bounding box center [176, 130] width 40 height 24
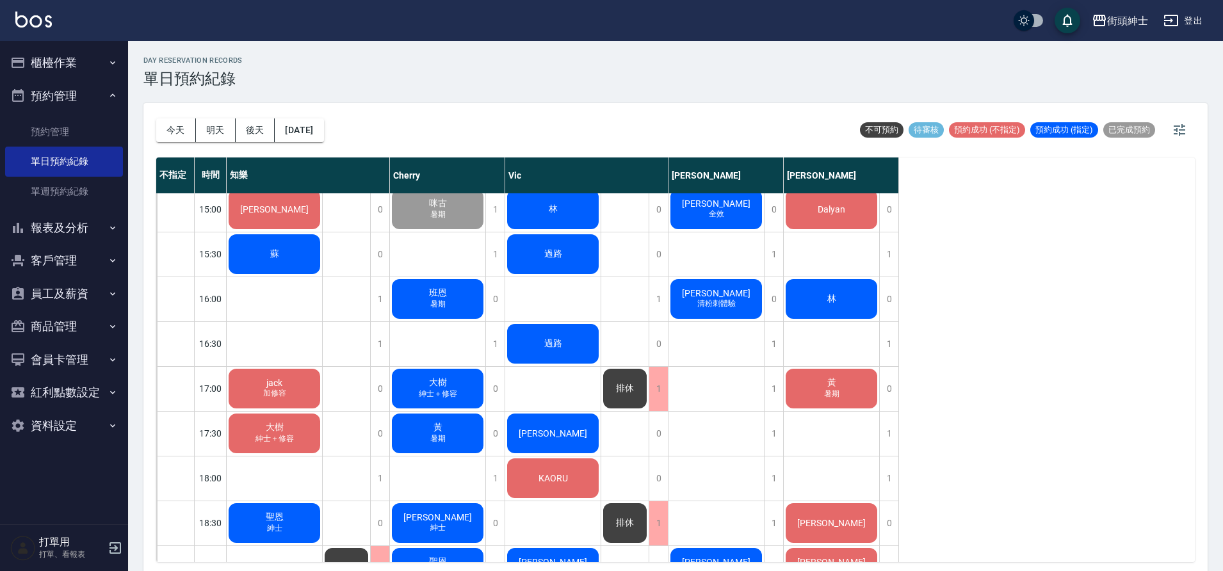
scroll to position [545, 0]
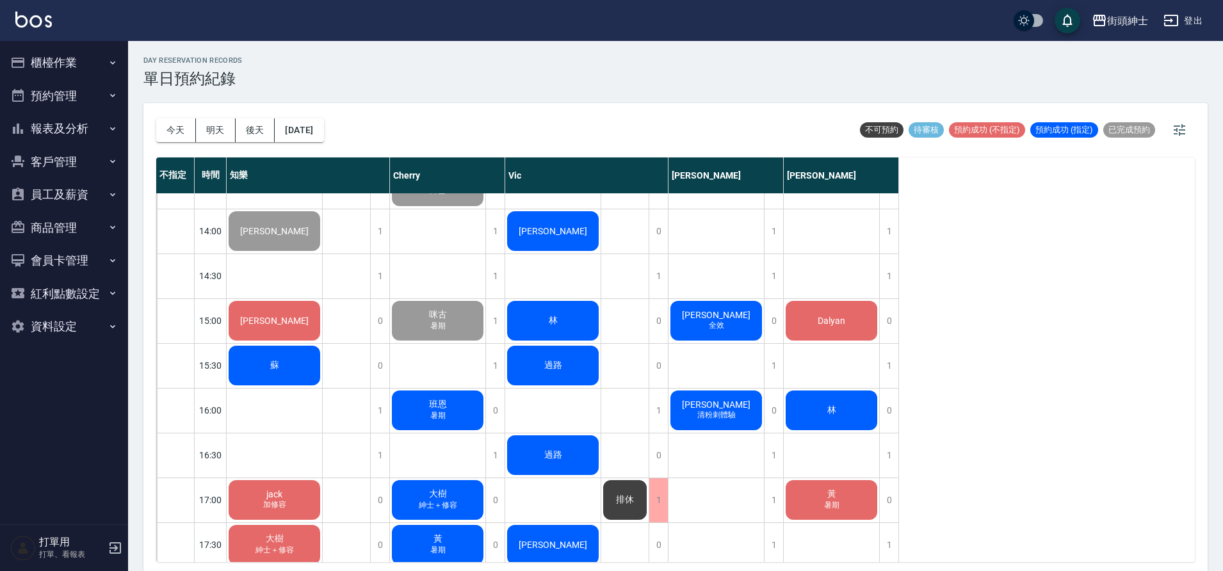
scroll to position [540, 0]
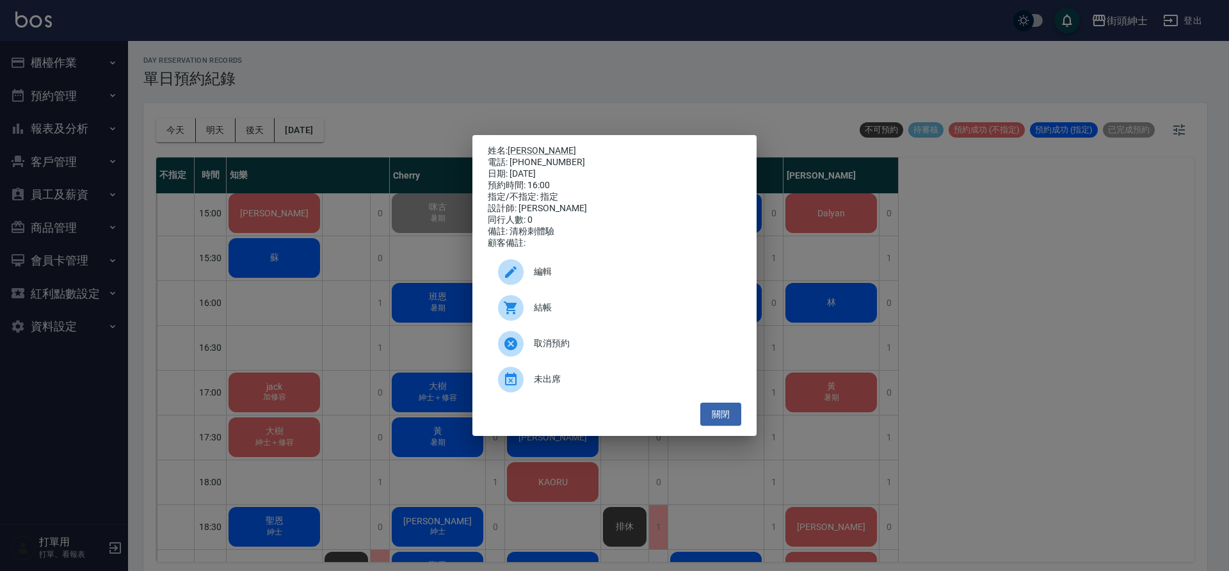
click at [729, 417] on button "關閉" at bounding box center [721, 415] width 41 height 24
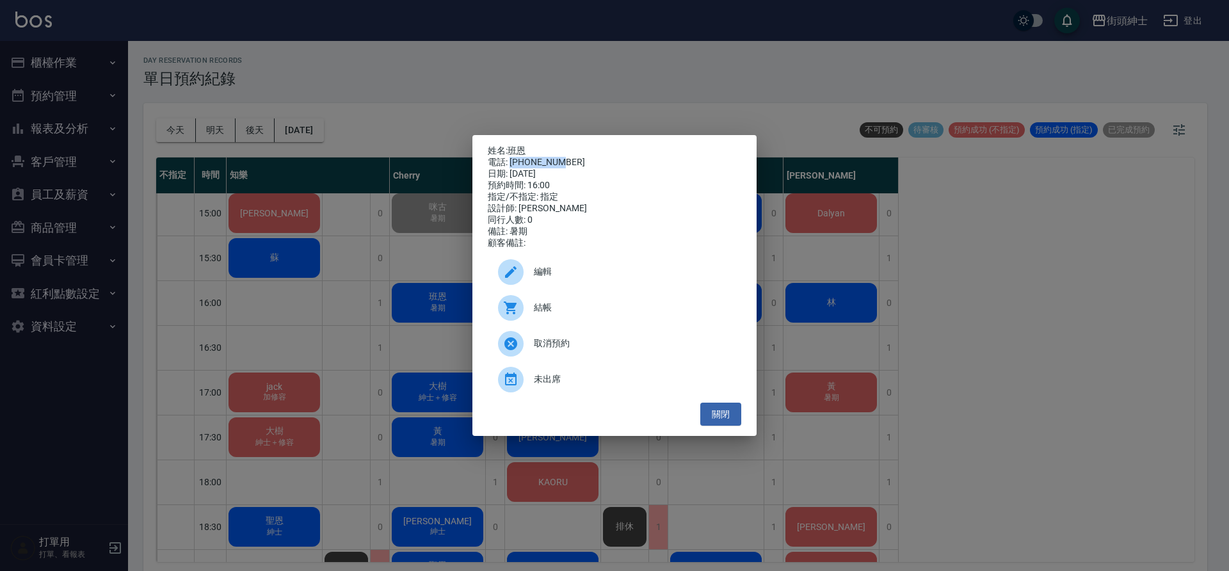
drag, startPoint x: 511, startPoint y: 160, endPoint x: 560, endPoint y: 159, distance: 48.7
click at [558, 160] on div "電話: [PHONE_NUMBER]" at bounding box center [615, 163] width 254 height 12
drag, startPoint x: 560, startPoint y: 159, endPoint x: 645, endPoint y: 226, distance: 108.5
click at [560, 159] on div "電話: [PHONE_NUMBER]" at bounding box center [615, 163] width 254 height 12
drag, startPoint x: 727, startPoint y: 423, endPoint x: 722, endPoint y: 384, distance: 38.8
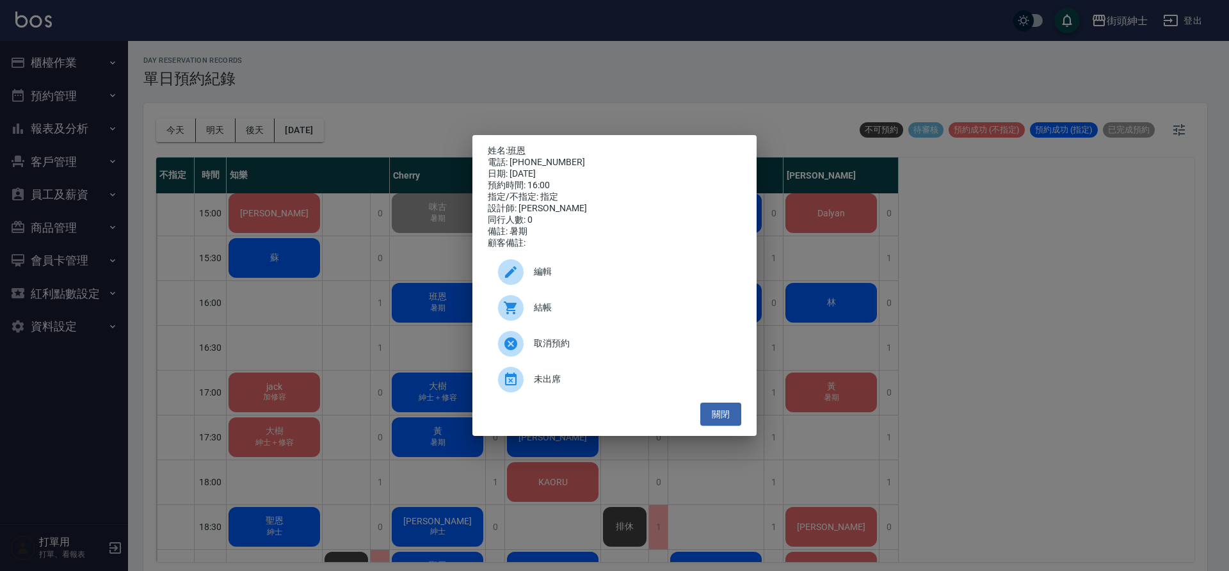
click at [727, 423] on button "關閉" at bounding box center [721, 415] width 41 height 24
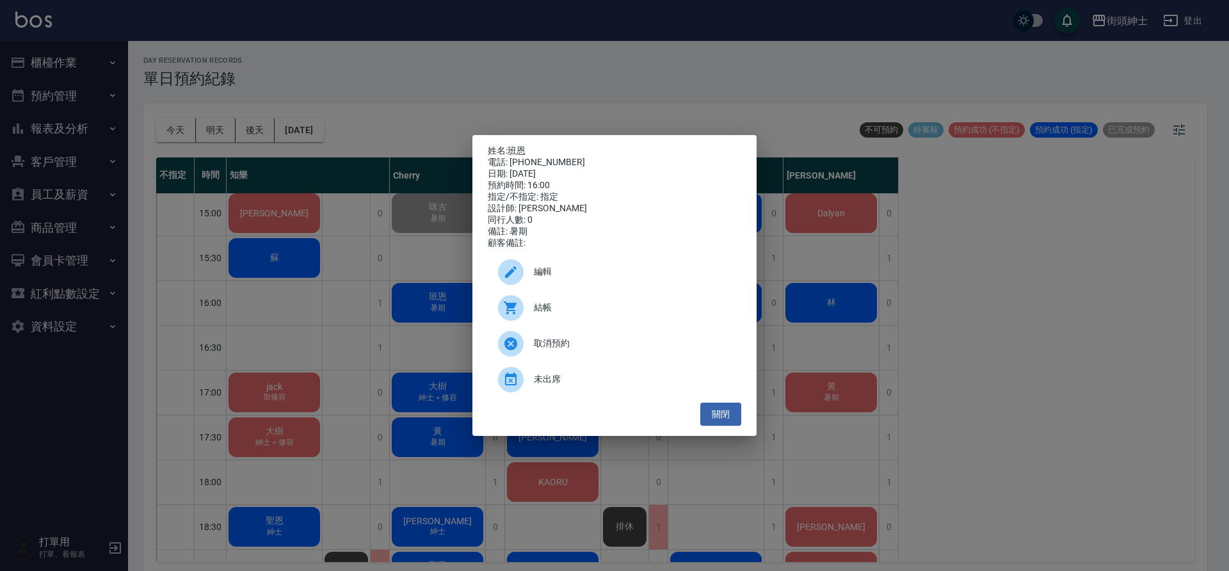
click at [620, 266] on div "編輯" at bounding box center [615, 272] width 254 height 36
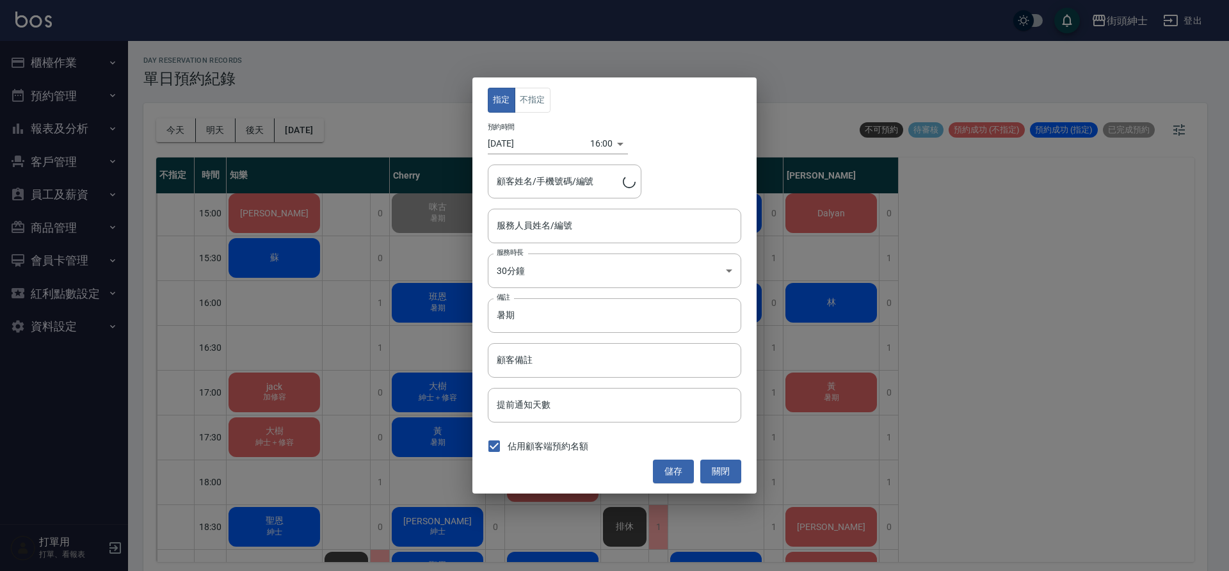
type input "Cherry(無代號)"
type input "班恩/0908651309"
click at [556, 227] on input "Cherry(無代號)" at bounding box center [605, 226] width 223 height 22
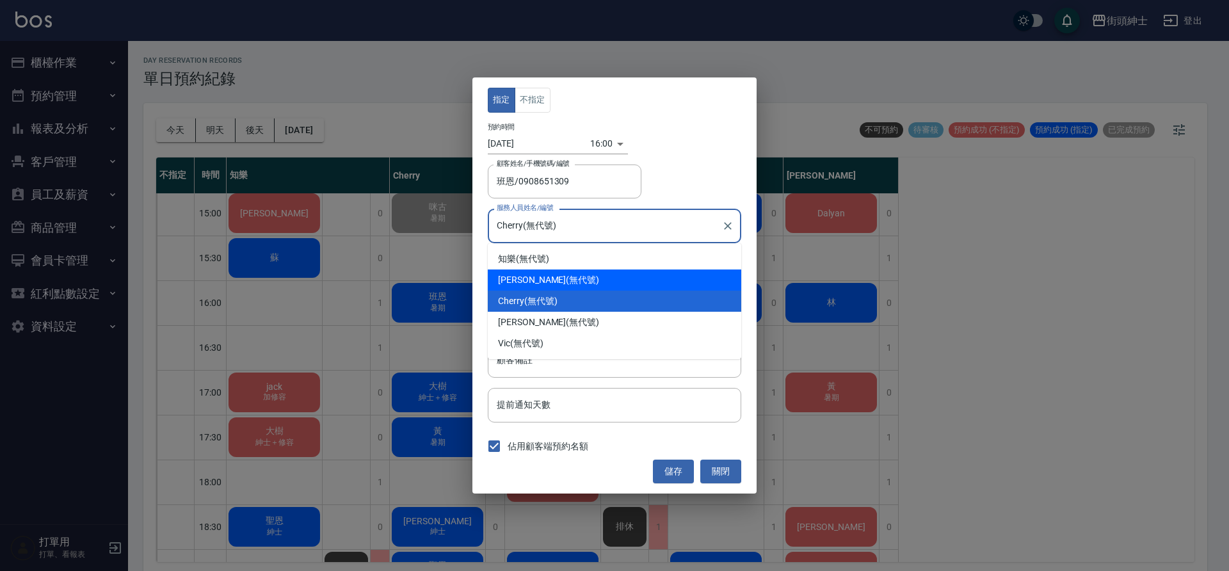
drag, startPoint x: 540, startPoint y: 275, endPoint x: 579, endPoint y: 316, distance: 56.2
click at [540, 275] on div "[PERSON_NAME] (無代號)" at bounding box center [615, 280] width 254 height 21
type input "[PERSON_NAME](無代號)"
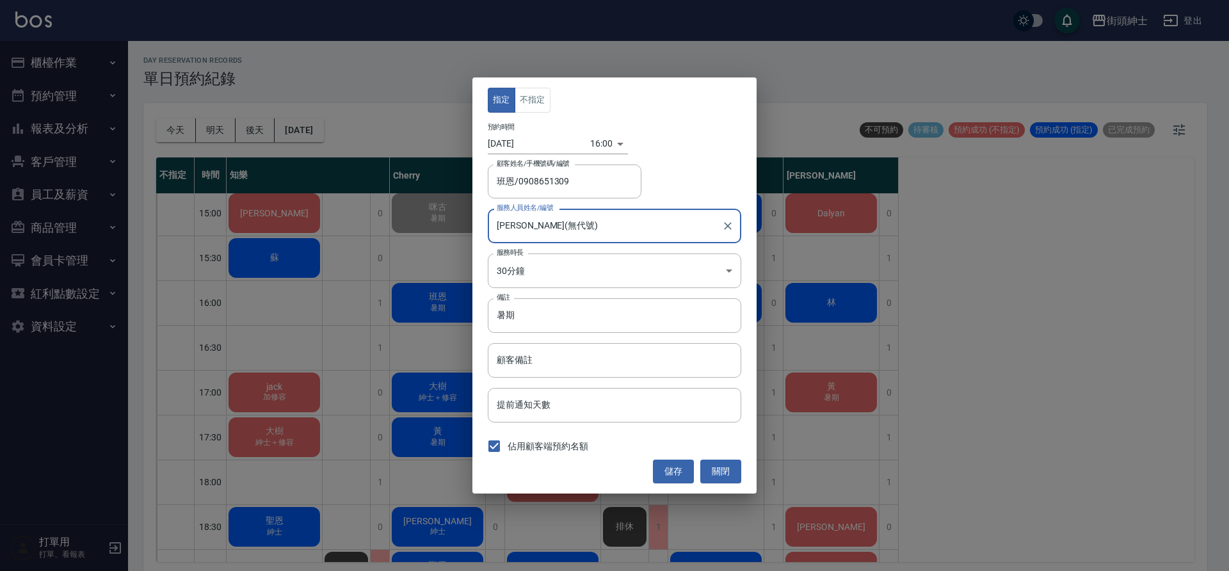
click at [673, 469] on button "儲存" at bounding box center [673, 472] width 41 height 24
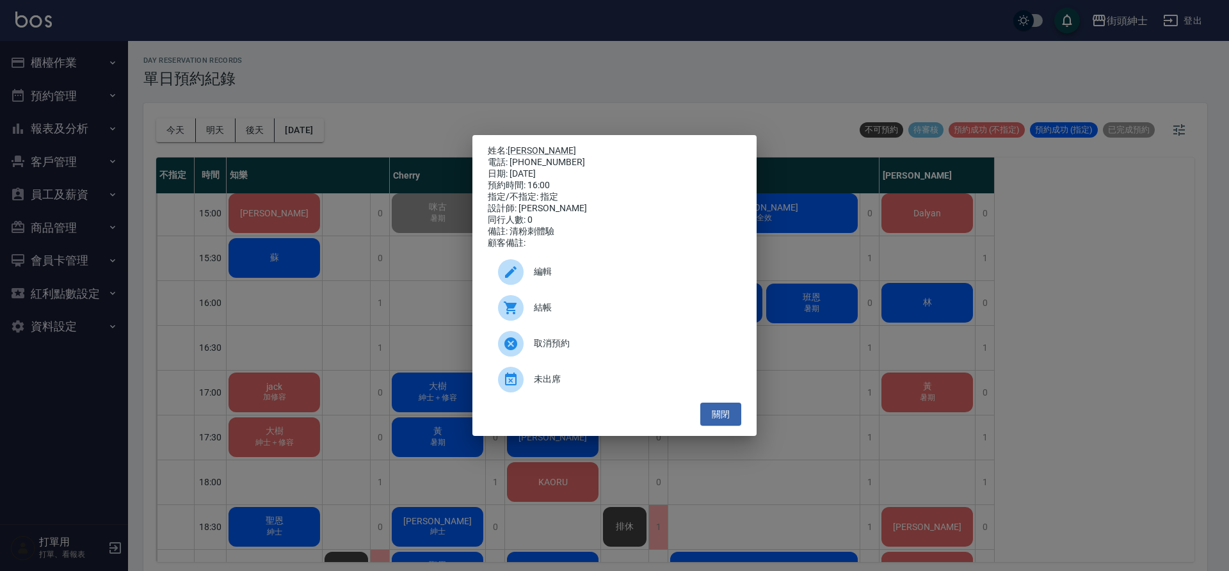
click at [585, 273] on span "編輯" at bounding box center [632, 271] width 197 height 13
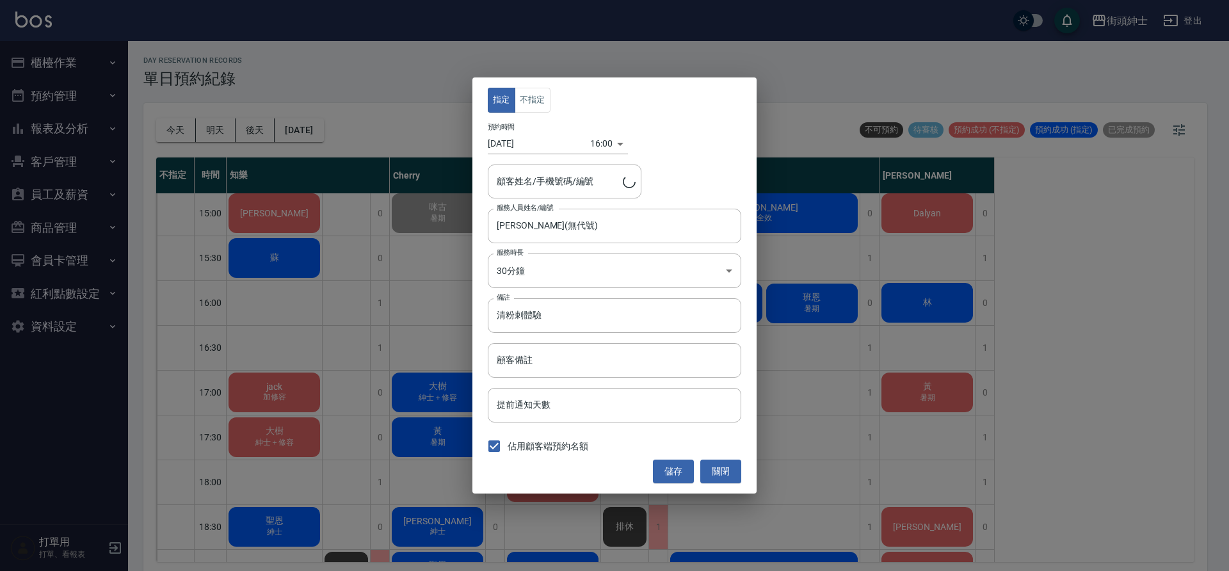
type input "[PERSON_NAME]/0909363199"
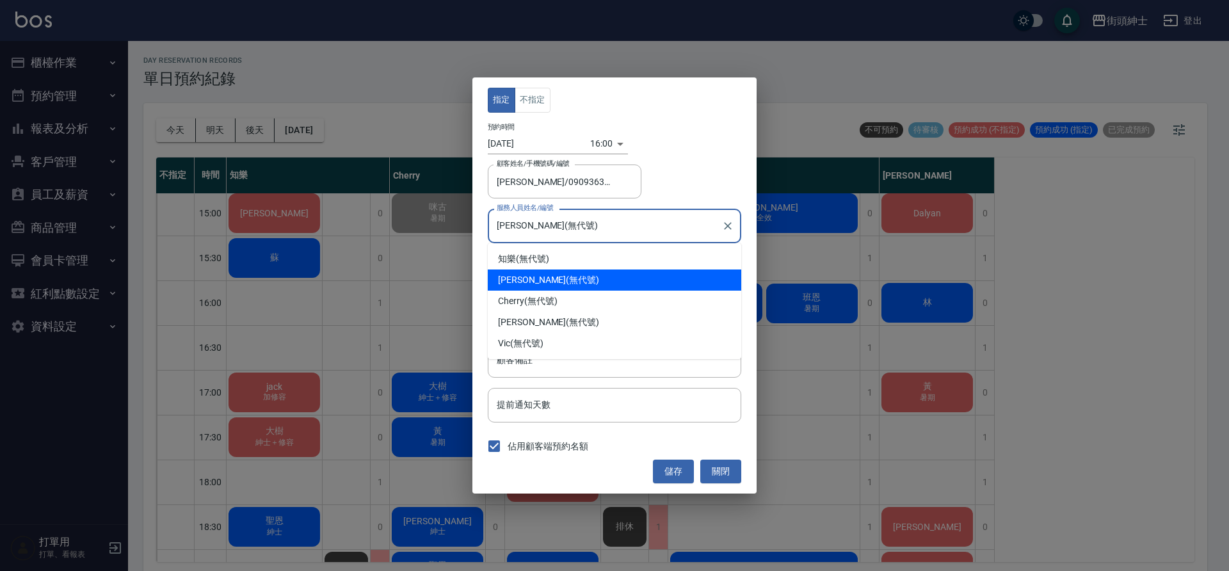
click at [589, 227] on input "[PERSON_NAME](無代號)" at bounding box center [605, 226] width 223 height 22
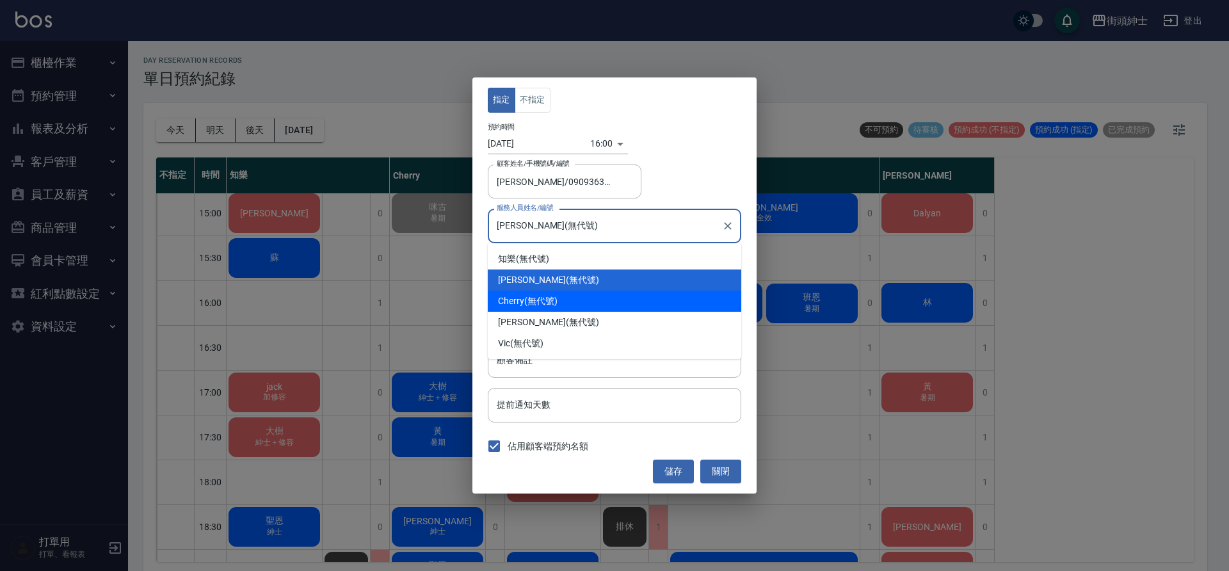
drag, startPoint x: 542, startPoint y: 304, endPoint x: 647, endPoint y: 394, distance: 138.0
click at [543, 303] on div "Cherry (無代號)" at bounding box center [615, 301] width 254 height 21
type input "Cherry(無代號)"
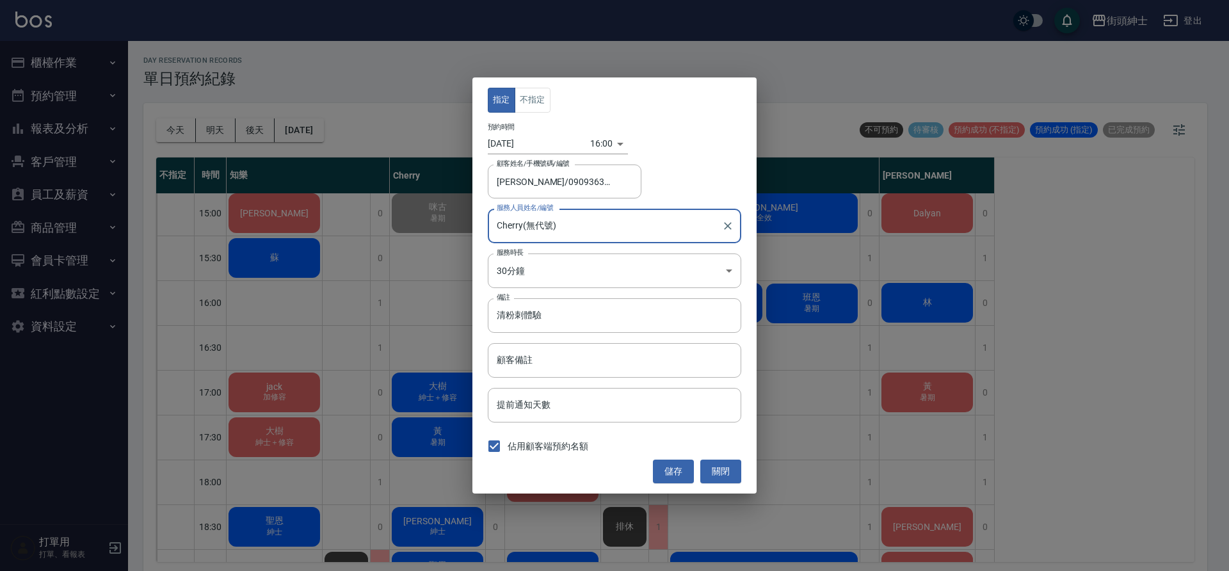
click at [681, 476] on button "儲存" at bounding box center [673, 472] width 41 height 24
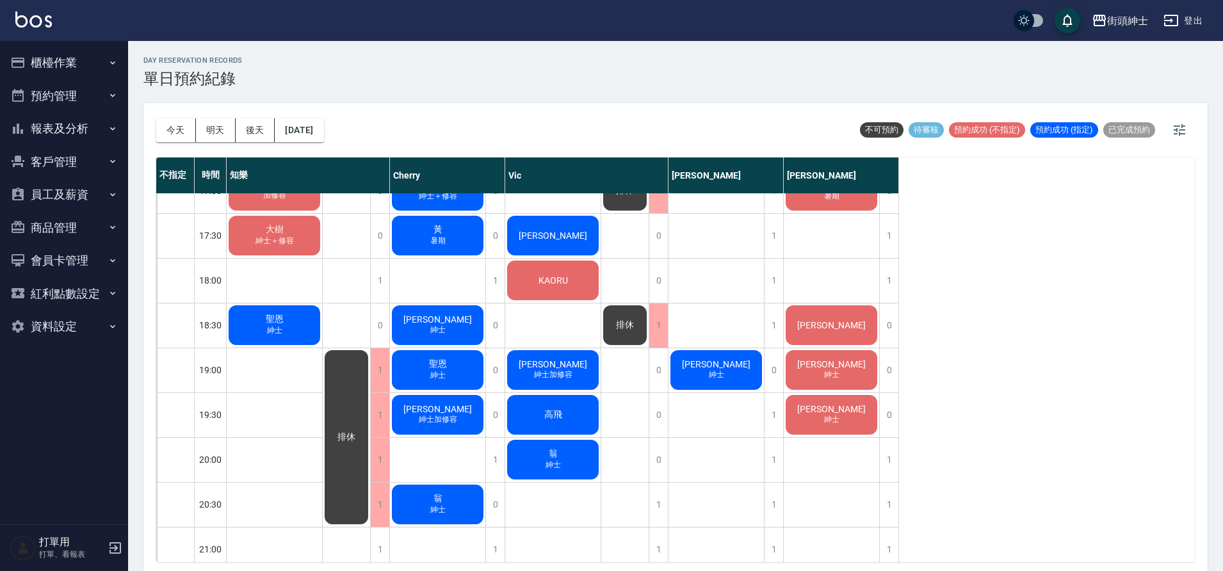
scroll to position [802, 0]
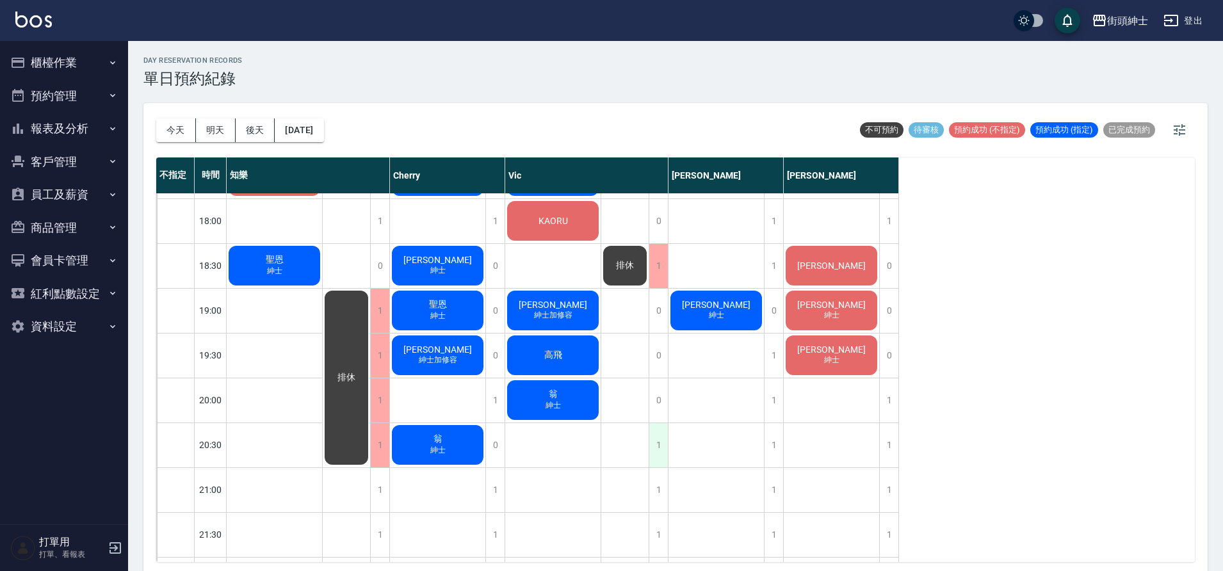
click at [649, 444] on div "1" at bounding box center [658, 445] width 19 height 44
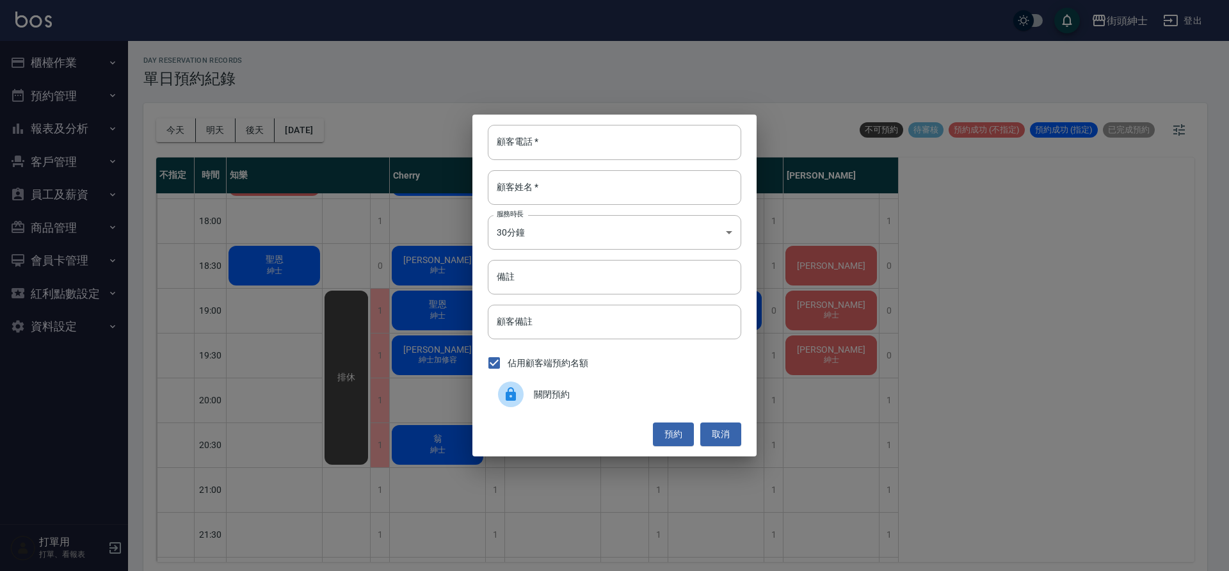
click at [603, 391] on span "關閉預約" at bounding box center [632, 394] width 197 height 13
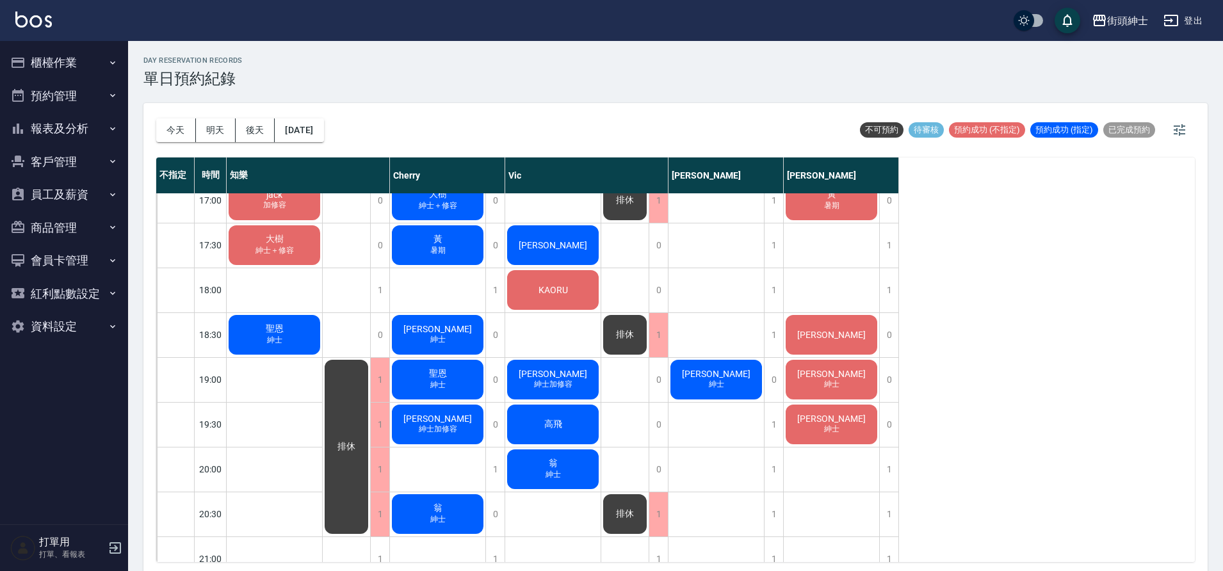
scroll to position [750, 0]
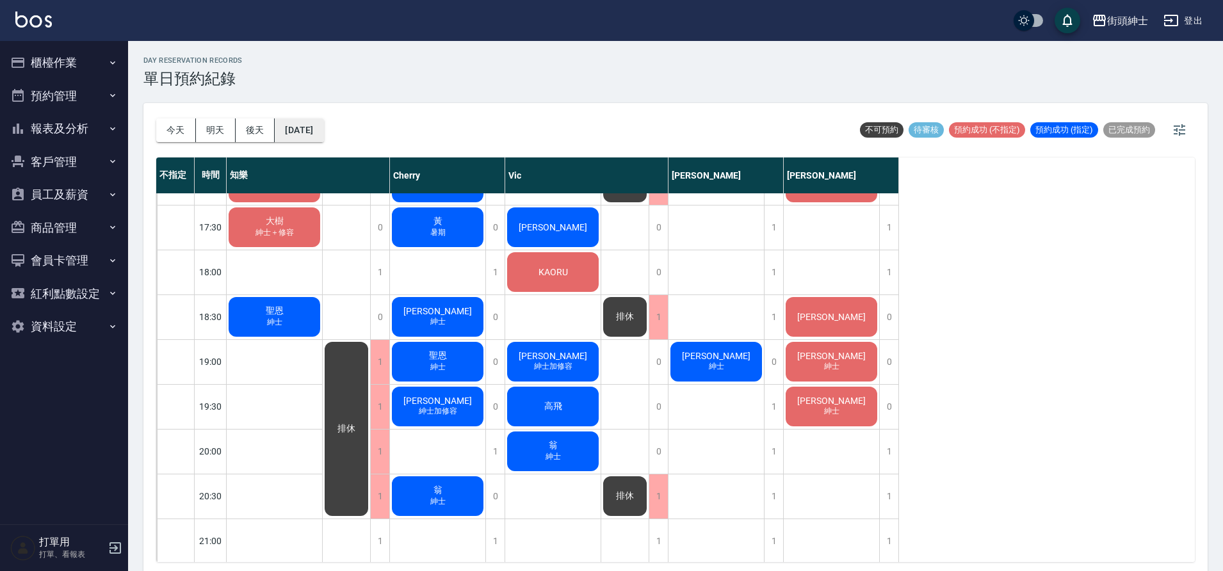
click at [306, 133] on button "[DATE]" at bounding box center [299, 130] width 49 height 24
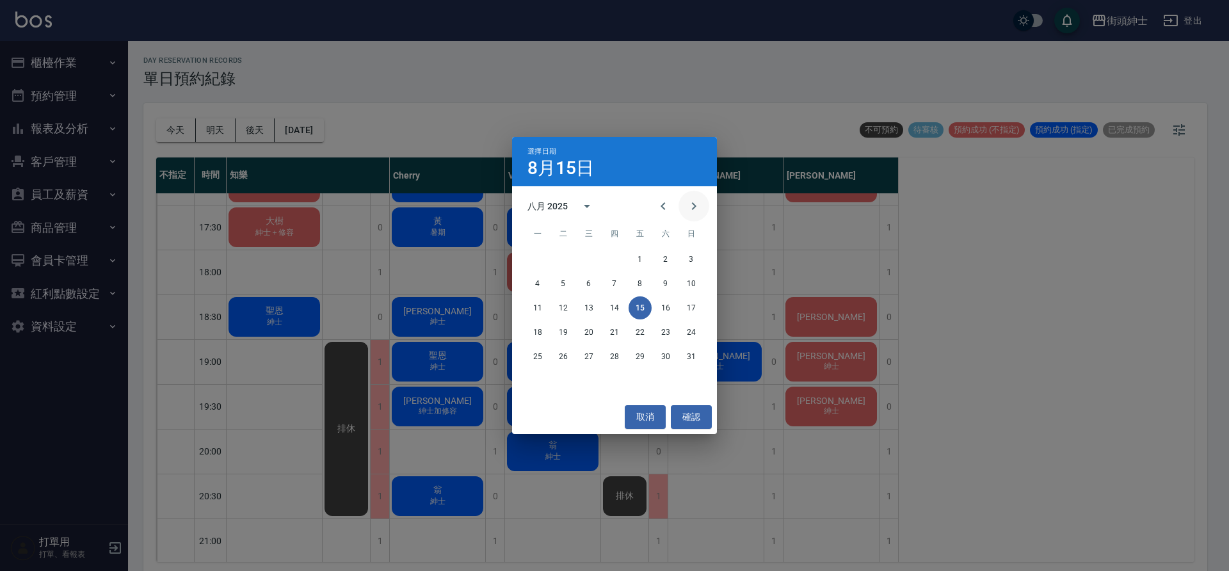
click at [693, 202] on icon "Next month" at bounding box center [693, 206] width 15 height 15
click at [644, 261] on button "5" at bounding box center [640, 259] width 23 height 23
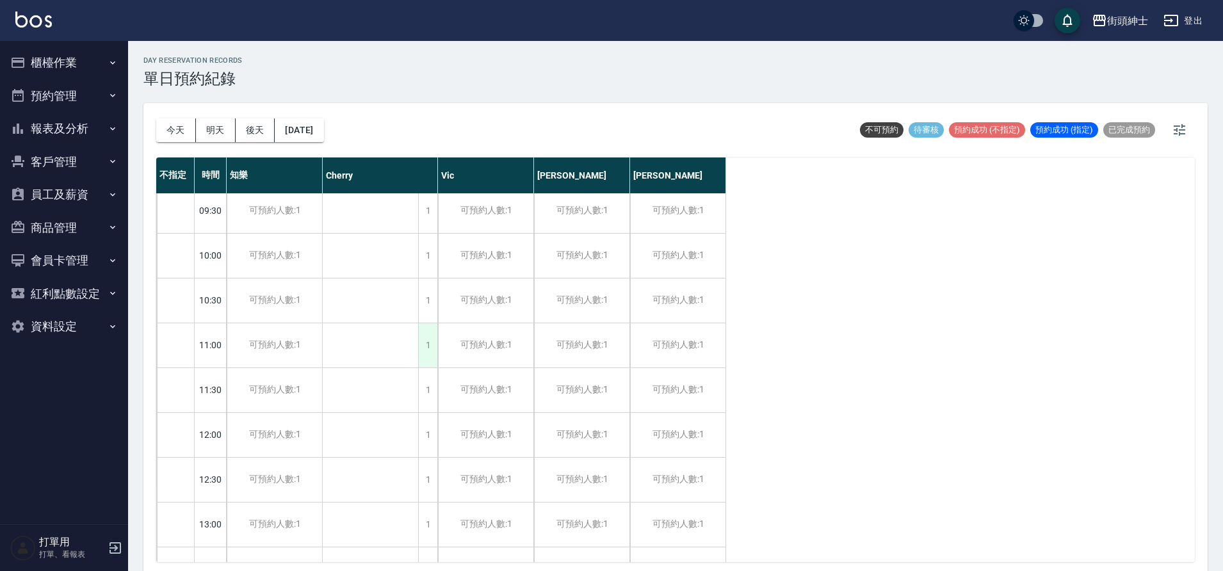
scroll to position [305, 0]
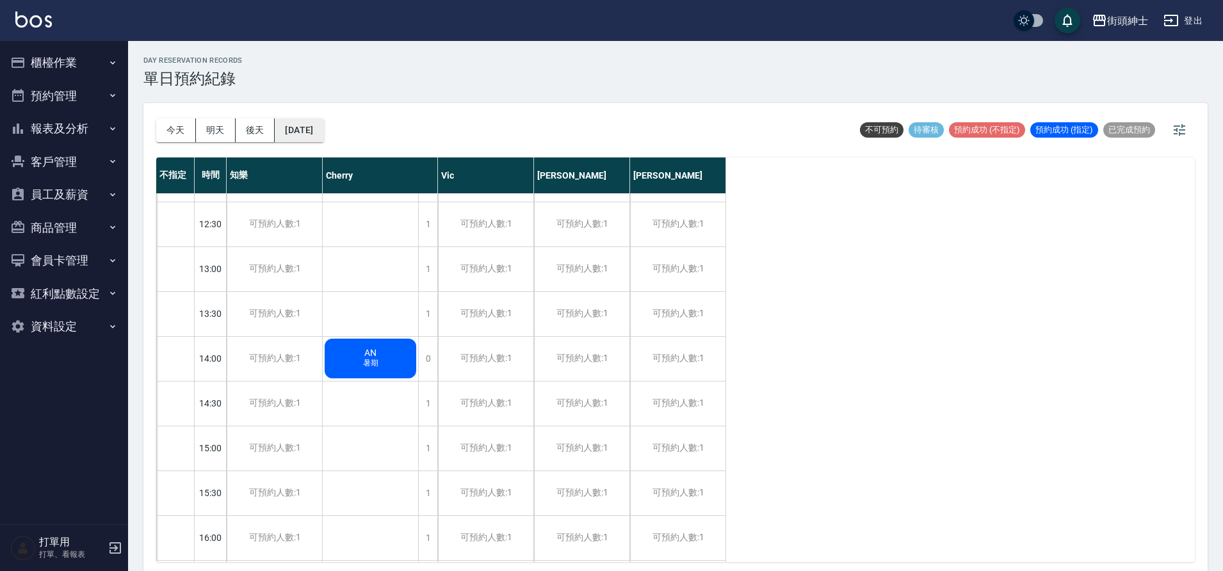
click at [306, 130] on button "2025/09/05" at bounding box center [299, 130] width 49 height 24
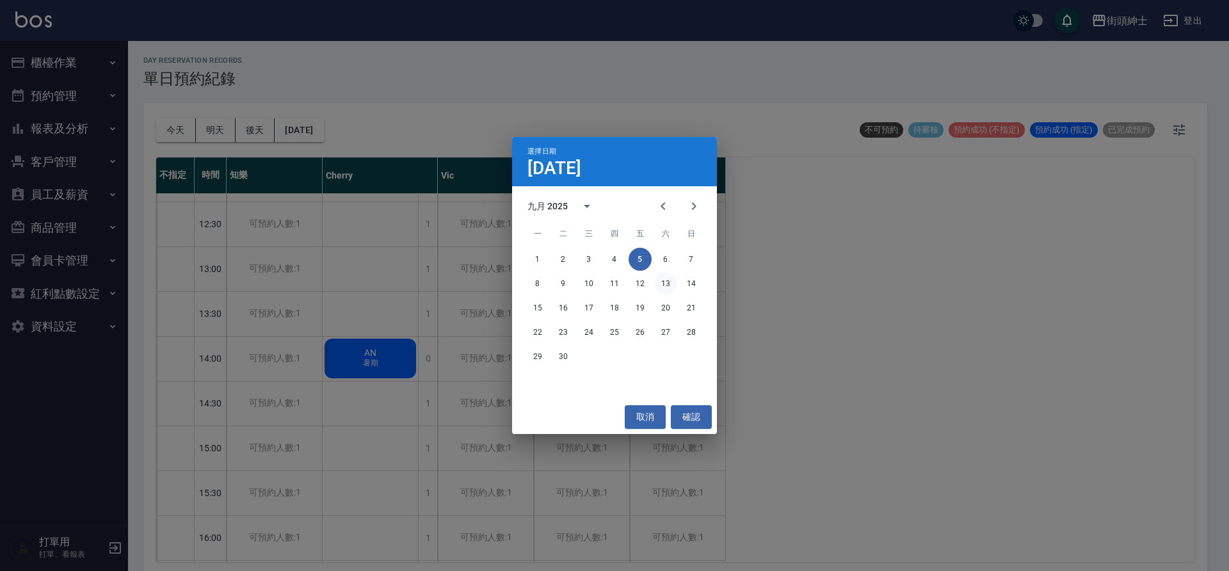
click at [665, 282] on button "13" at bounding box center [665, 283] width 23 height 23
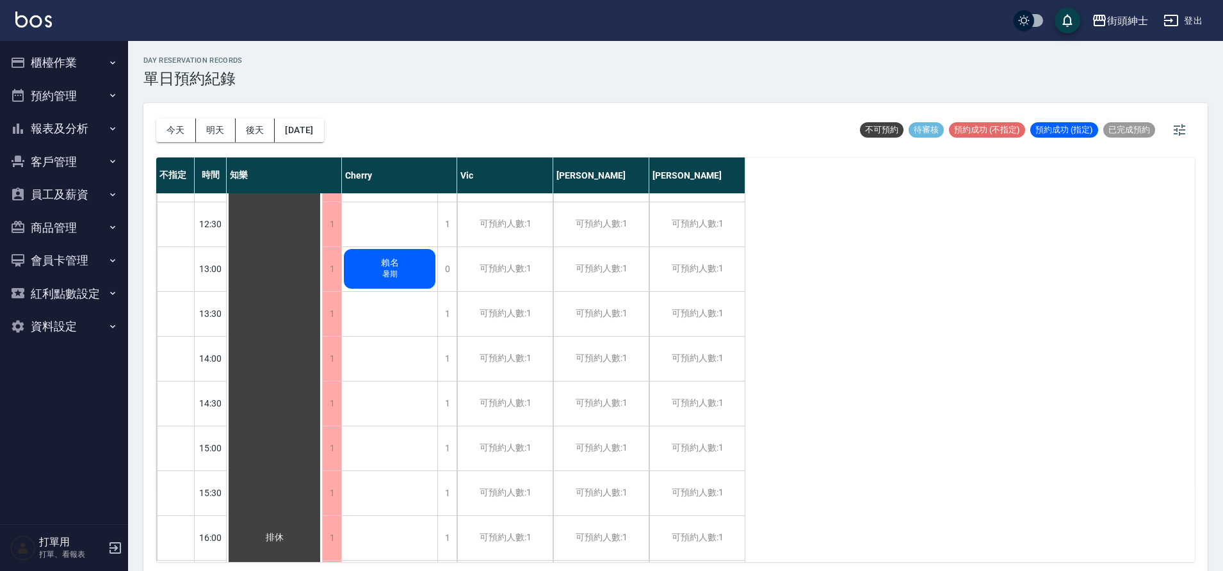
scroll to position [193, 0]
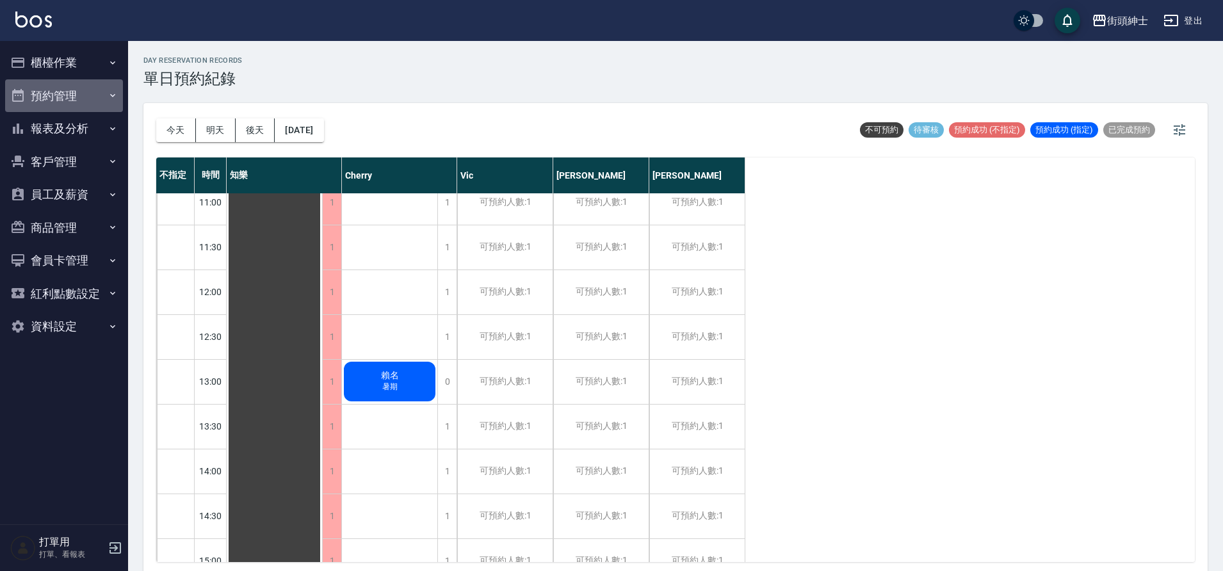
click at [100, 92] on button "預約管理" at bounding box center [64, 95] width 118 height 33
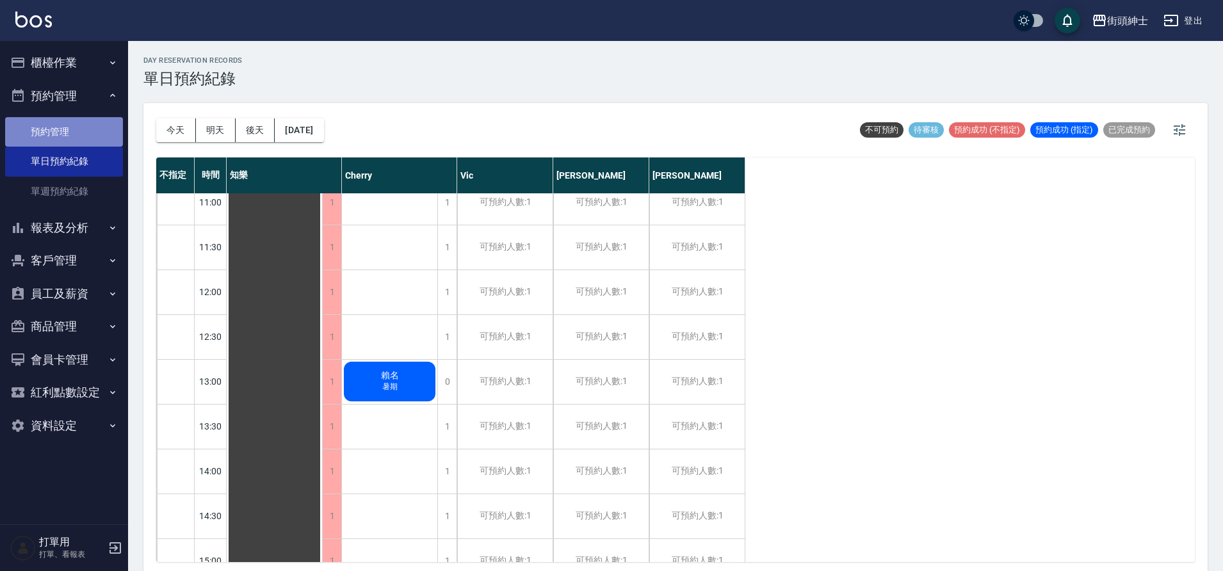
click at [98, 124] on link "預約管理" at bounding box center [64, 131] width 118 height 29
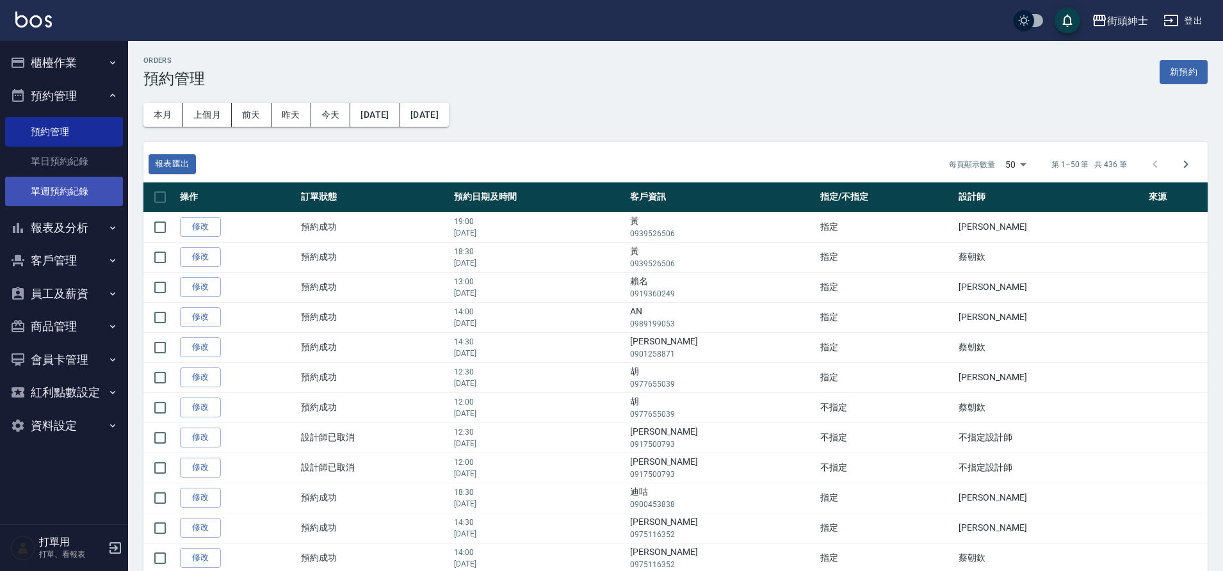
click at [81, 192] on link "單週預約紀錄" at bounding box center [64, 191] width 118 height 29
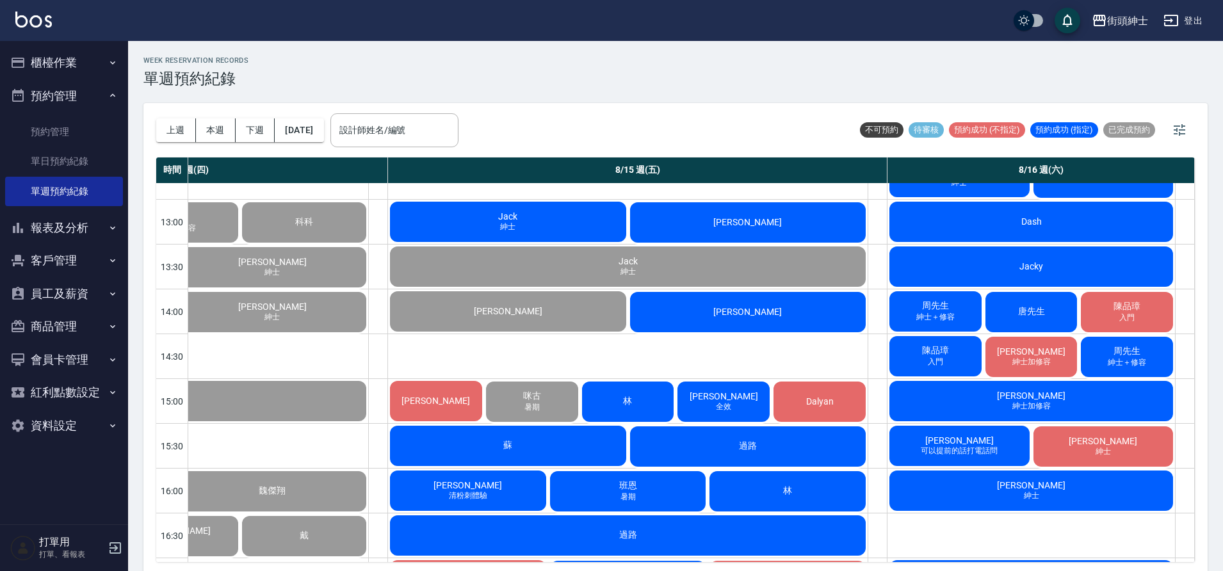
scroll to position [339, 1228]
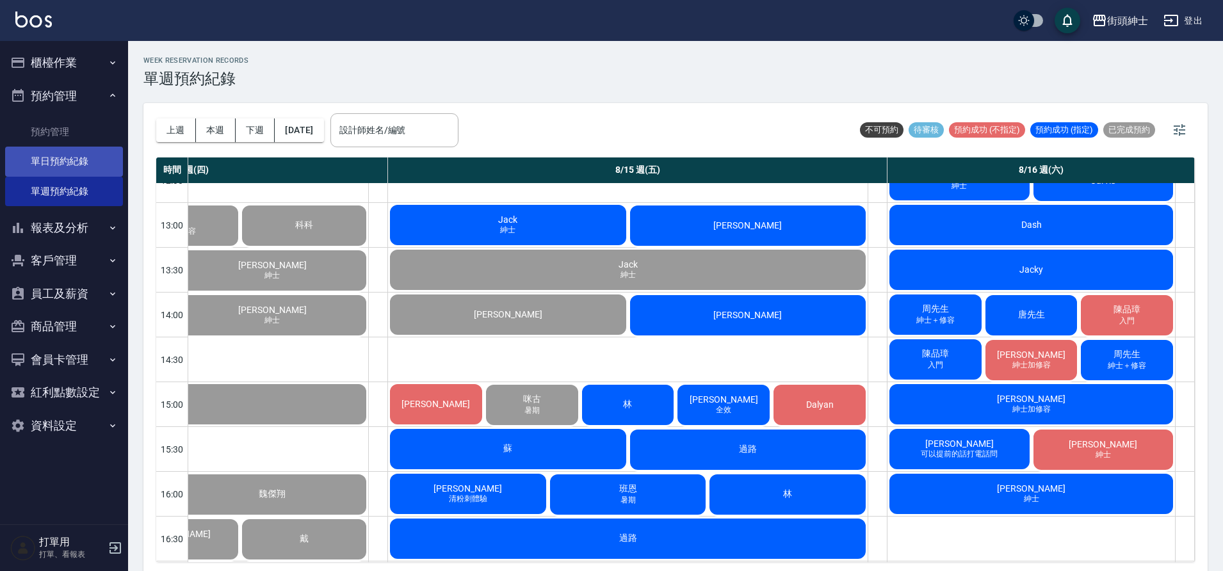
click at [74, 160] on link "單日預約紀錄" at bounding box center [64, 161] width 118 height 29
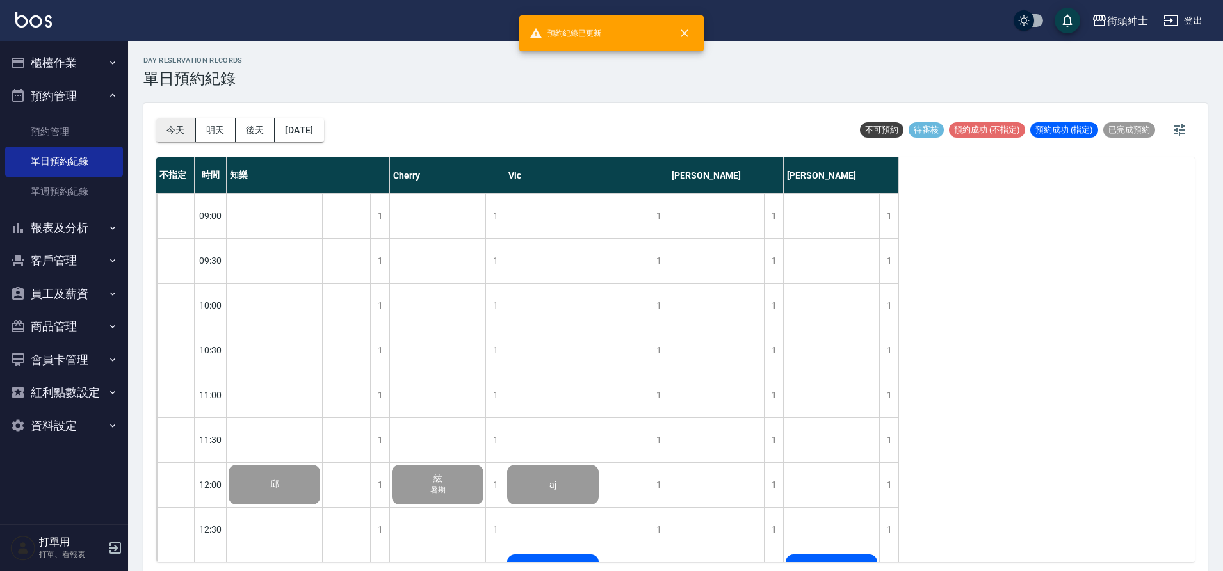
drag, startPoint x: 164, startPoint y: 126, endPoint x: 175, endPoint y: 129, distance: 11.3
click at [165, 126] on button "今天" at bounding box center [176, 130] width 40 height 24
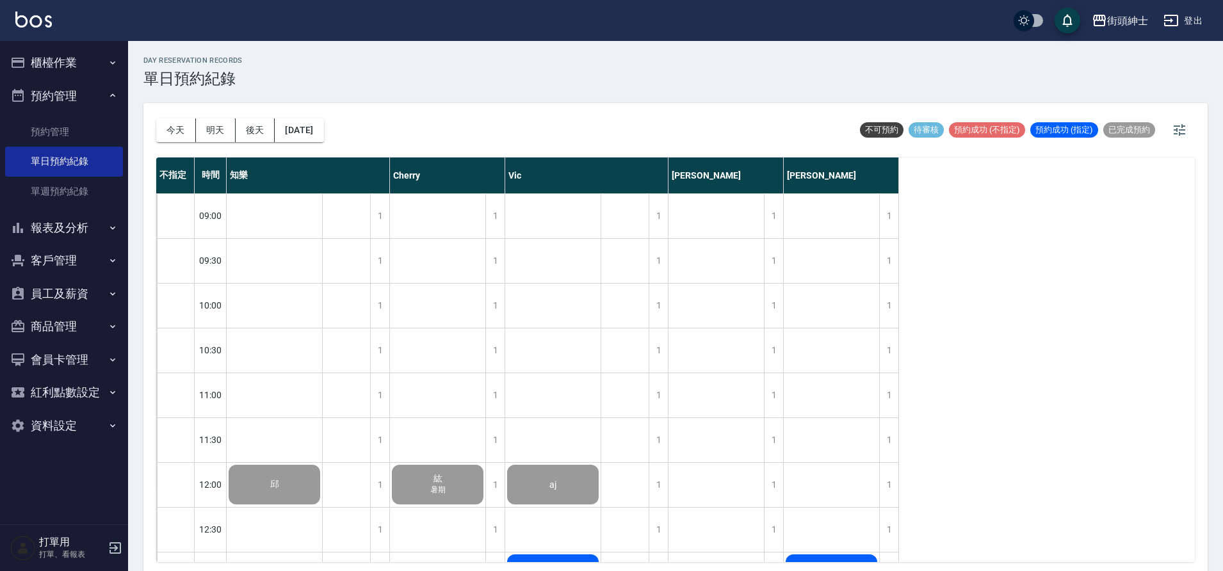
scroll to position [599, 0]
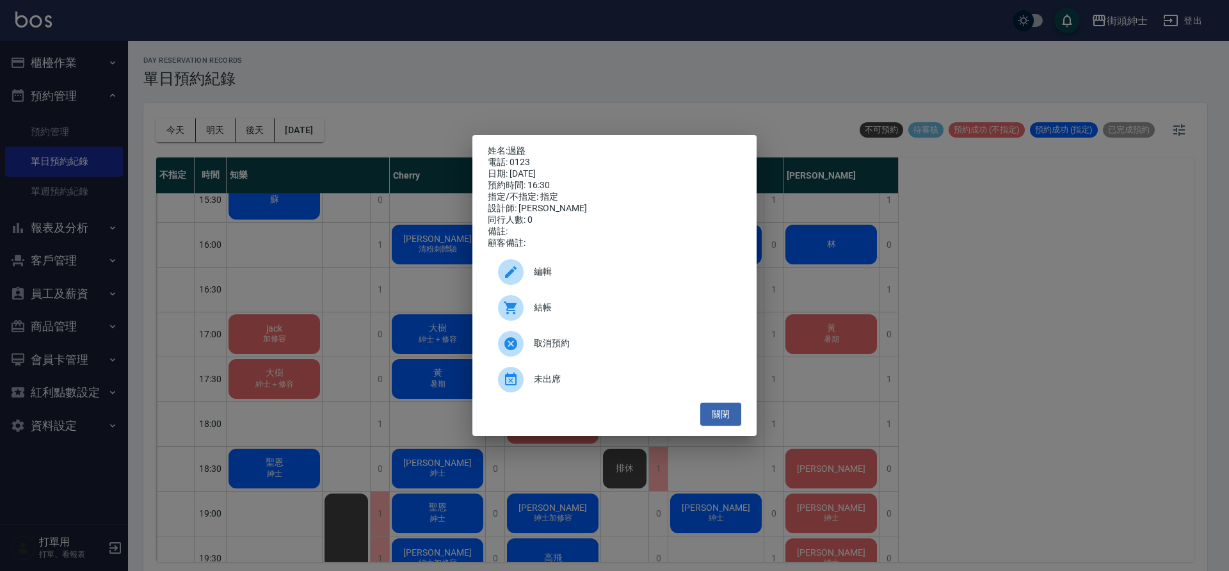
click at [593, 345] on span "取消預約" at bounding box center [632, 343] width 197 height 13
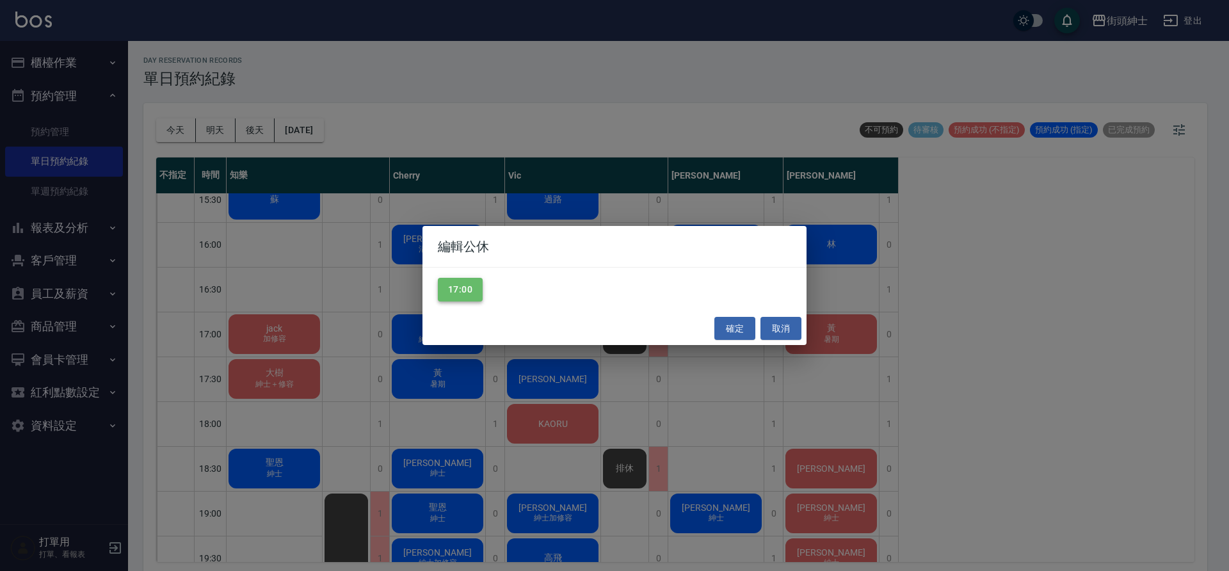
click at [478, 293] on button "17:00" at bounding box center [460, 290] width 45 height 24
click at [738, 329] on button "確定" at bounding box center [735, 329] width 41 height 24
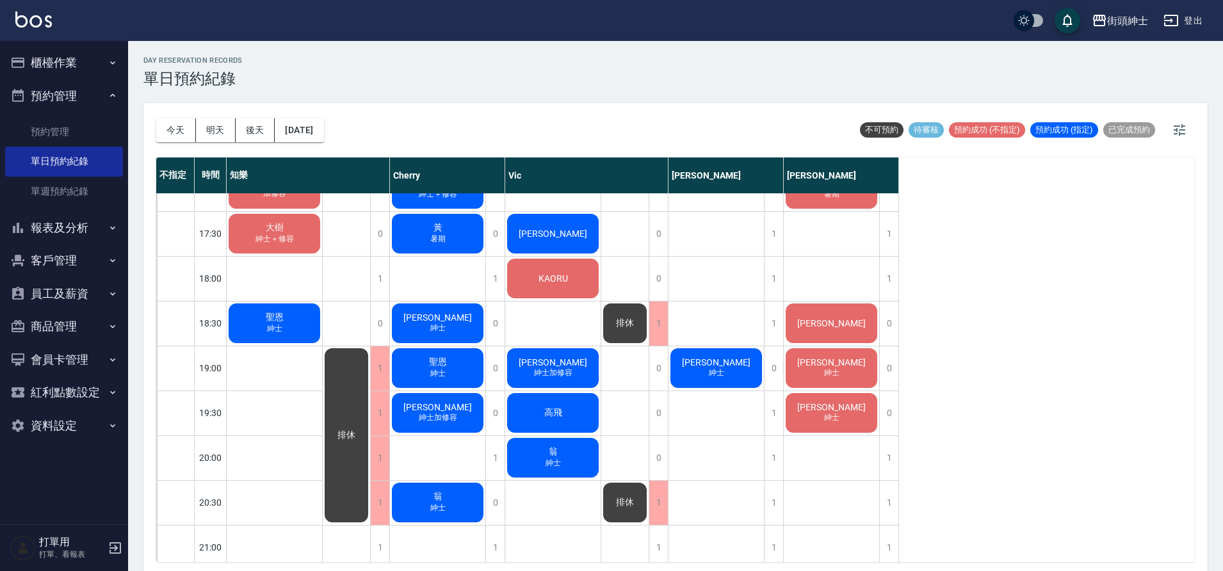
scroll to position [619, 0]
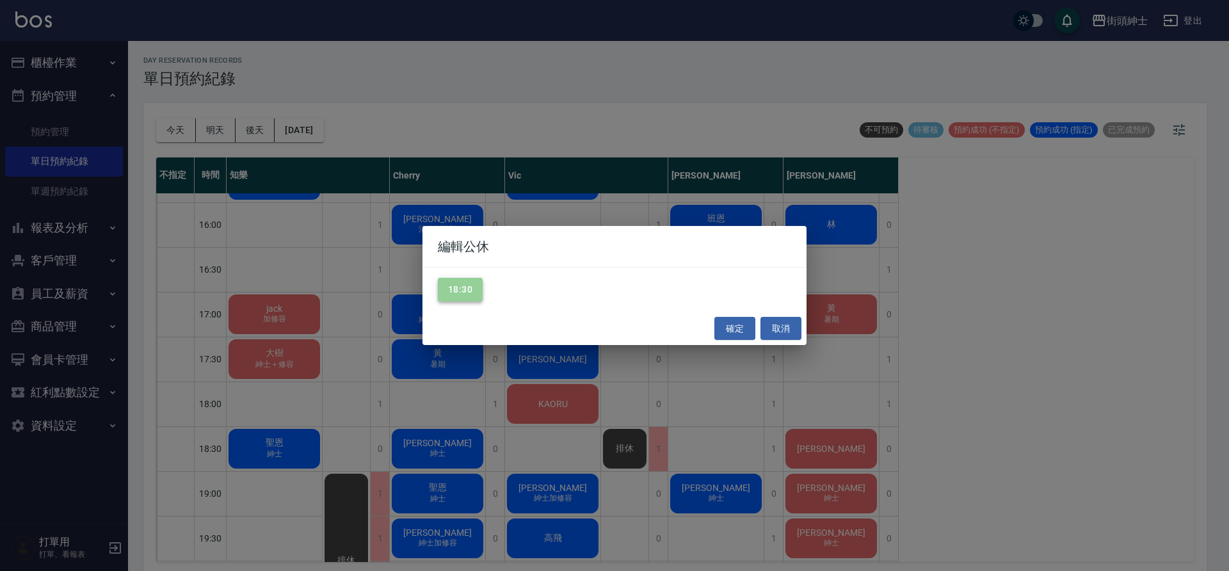
click at [466, 282] on button "18:30" at bounding box center [460, 290] width 45 height 24
click at [740, 328] on button "確定" at bounding box center [735, 329] width 41 height 24
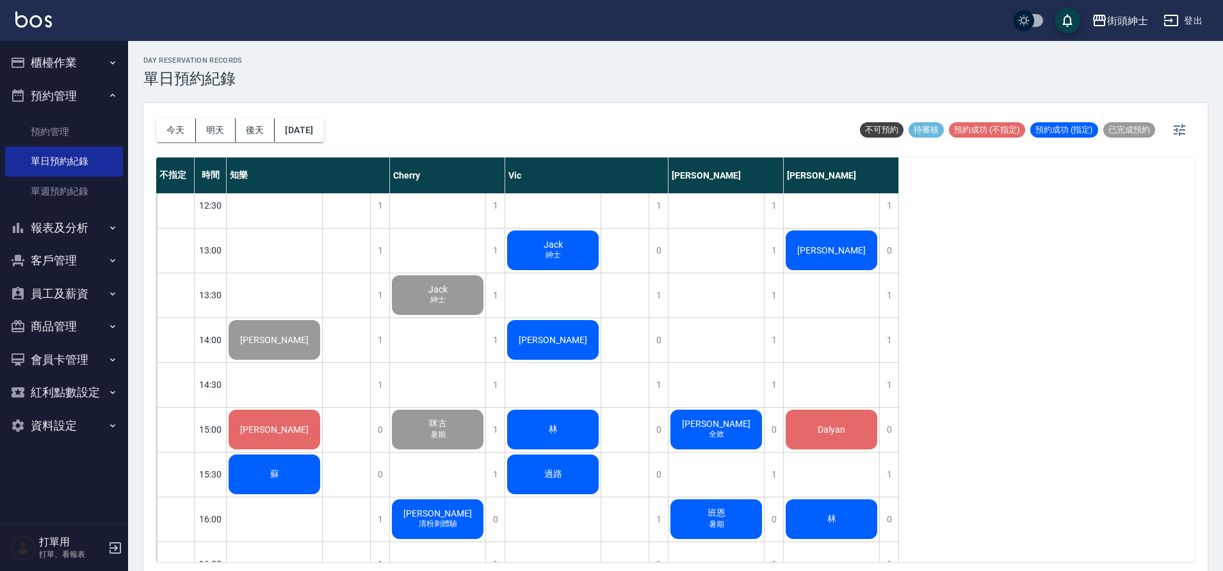
scroll to position [75, 0]
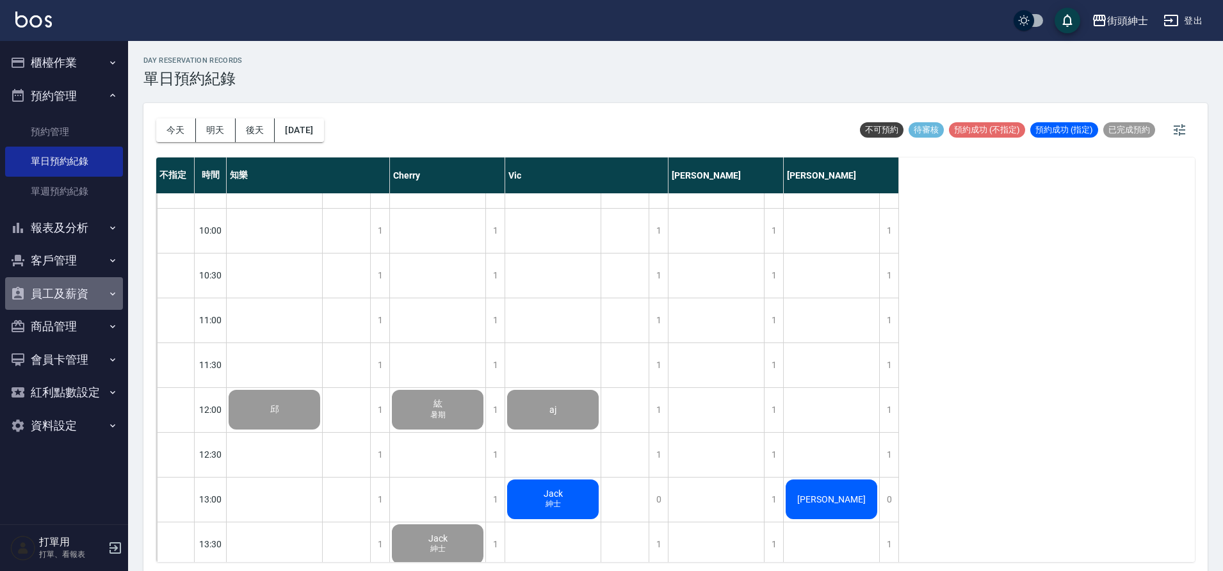
click at [75, 299] on button "員工及薪資" at bounding box center [64, 293] width 118 height 33
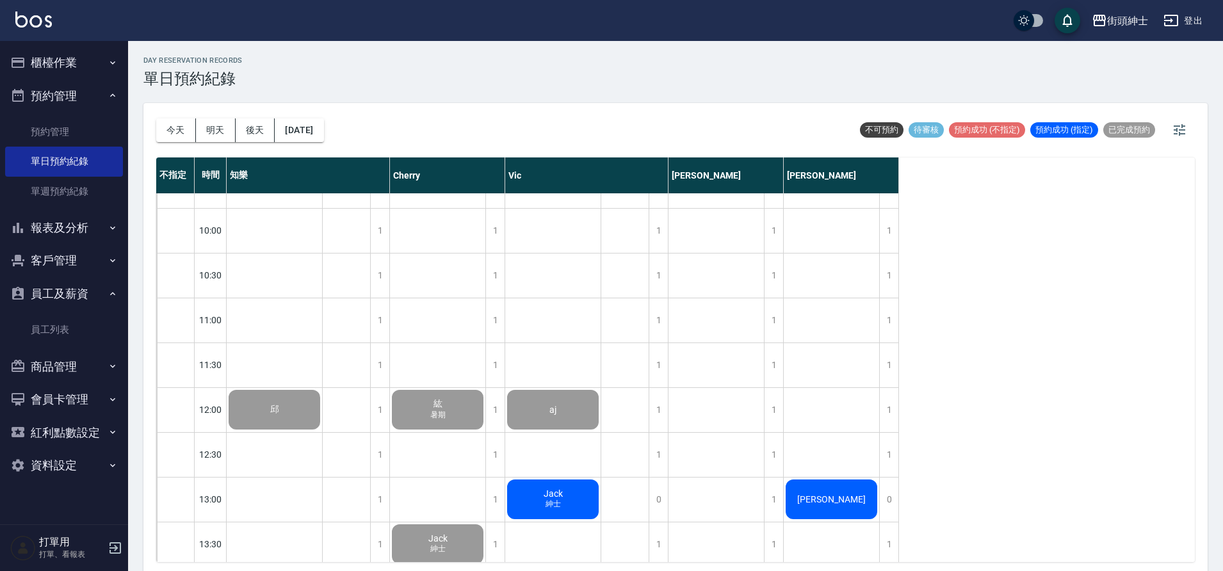
click at [79, 293] on button "員工及薪資" at bounding box center [64, 293] width 118 height 33
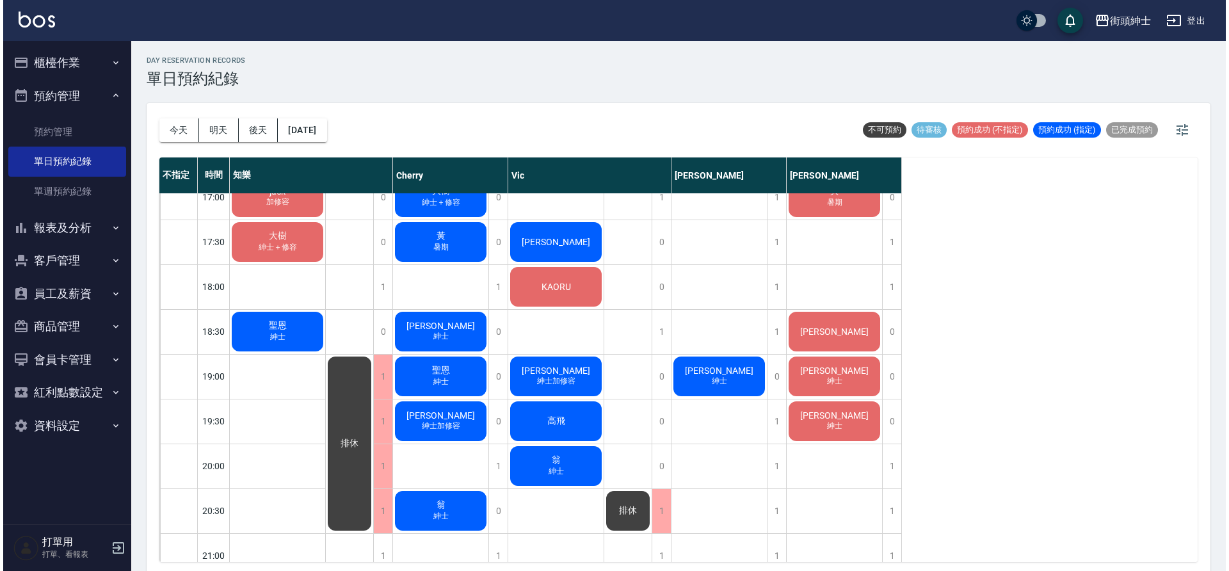
scroll to position [741, 0]
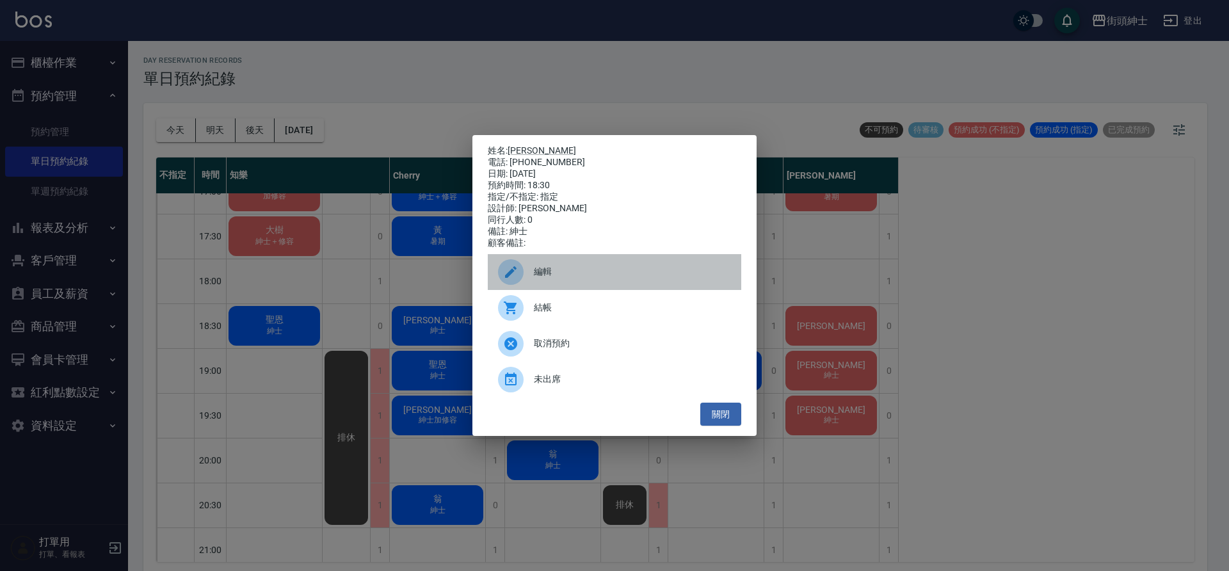
click at [610, 269] on div "編輯" at bounding box center [615, 272] width 254 height 36
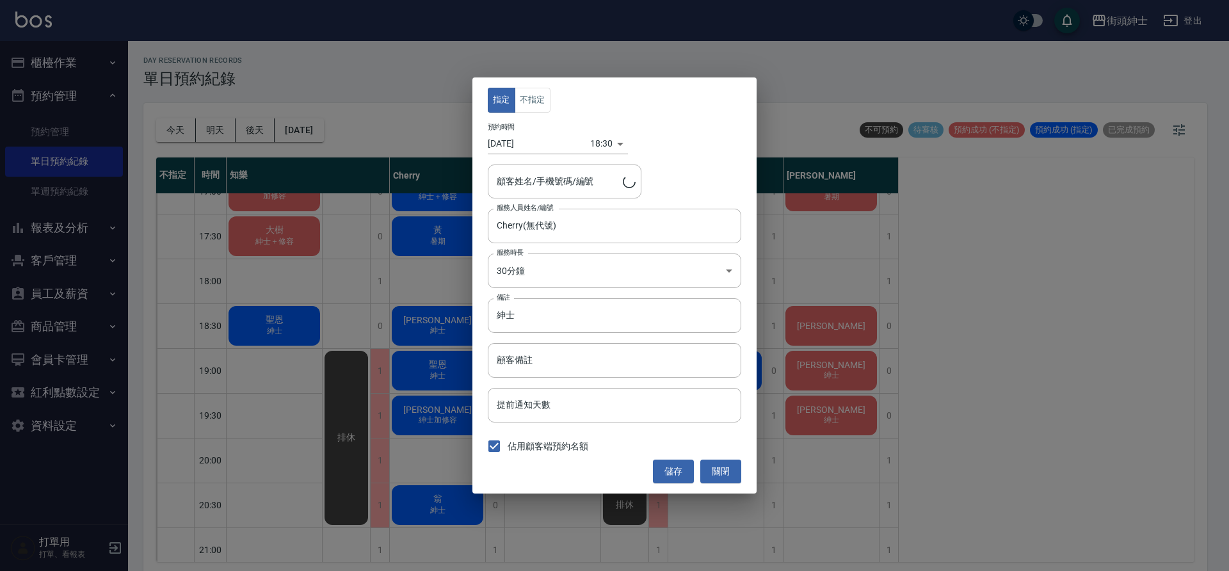
type input "劉先生/0939751532"
click at [594, 139] on body "街頭紳士 登出 櫃檯作業 打帳單 帳單列表 營業儀表板 現金收支登錄 材料自購登錄 每日結帳 排班表 現場電腦打卡 預約管理 預約管理 單日預約紀錄 單週預約…" at bounding box center [614, 287] width 1229 height 575
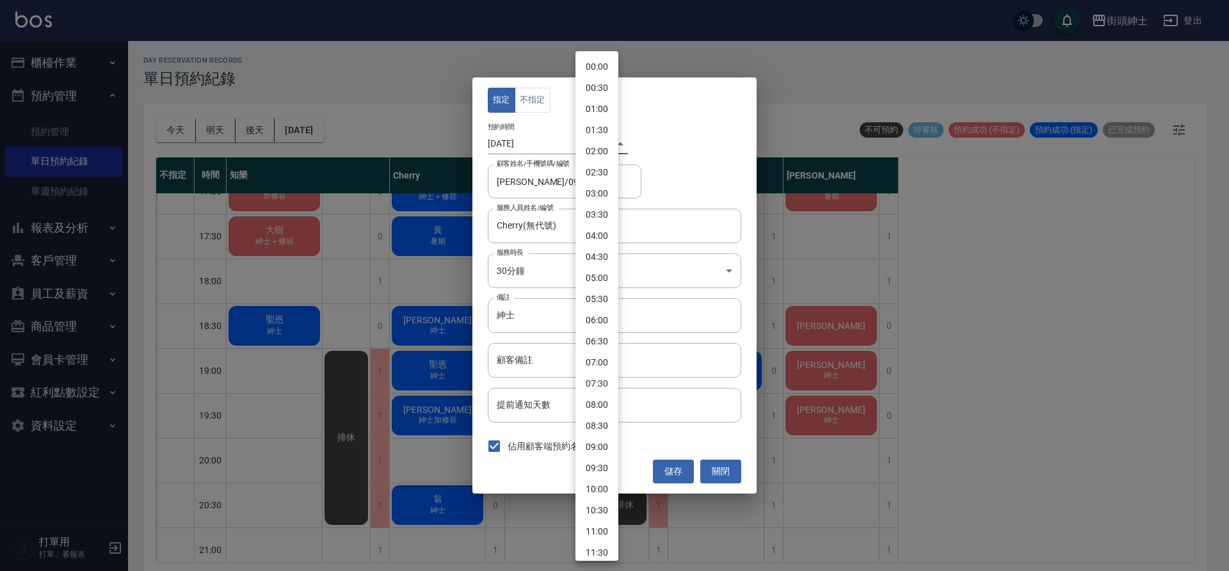
scroll to position [515, 0]
drag, startPoint x: 598, startPoint y: 394, endPoint x: 638, endPoint y: 426, distance: 51.0
click at [598, 394] on li "20:00" at bounding box center [597, 397] width 43 height 21
type input "1755259200000"
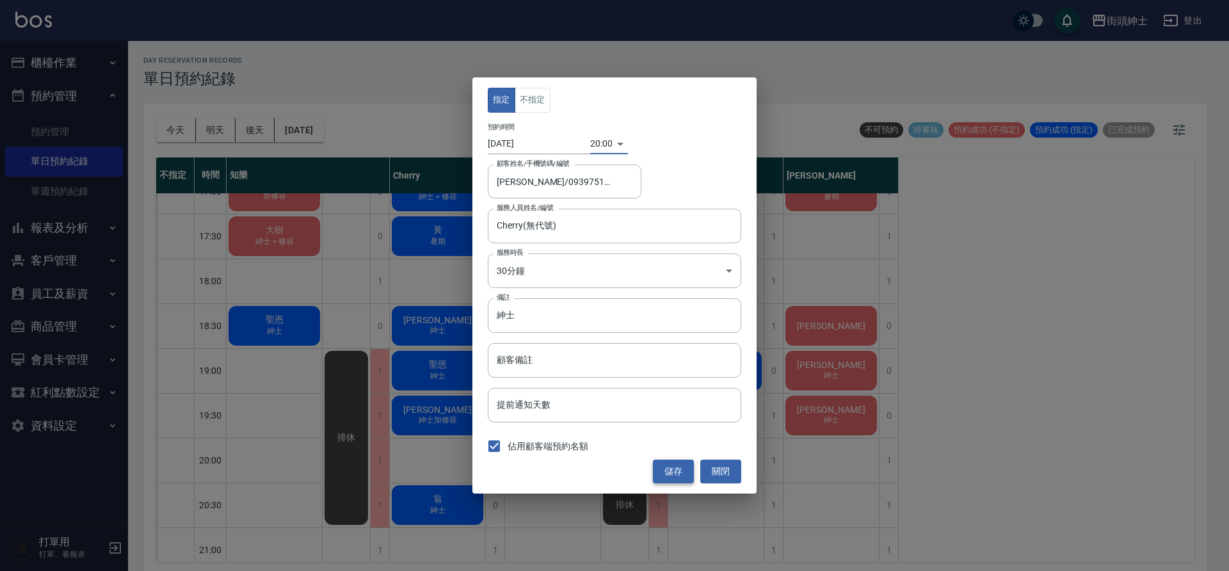
click at [672, 473] on button "儲存" at bounding box center [673, 472] width 41 height 24
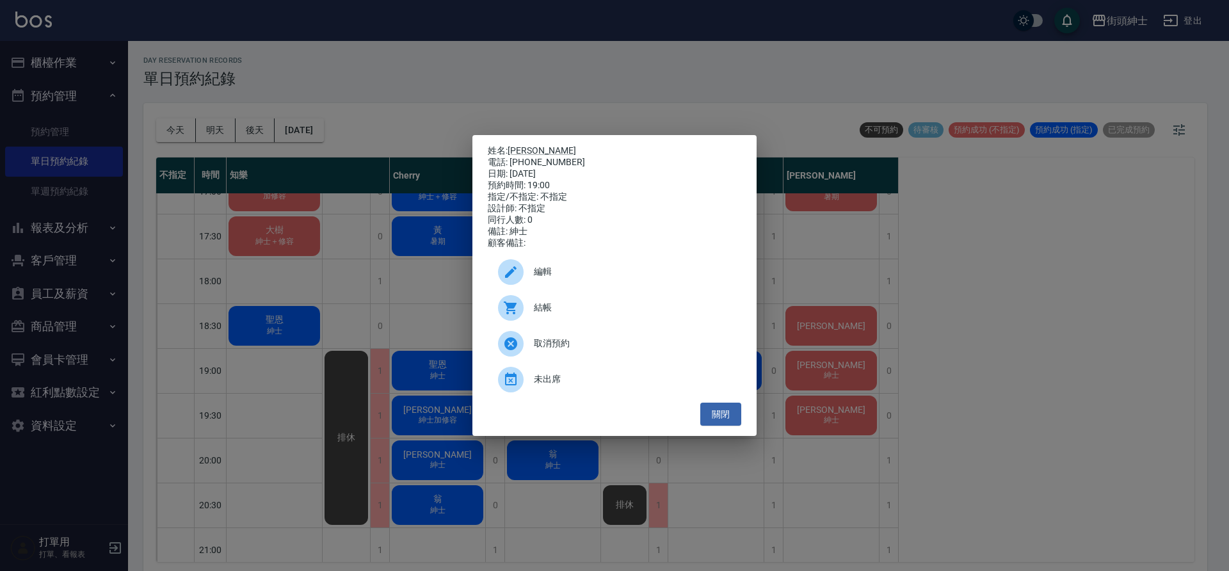
click at [645, 276] on span "編輯" at bounding box center [632, 271] width 197 height 13
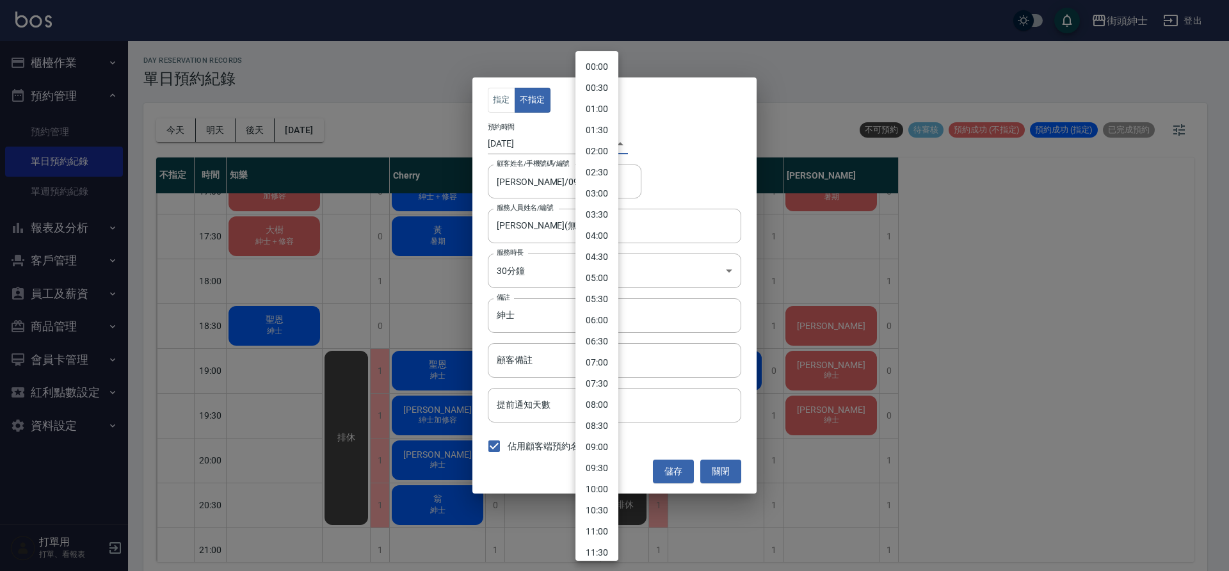
click at [592, 142] on body "街頭紳士 登出 櫃檯作業 打帳單 帳單列表 營業儀表板 現金收支登錄 材料自購登錄 每日結帳 排班表 現場電腦打卡 預約管理 預約管理 單日預約紀錄 單週預約…" at bounding box center [614, 287] width 1229 height 575
click at [604, 419] on li "20:30" at bounding box center [597, 418] width 43 height 21
type input "1755261000000"
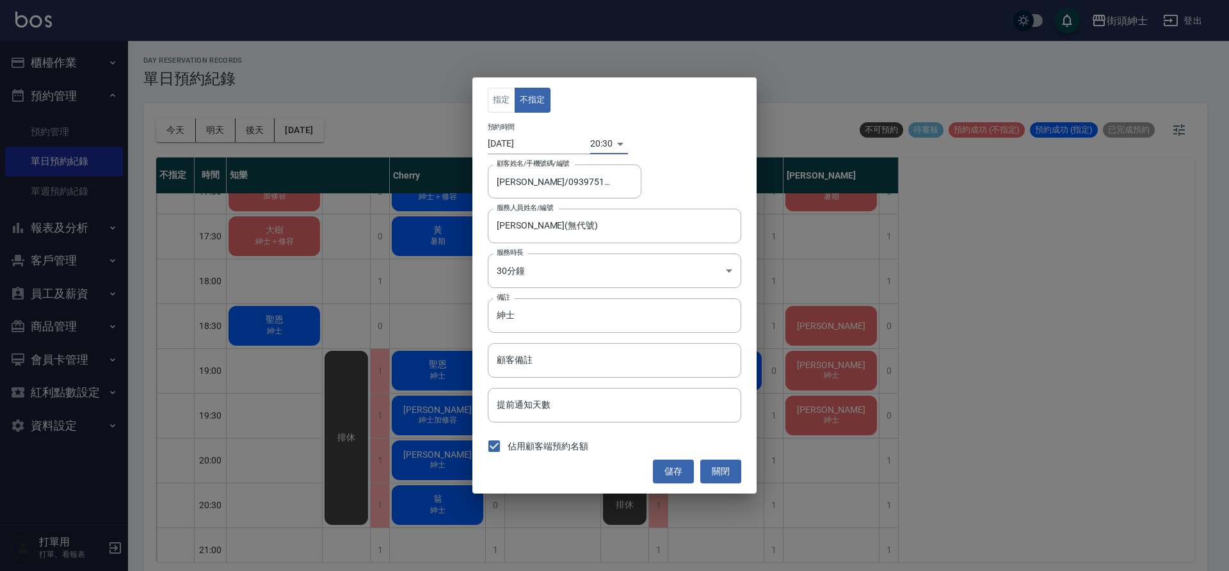
click at [676, 467] on button "儲存" at bounding box center [673, 472] width 41 height 24
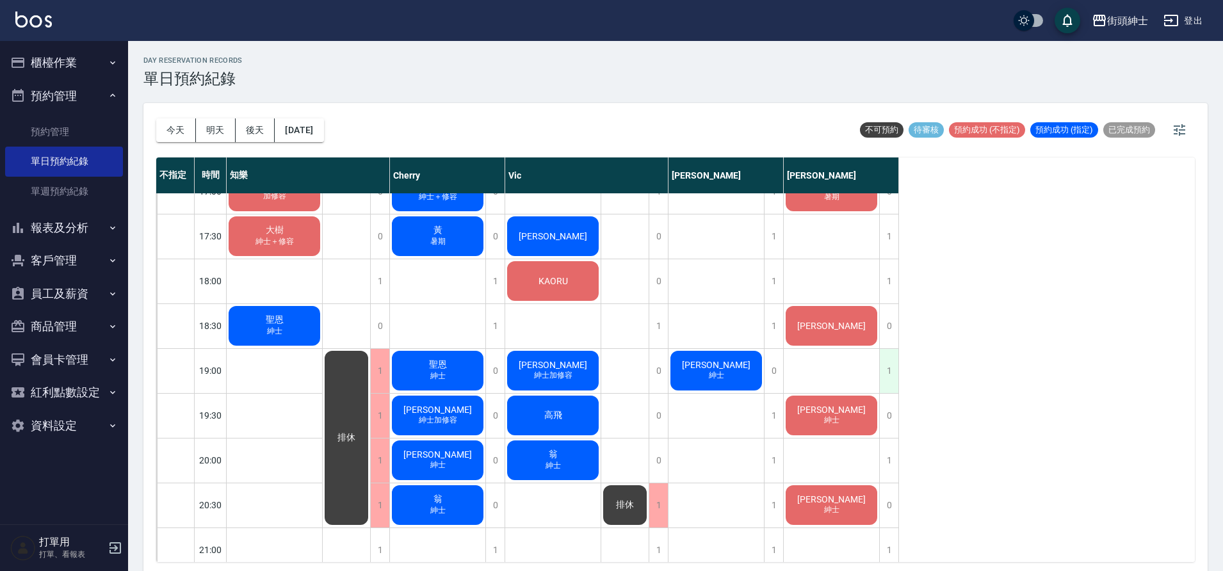
click at [886, 369] on div "1" at bounding box center [888, 371] width 19 height 44
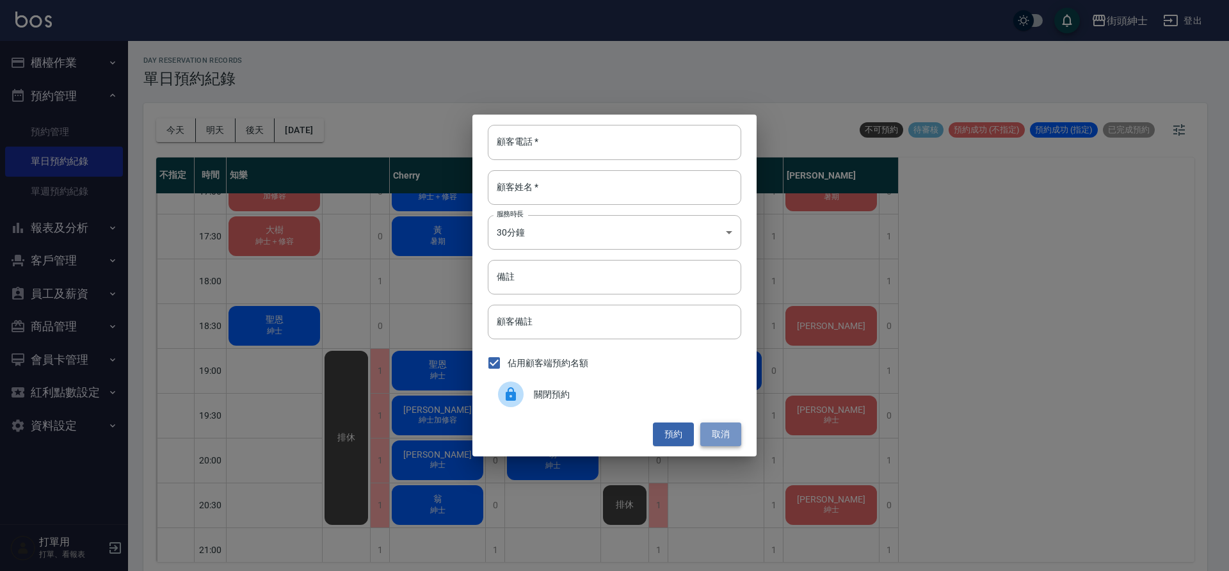
click at [725, 434] on button "取消" at bounding box center [721, 435] width 41 height 24
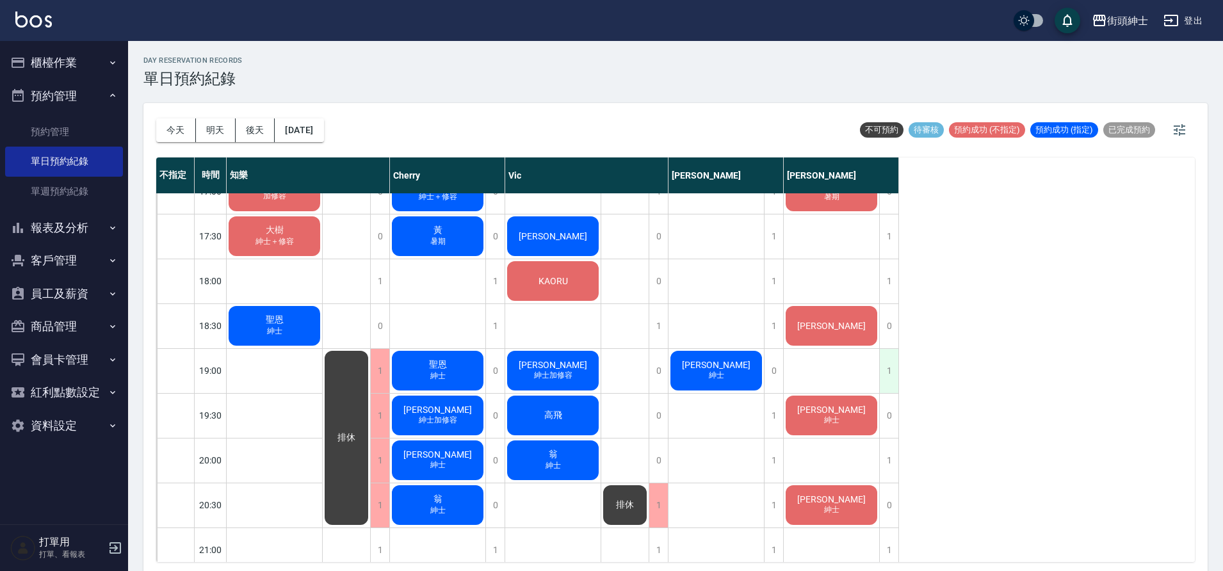
click at [887, 373] on div "1" at bounding box center [888, 371] width 19 height 44
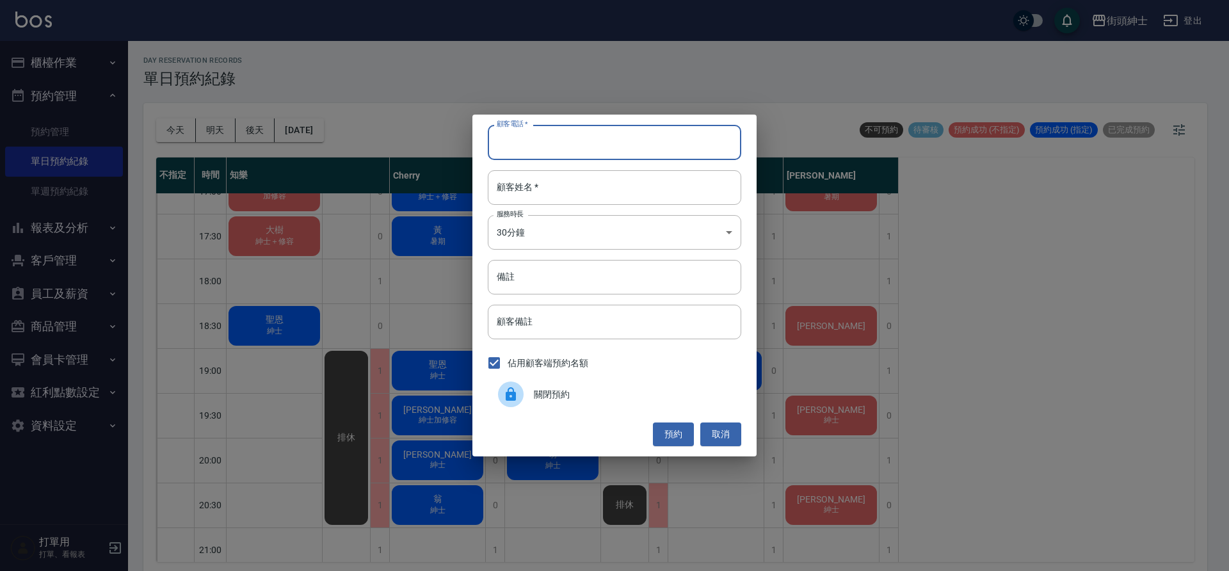
click at [583, 147] on input "顧客電話   *" at bounding box center [615, 142] width 254 height 35
type input "0933933334"
click at [654, 197] on input "顧客姓名   *" at bounding box center [615, 187] width 254 height 35
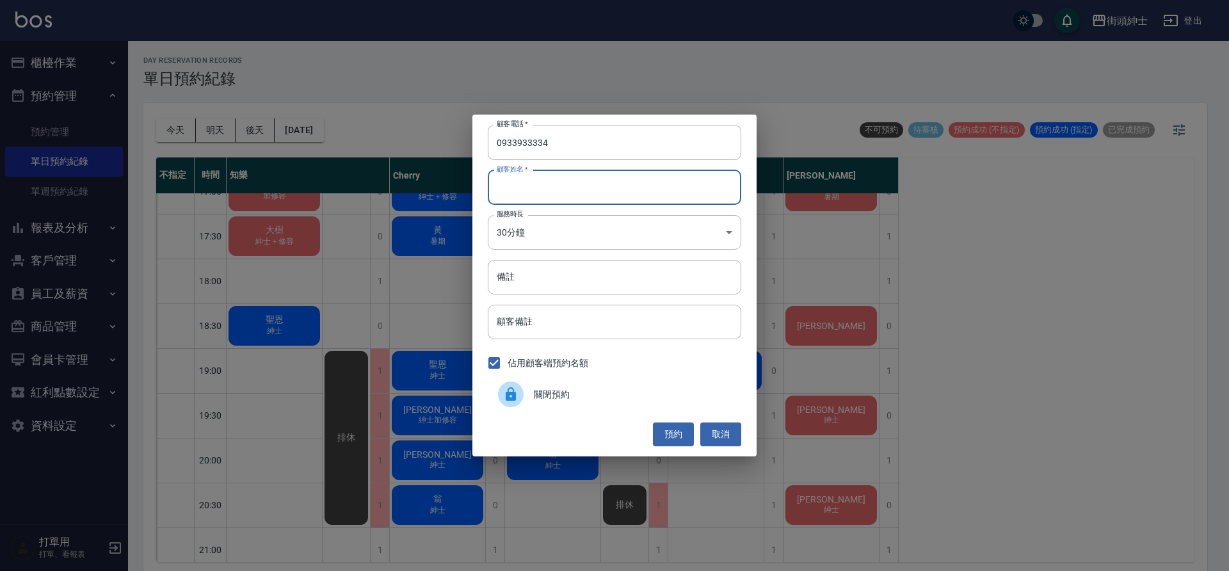
type input "y"
type input "[PERSON_NAME]"
click at [676, 293] on input "備註" at bounding box center [615, 277] width 254 height 35
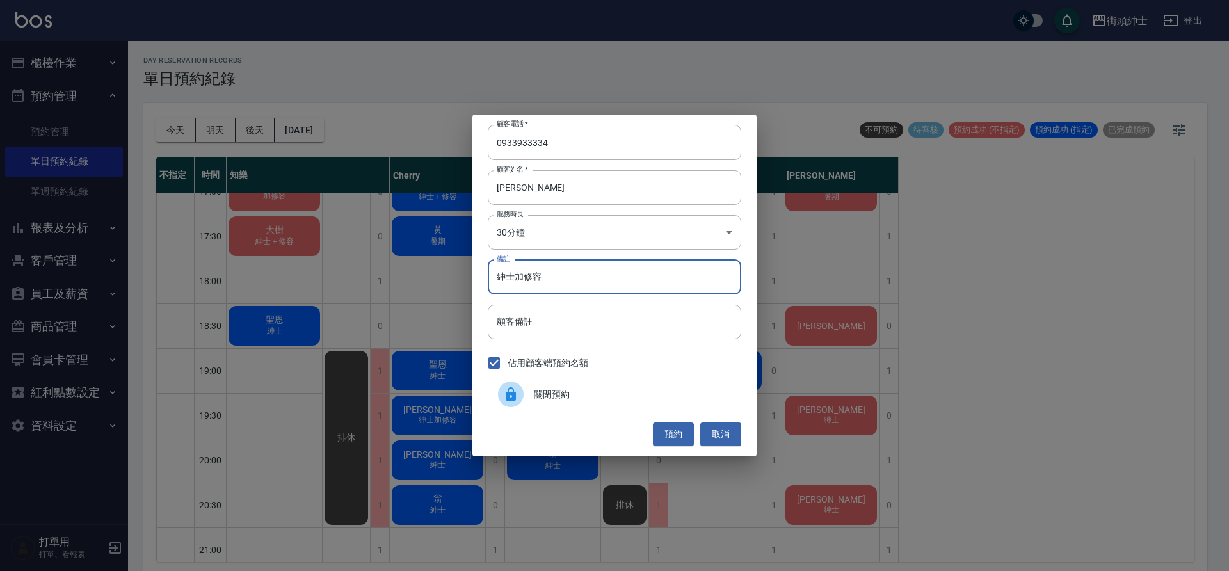
type input "紳士加修容"
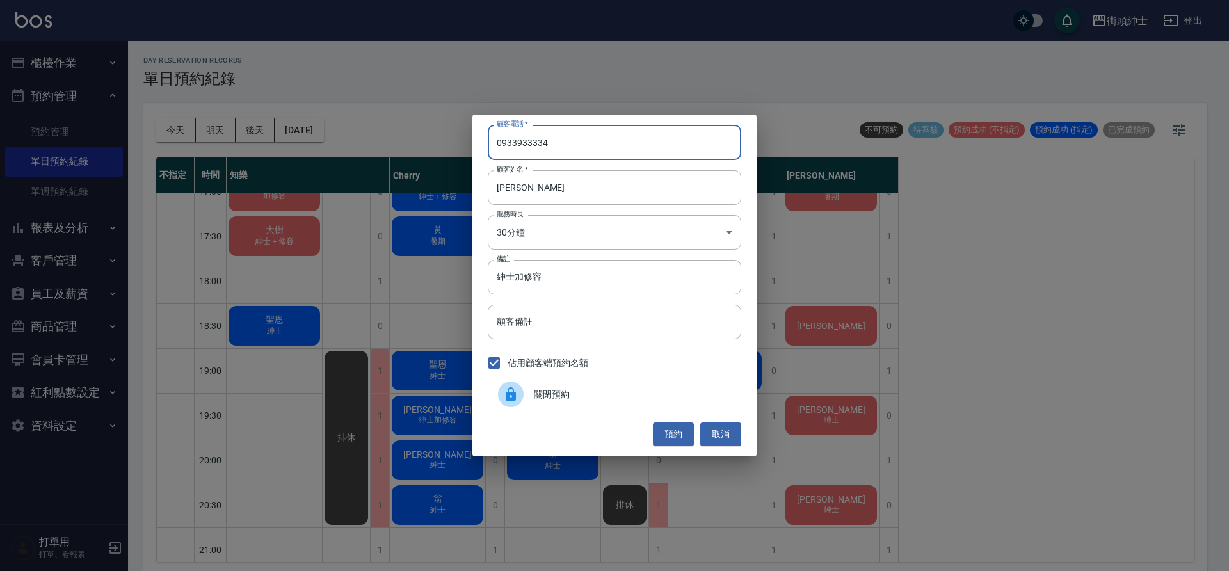
drag, startPoint x: 531, startPoint y: 147, endPoint x: 495, endPoint y: 140, distance: 36.7
click at [495, 139] on input "0933933334" at bounding box center [615, 142] width 254 height 35
click at [667, 437] on button "預約" at bounding box center [673, 435] width 41 height 24
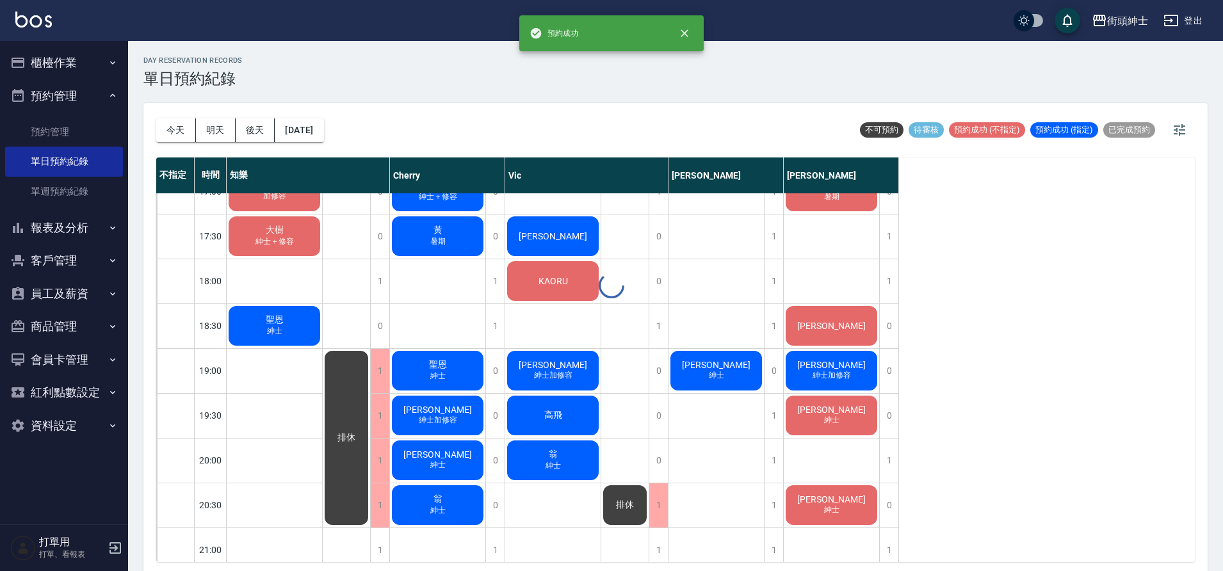
click at [834, 378] on div at bounding box center [611, 285] width 1223 height 571
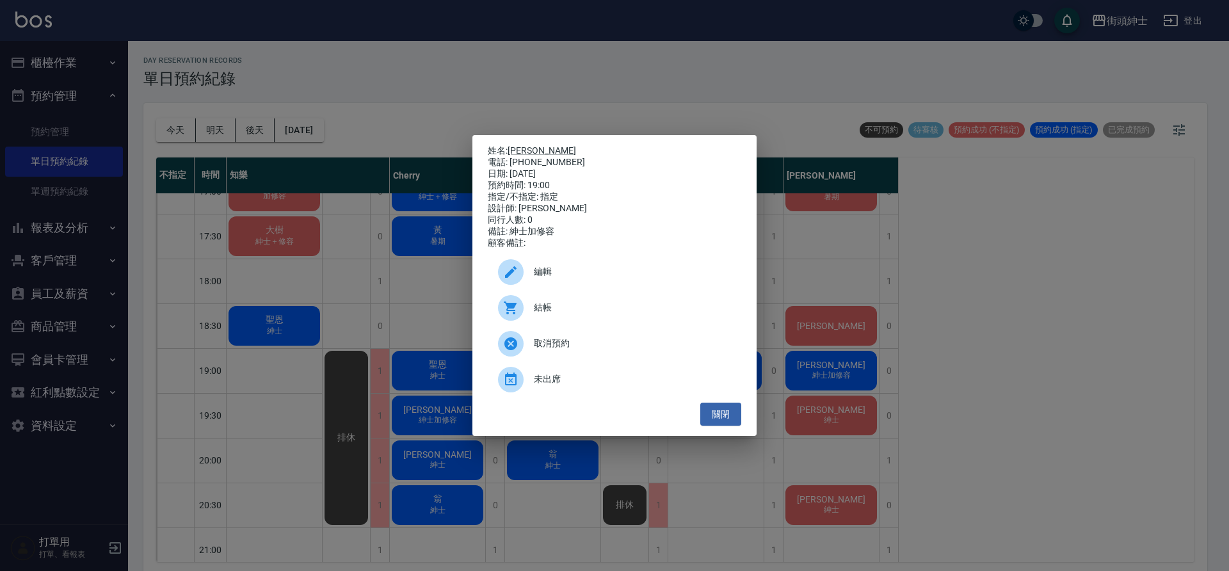
click at [551, 274] on span "編輯" at bounding box center [632, 271] width 197 height 13
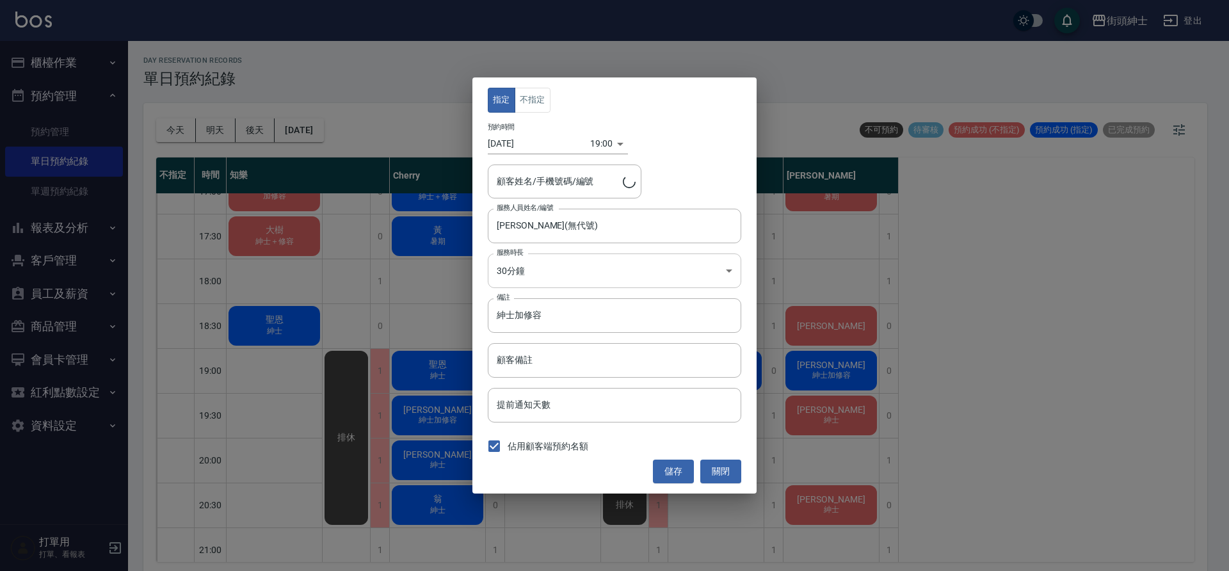
type input "子弘/0933933334"
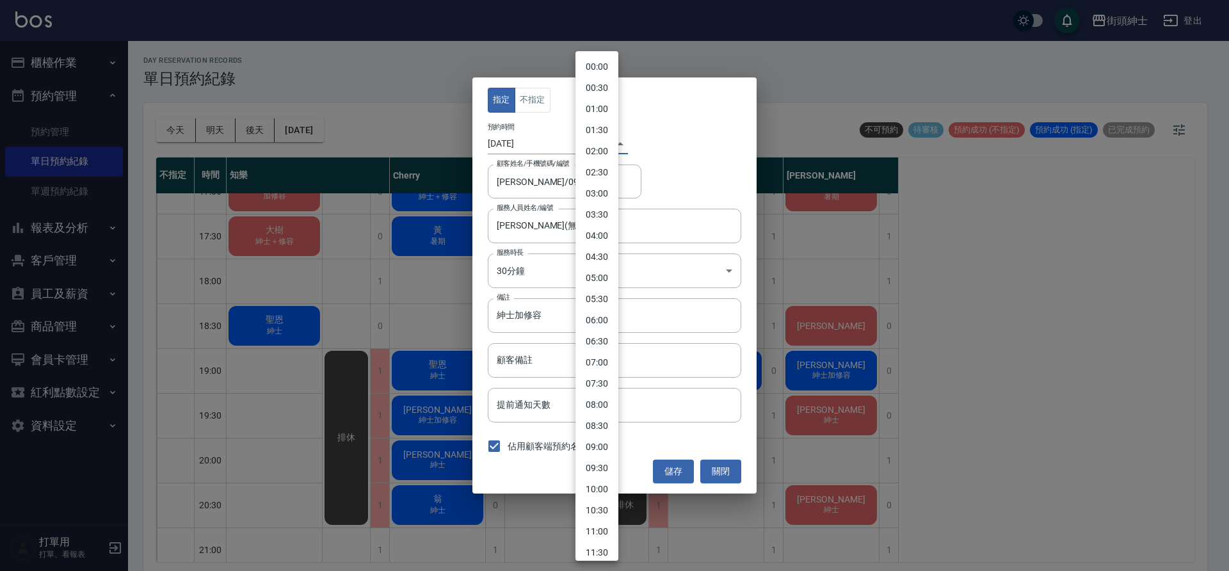
click at [592, 147] on body "街頭紳士 登出 櫃檯作業 打帳單 帳單列表 營業儀表板 現金收支登錄 材料自購登錄 每日結帳 排班表 現場電腦打卡 預約管理 預約管理 單日預約紀錄 單週預約…" at bounding box center [614, 287] width 1229 height 575
click at [537, 185] on div at bounding box center [614, 285] width 1229 height 571
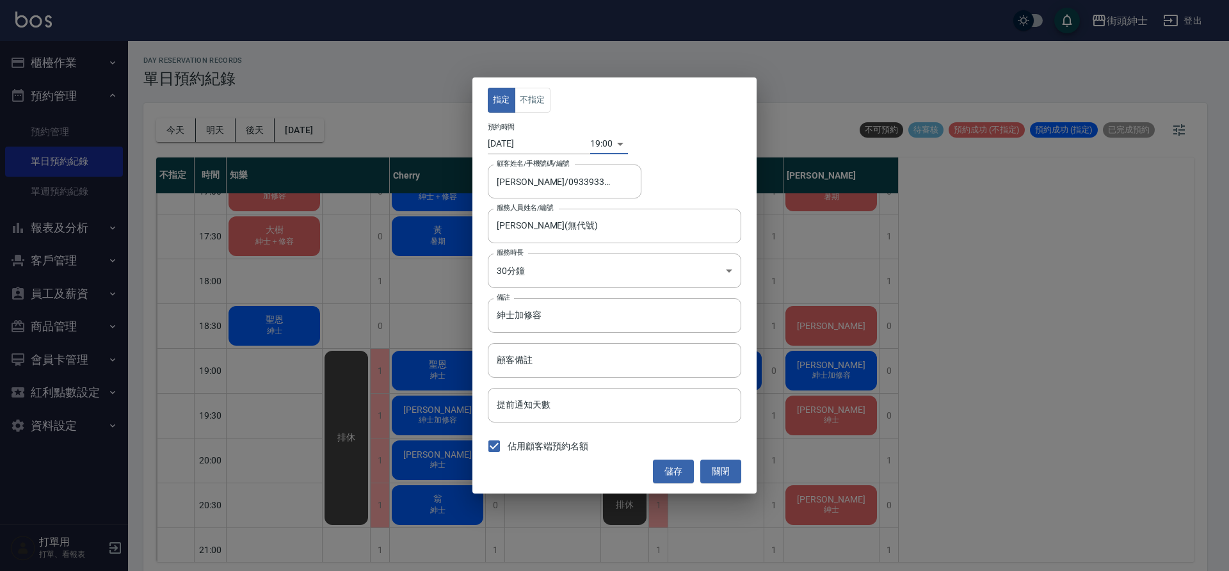
drag, startPoint x: 526, startPoint y: 101, endPoint x: 533, endPoint y: 113, distance: 13.5
click at [526, 102] on button "不指定" at bounding box center [533, 100] width 36 height 25
click at [682, 475] on button "儲存" at bounding box center [673, 472] width 41 height 24
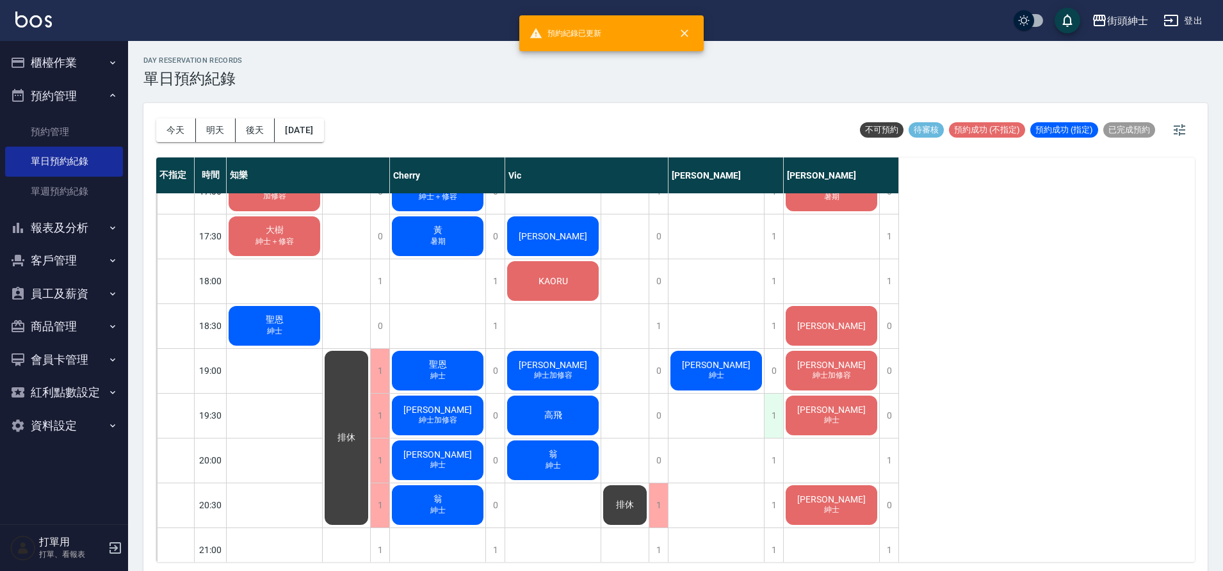
click at [777, 420] on div "1" at bounding box center [773, 416] width 19 height 44
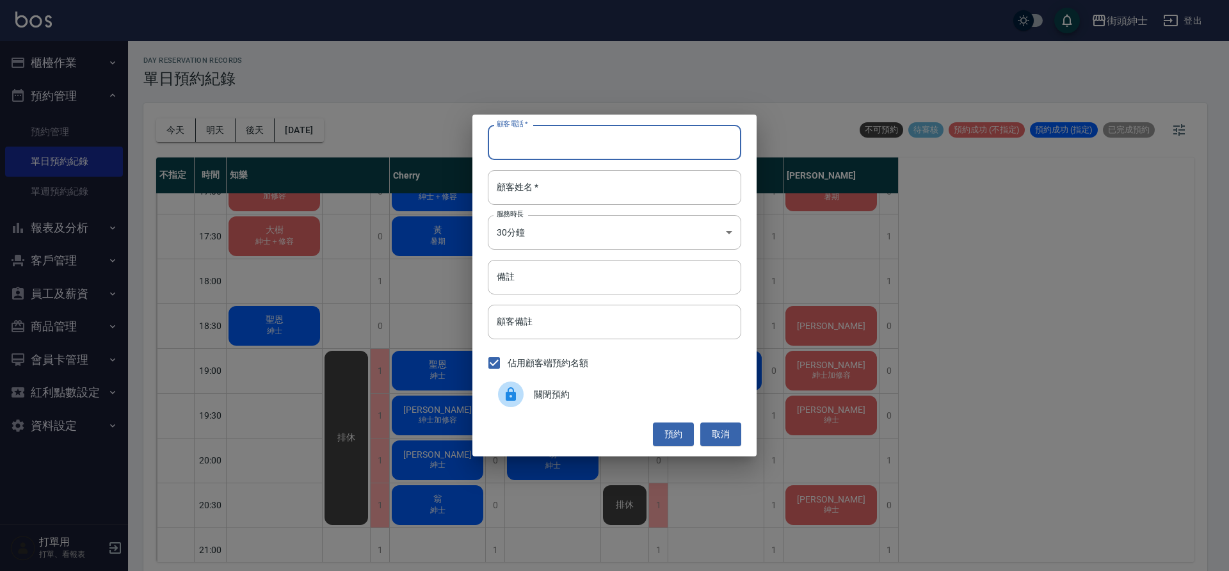
click at [617, 138] on input "顧客電話   *" at bounding box center [615, 142] width 254 height 35
paste input "0933933334"
type input "0933933334"
drag, startPoint x: 555, startPoint y: 185, endPoint x: 563, endPoint y: 191, distance: 9.6
click at [556, 186] on input "顧客姓名   *" at bounding box center [615, 187] width 254 height 35
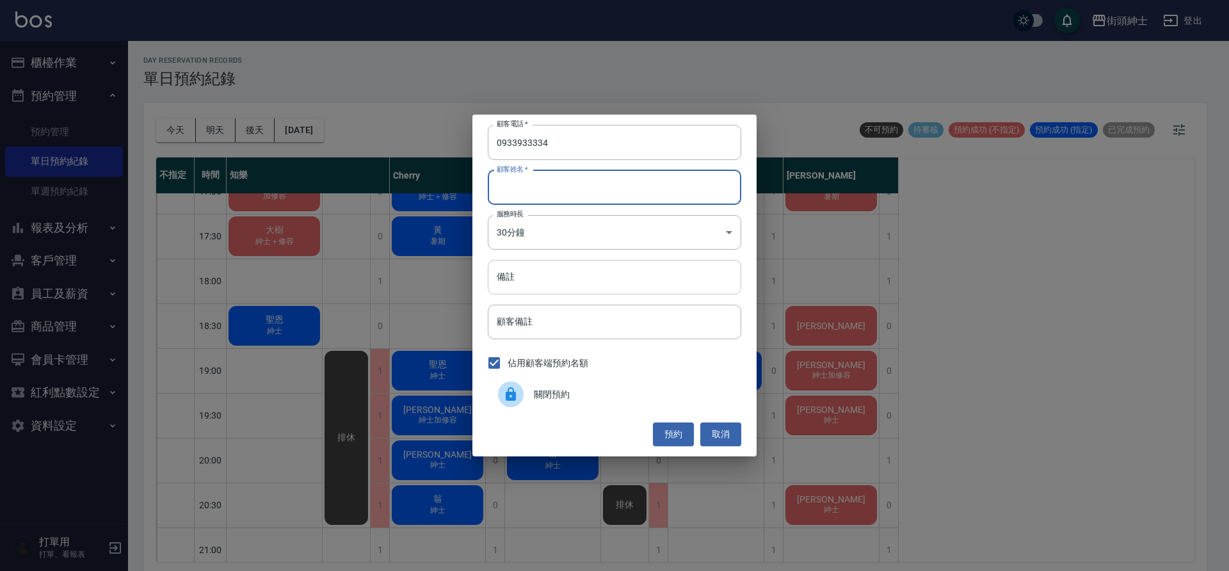
click at [578, 272] on input "備註" at bounding box center [615, 277] width 254 height 35
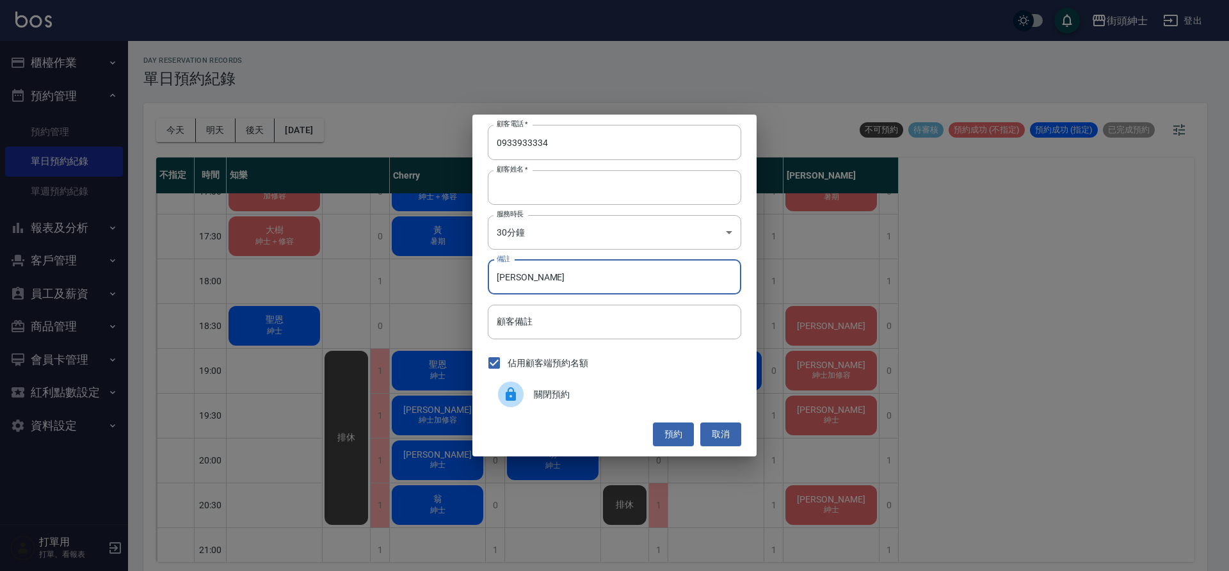
type input "申"
type input "紳士加修容"
click at [672, 433] on button "預約" at bounding box center [673, 435] width 41 height 24
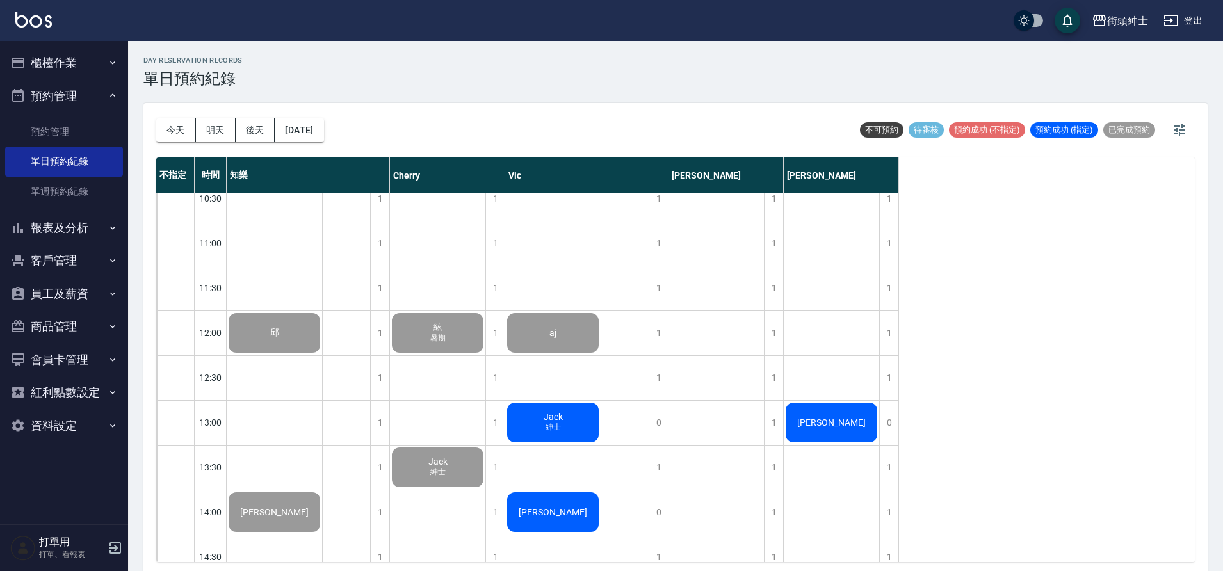
scroll to position [145, 0]
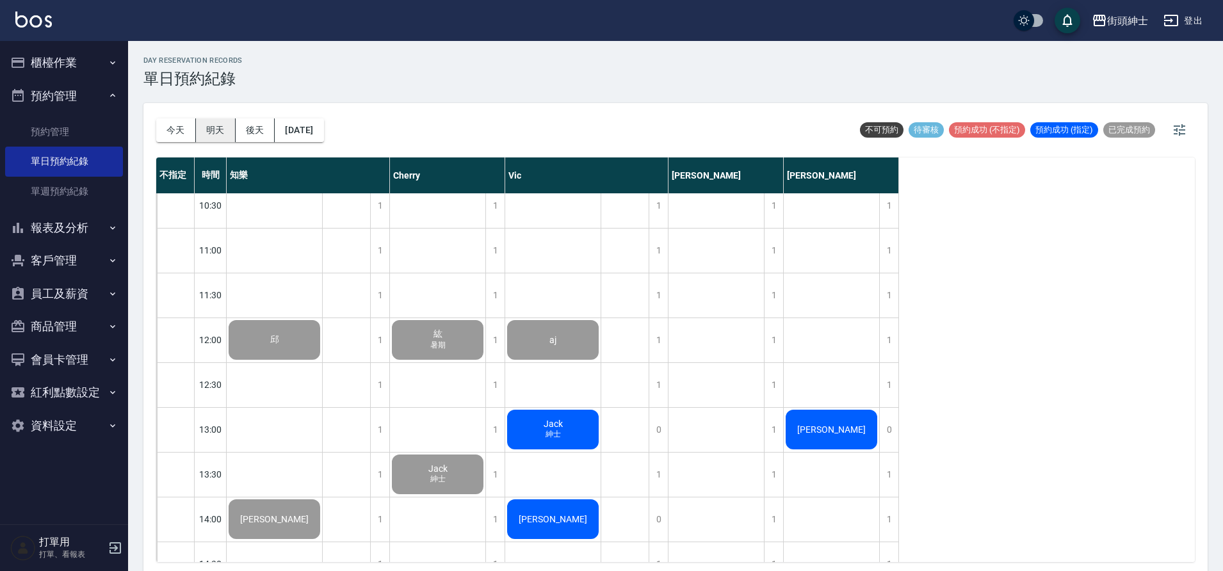
click at [223, 130] on button "明天" at bounding box center [216, 130] width 40 height 24
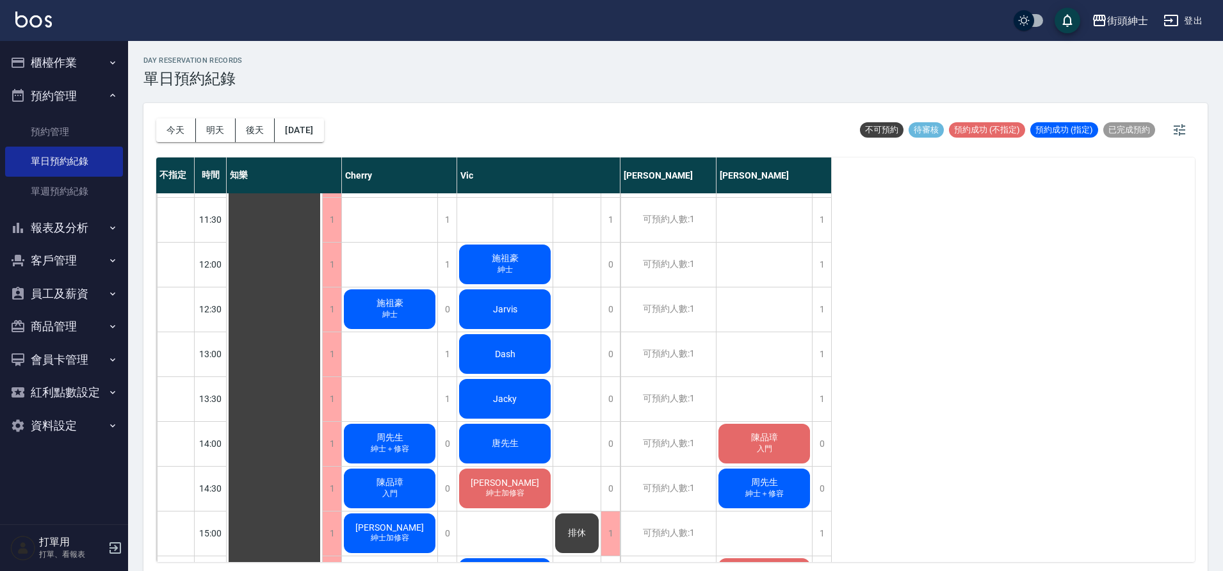
scroll to position [343, 0]
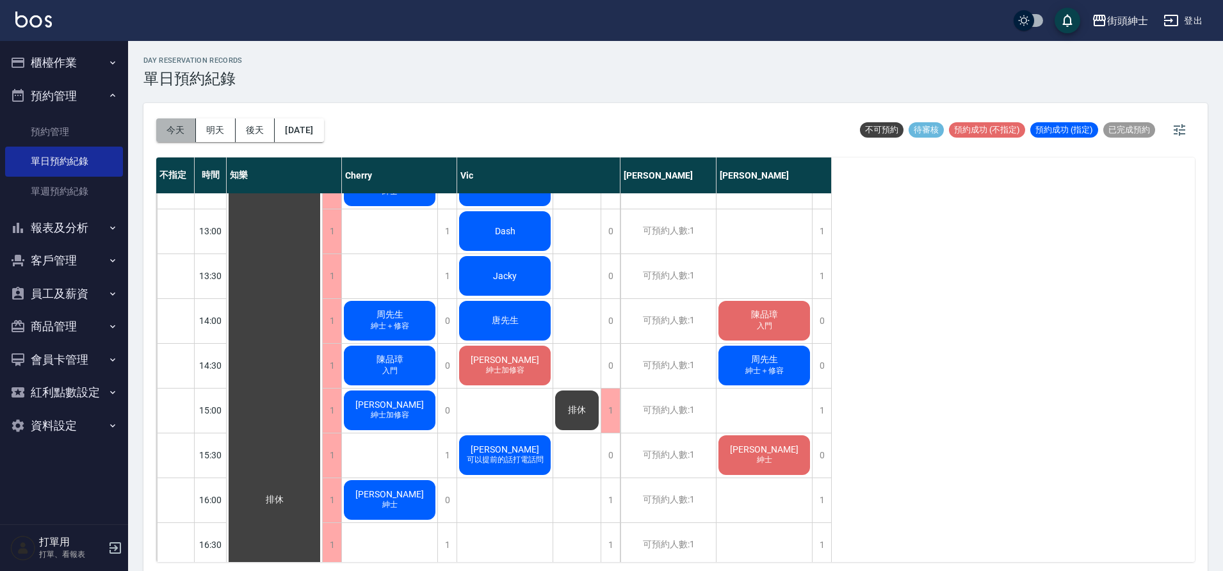
click at [172, 126] on button "今天" at bounding box center [176, 130] width 40 height 24
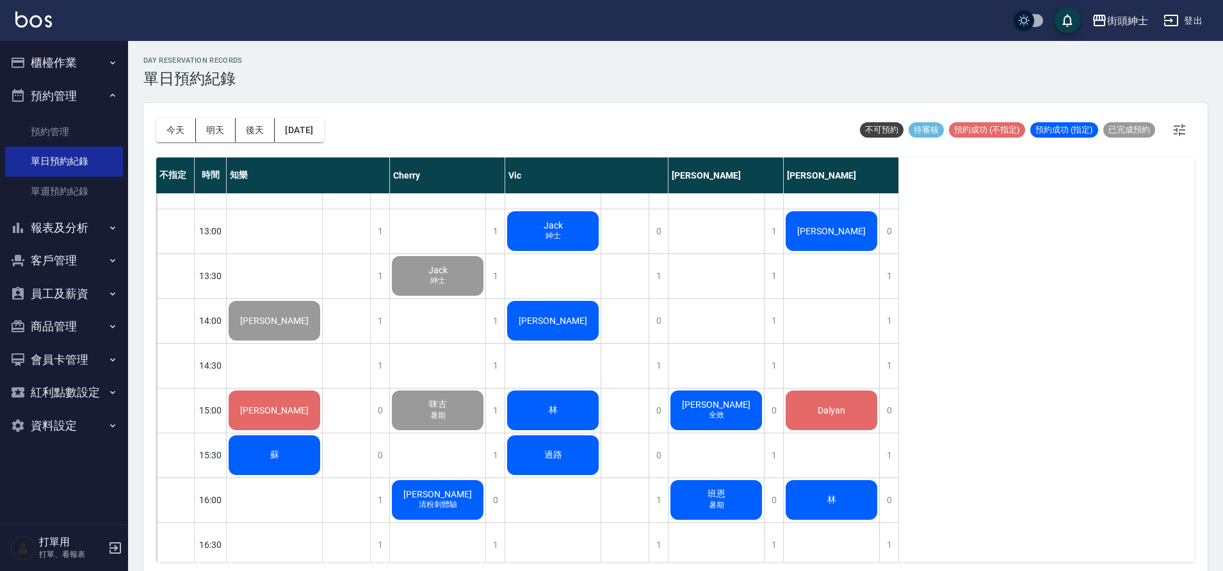
click at [92, 214] on button "報表及分析" at bounding box center [64, 227] width 118 height 33
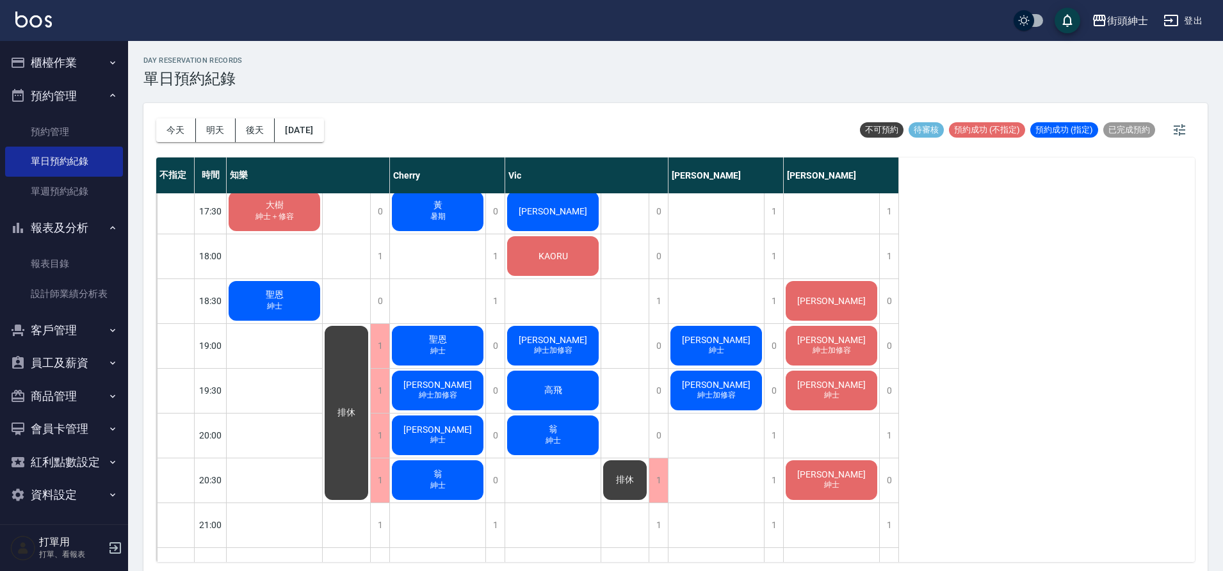
scroll to position [759, 0]
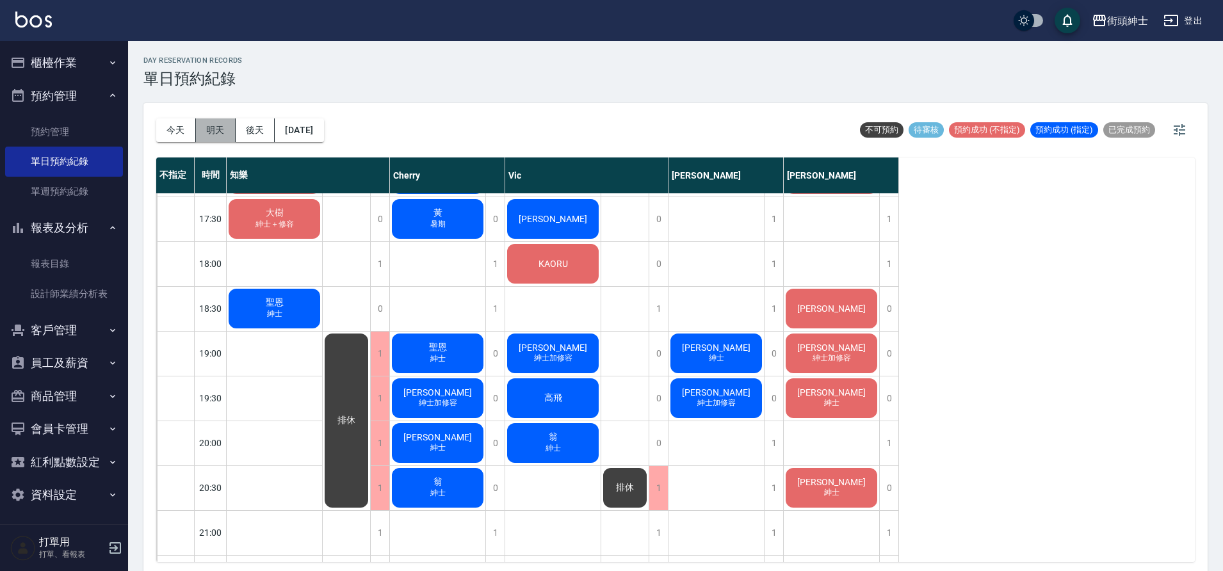
click at [218, 131] on button "明天" at bounding box center [216, 130] width 40 height 24
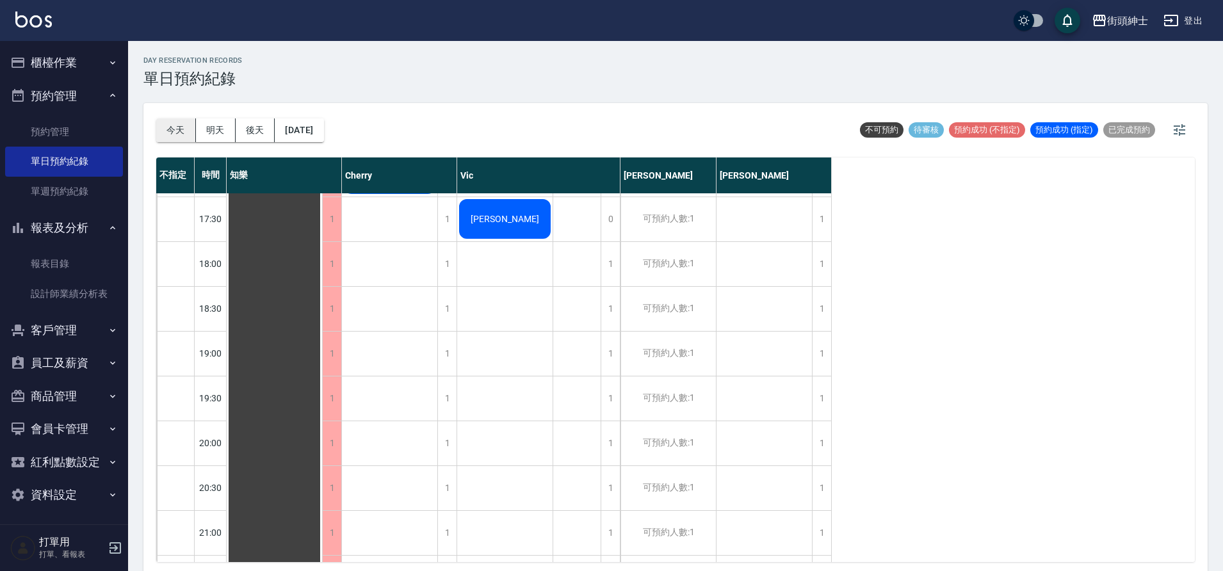
click at [183, 137] on button "今天" at bounding box center [176, 130] width 40 height 24
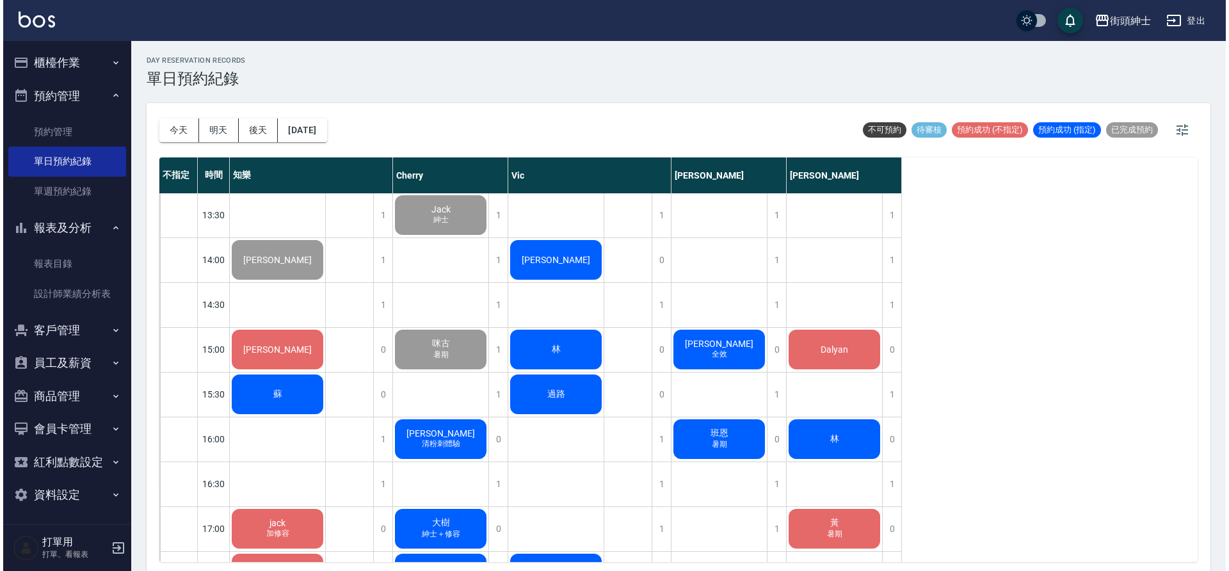
scroll to position [412, 0]
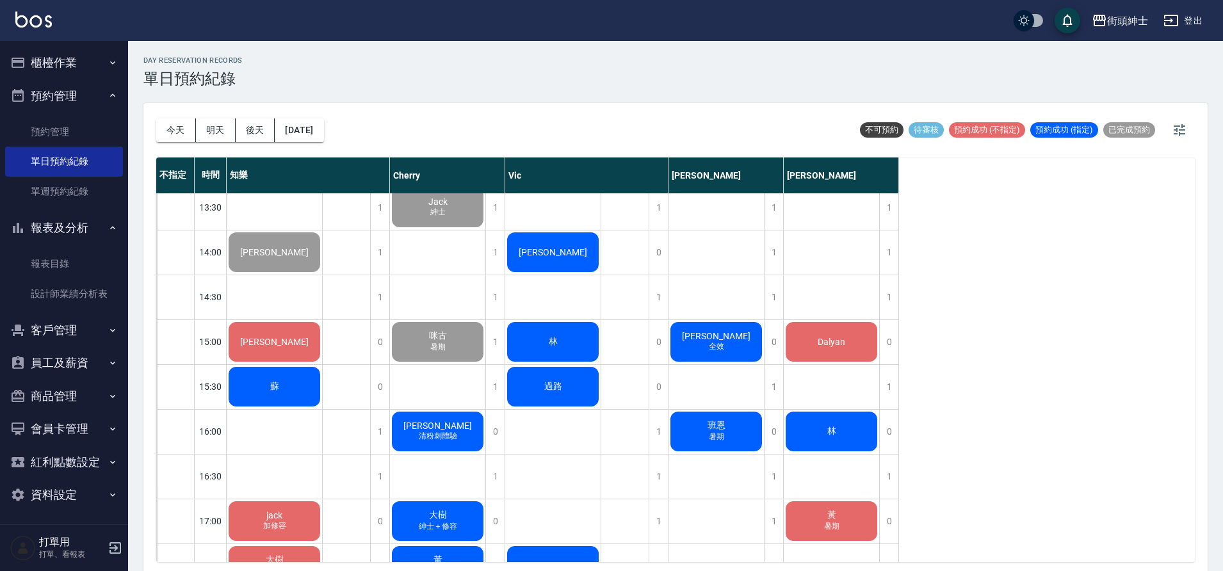
click at [322, 95] on div "哈利 清粉刺體驗" at bounding box center [274, 73] width 95 height 44
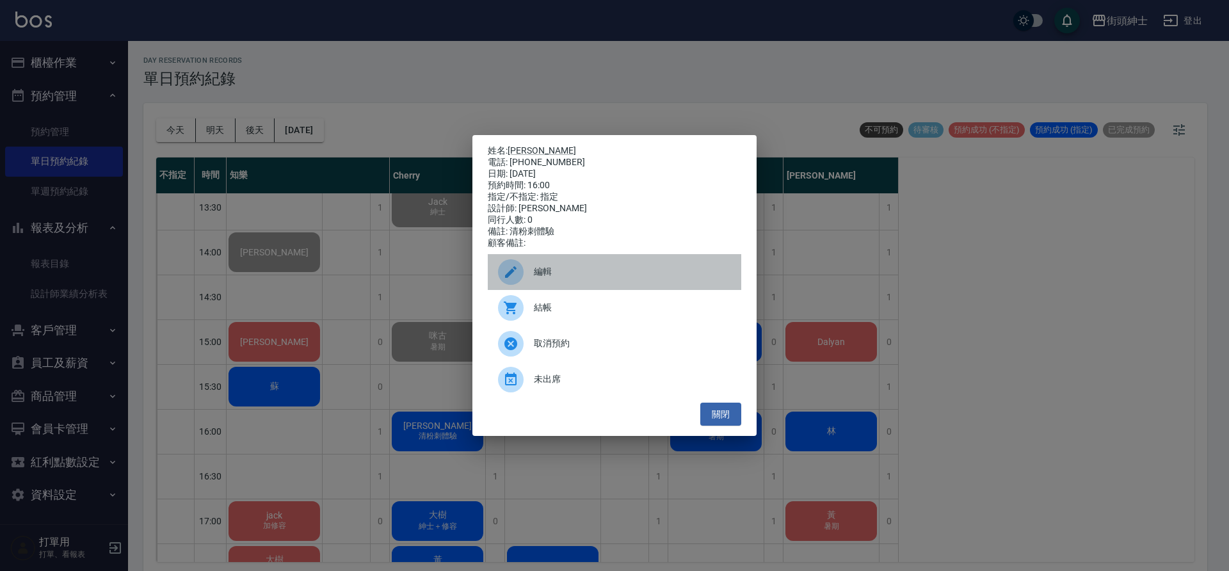
click at [563, 263] on div "編輯" at bounding box center [615, 272] width 254 height 36
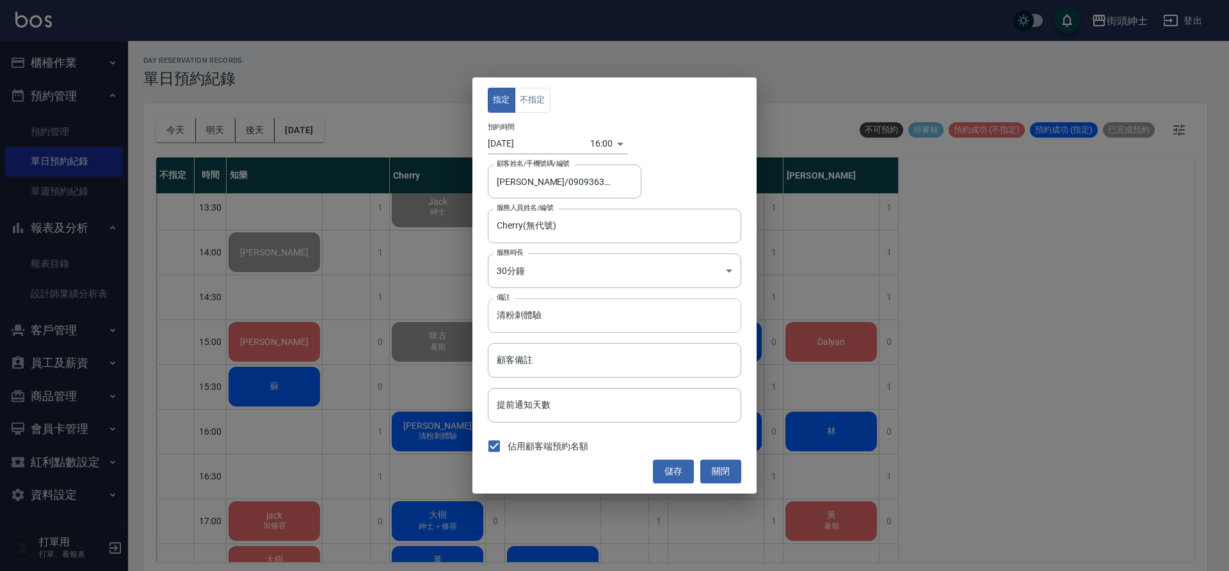
click at [577, 318] on input "清粉刺體驗" at bounding box center [615, 315] width 254 height 35
type input "清"
type input "g"
type input "暑期"
click at [677, 473] on button "儲存" at bounding box center [673, 472] width 41 height 24
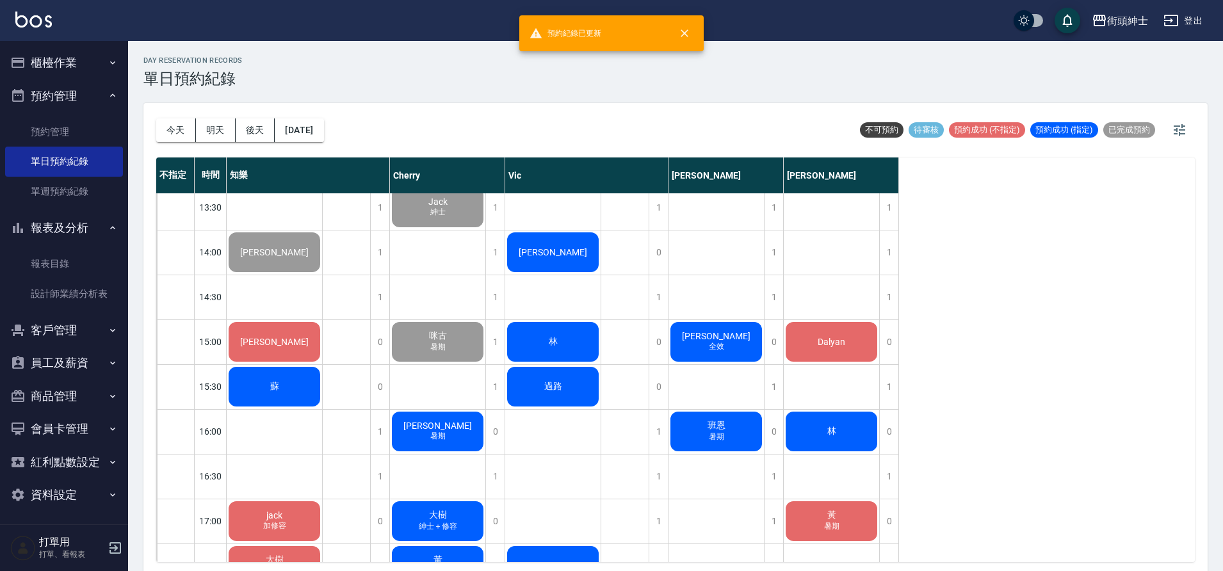
click at [277, 79] on span "暑期" at bounding box center [274, 79] width 5 height 0
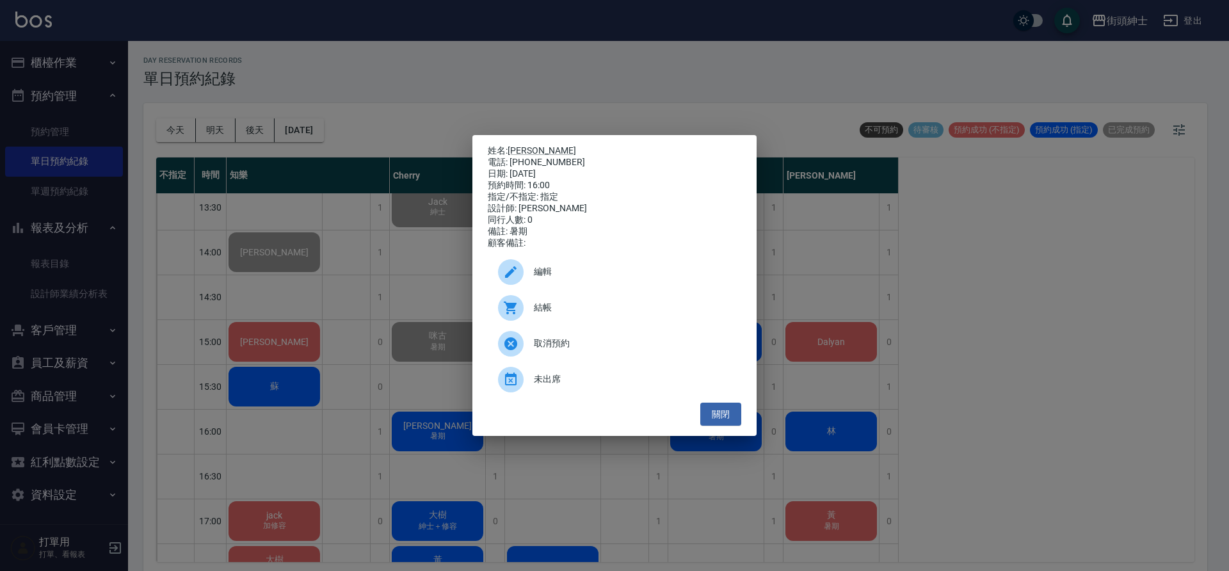
click at [544, 304] on div "結帳" at bounding box center [615, 308] width 254 height 36
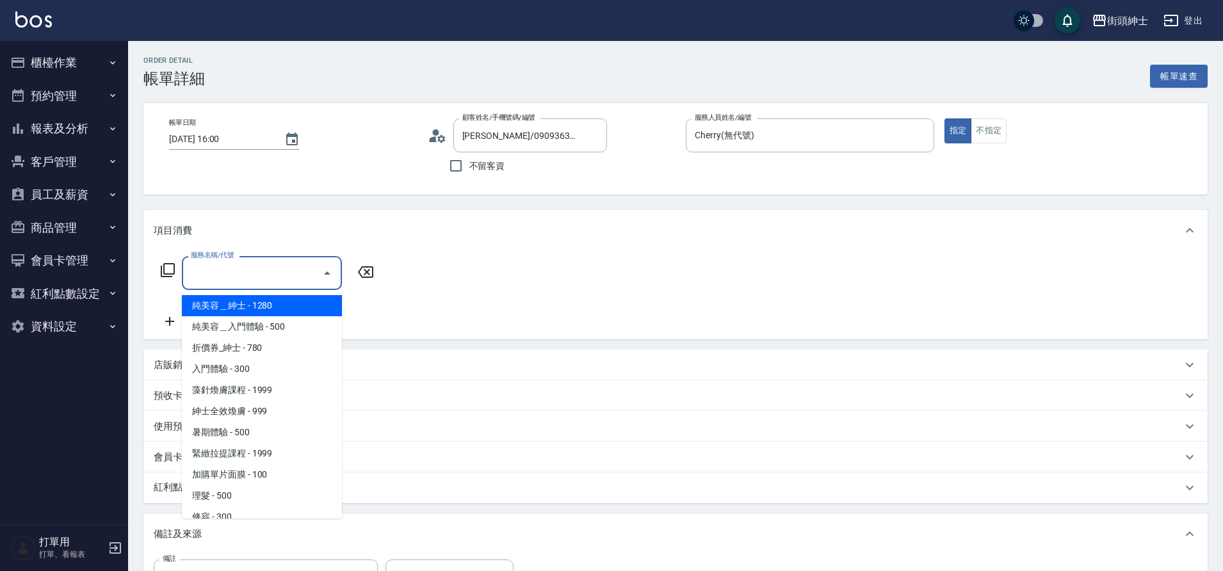
drag, startPoint x: 0, startPoint y: 0, endPoint x: 247, endPoint y: 428, distance: 494.0
click at [247, 428] on span "暑期體驗 - 500" at bounding box center [262, 432] width 160 height 21
type input "暑期體驗"
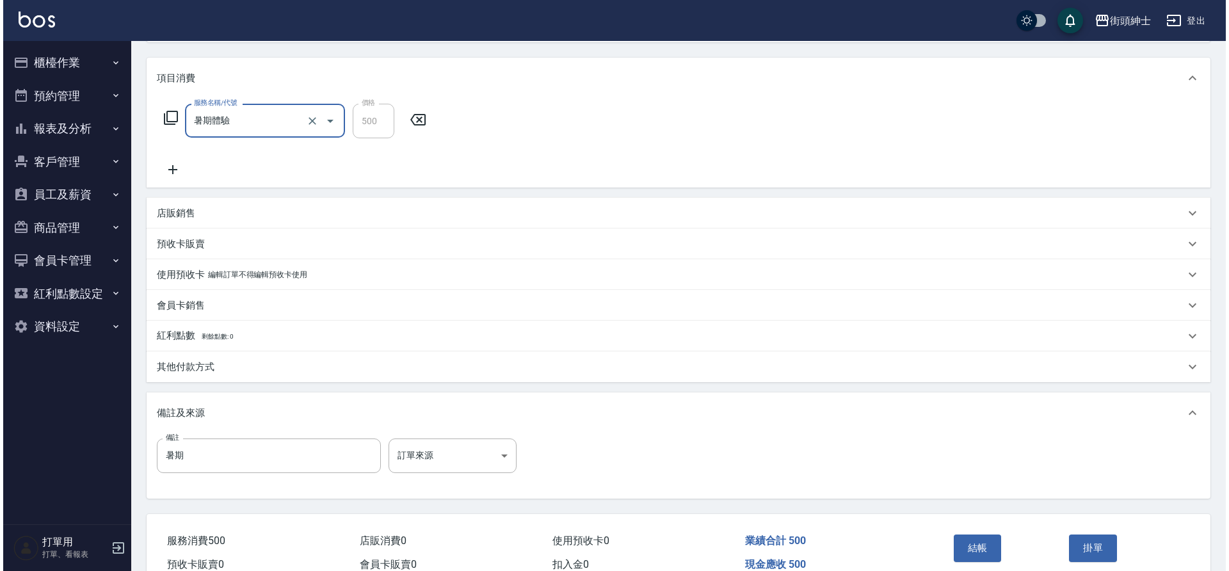
scroll to position [218, 0]
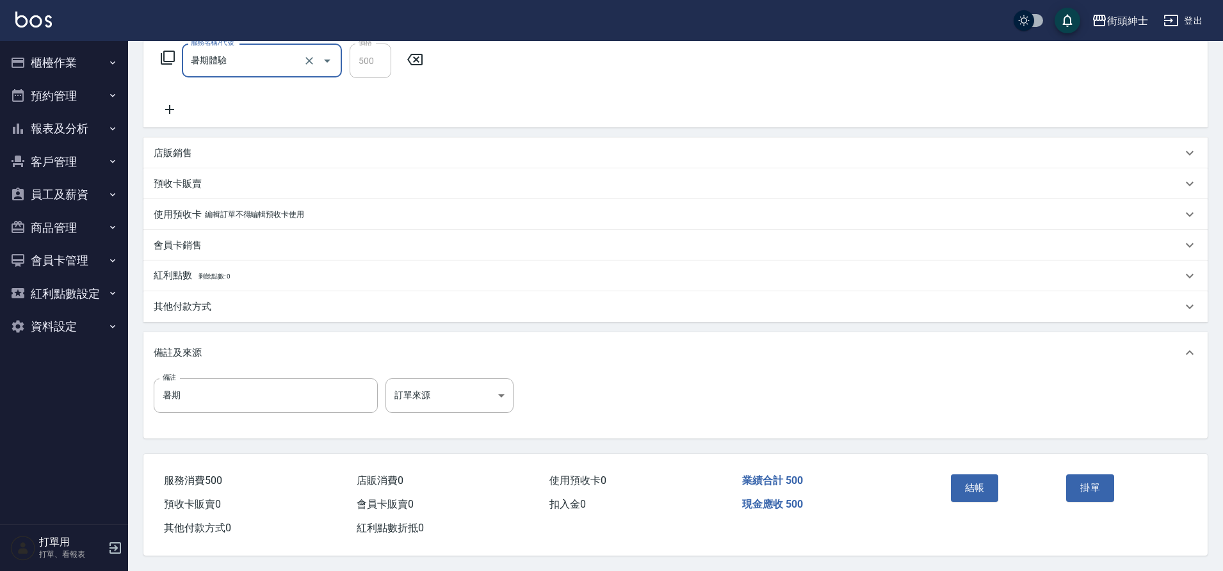
click at [968, 484] on button "結帳" at bounding box center [975, 487] width 48 height 27
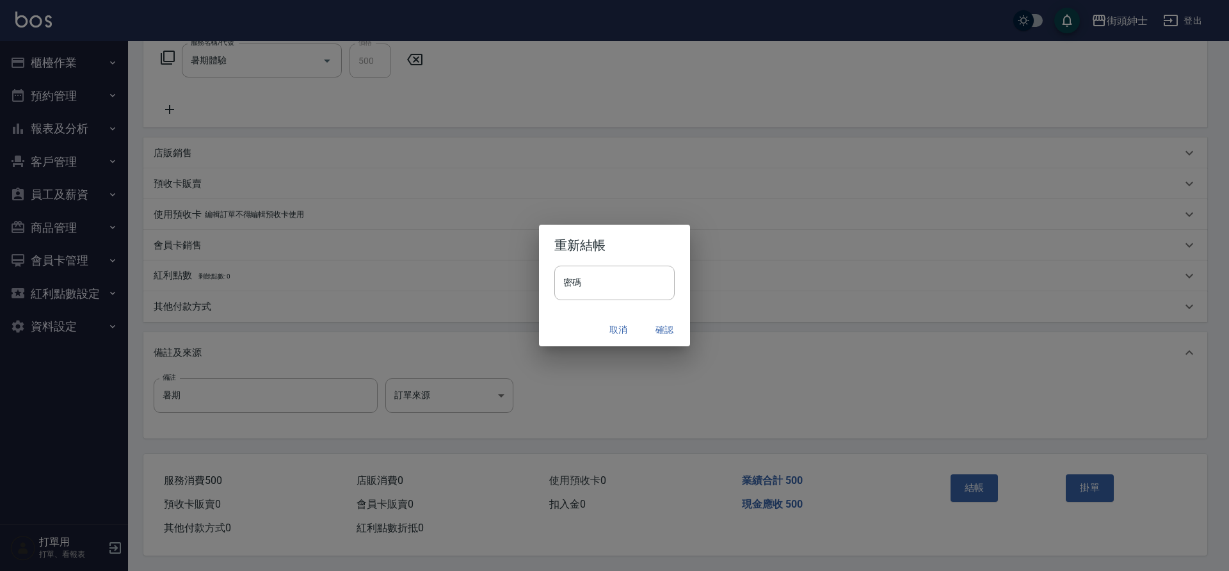
click at [667, 324] on button "確認" at bounding box center [664, 330] width 41 height 24
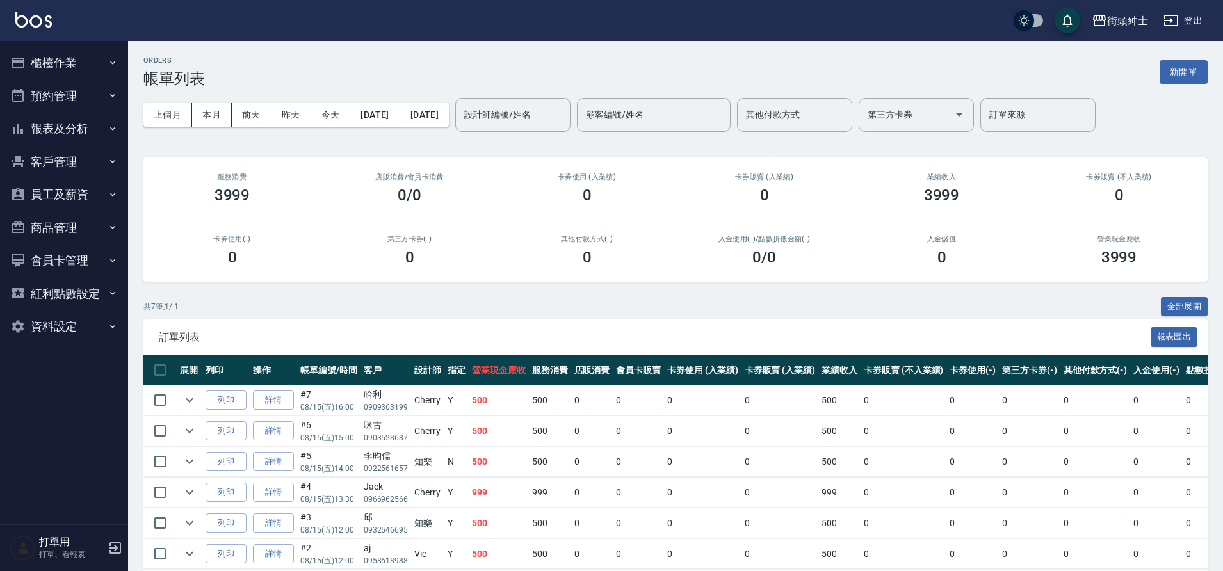
drag, startPoint x: 247, startPoint y: 428, endPoint x: 87, endPoint y: 101, distance: 363.7
click at [87, 101] on button "預約管理" at bounding box center [64, 95] width 118 height 33
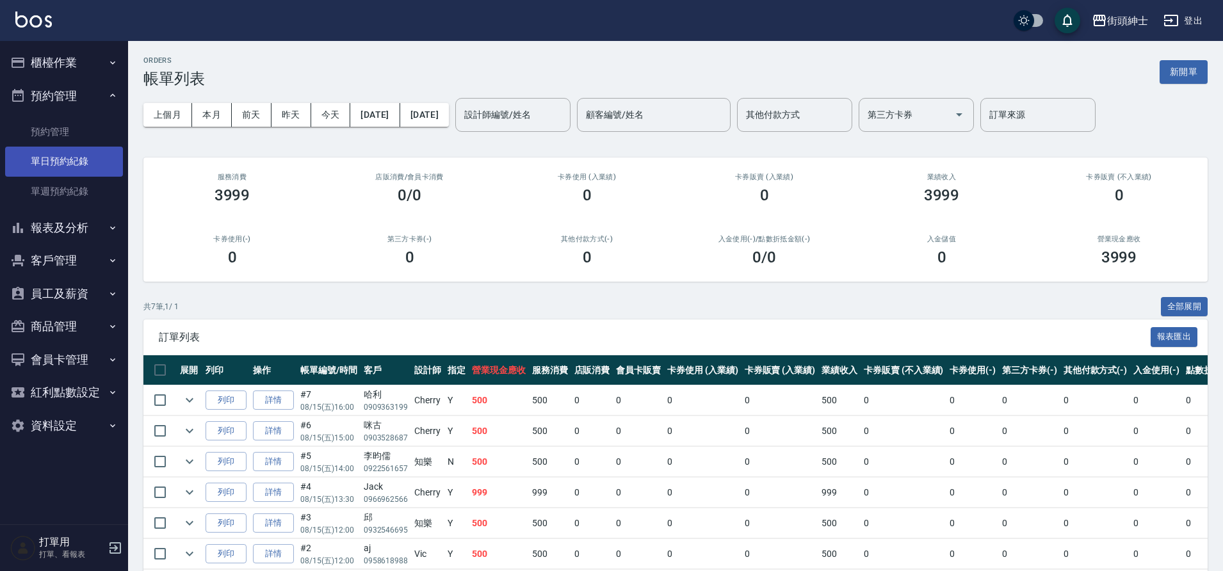
drag, startPoint x: 87, startPoint y: 101, endPoint x: 84, endPoint y: 169, distance: 68.0
click at [84, 169] on link "單日預約紀錄" at bounding box center [64, 161] width 118 height 29
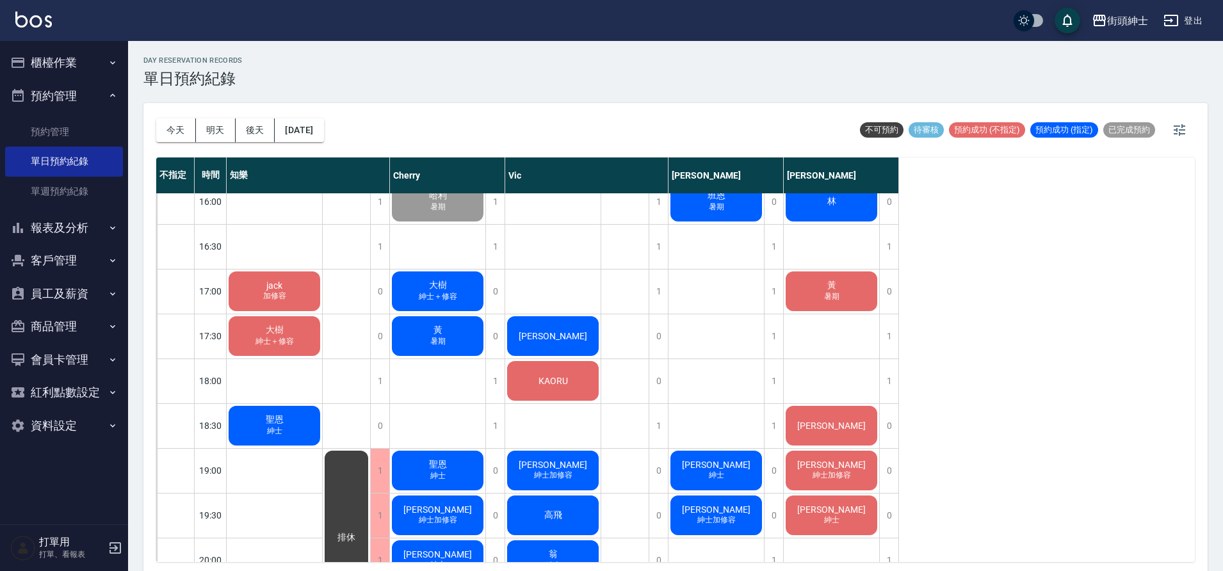
scroll to position [643, 0]
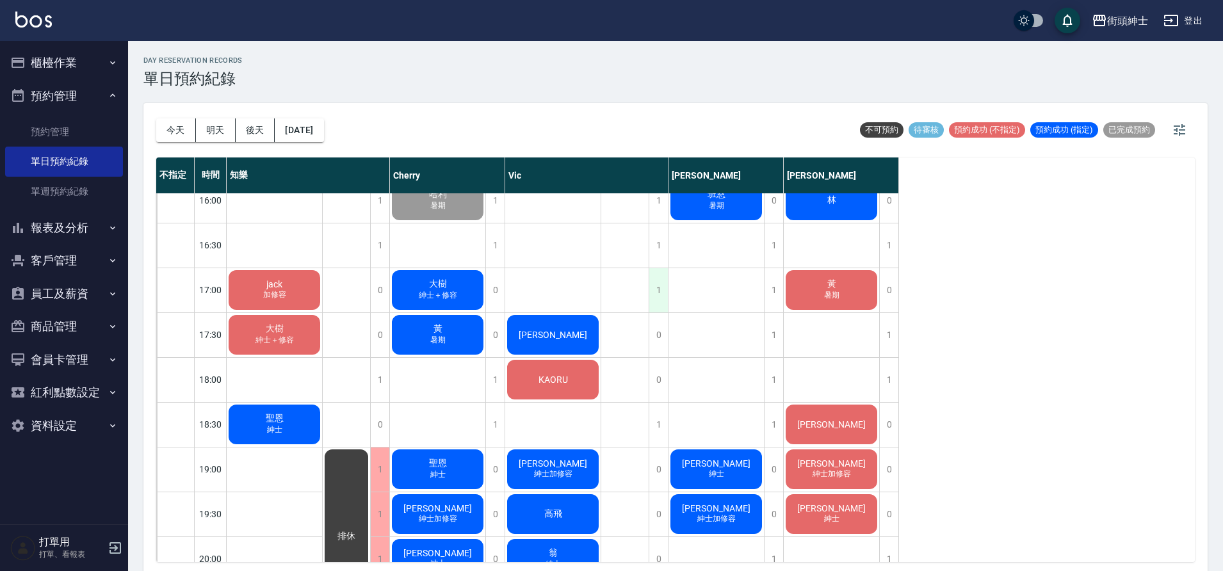
click at [655, 291] on div "1" at bounding box center [658, 290] width 19 height 44
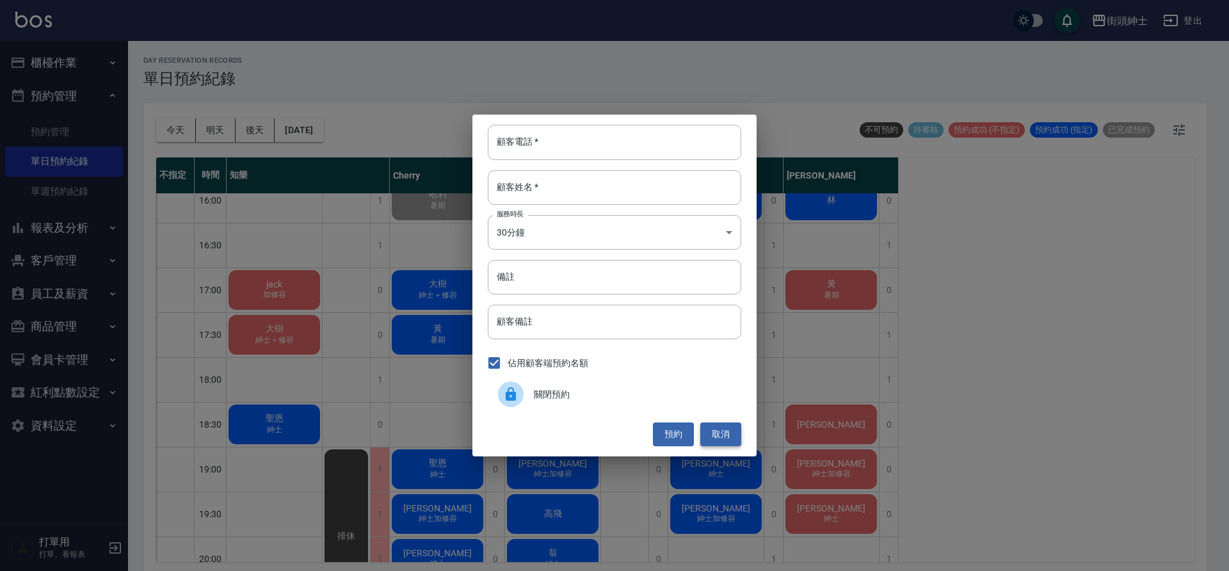
click at [731, 441] on button "取消" at bounding box center [721, 435] width 41 height 24
